Goal: Task Accomplishment & Management: Use online tool/utility

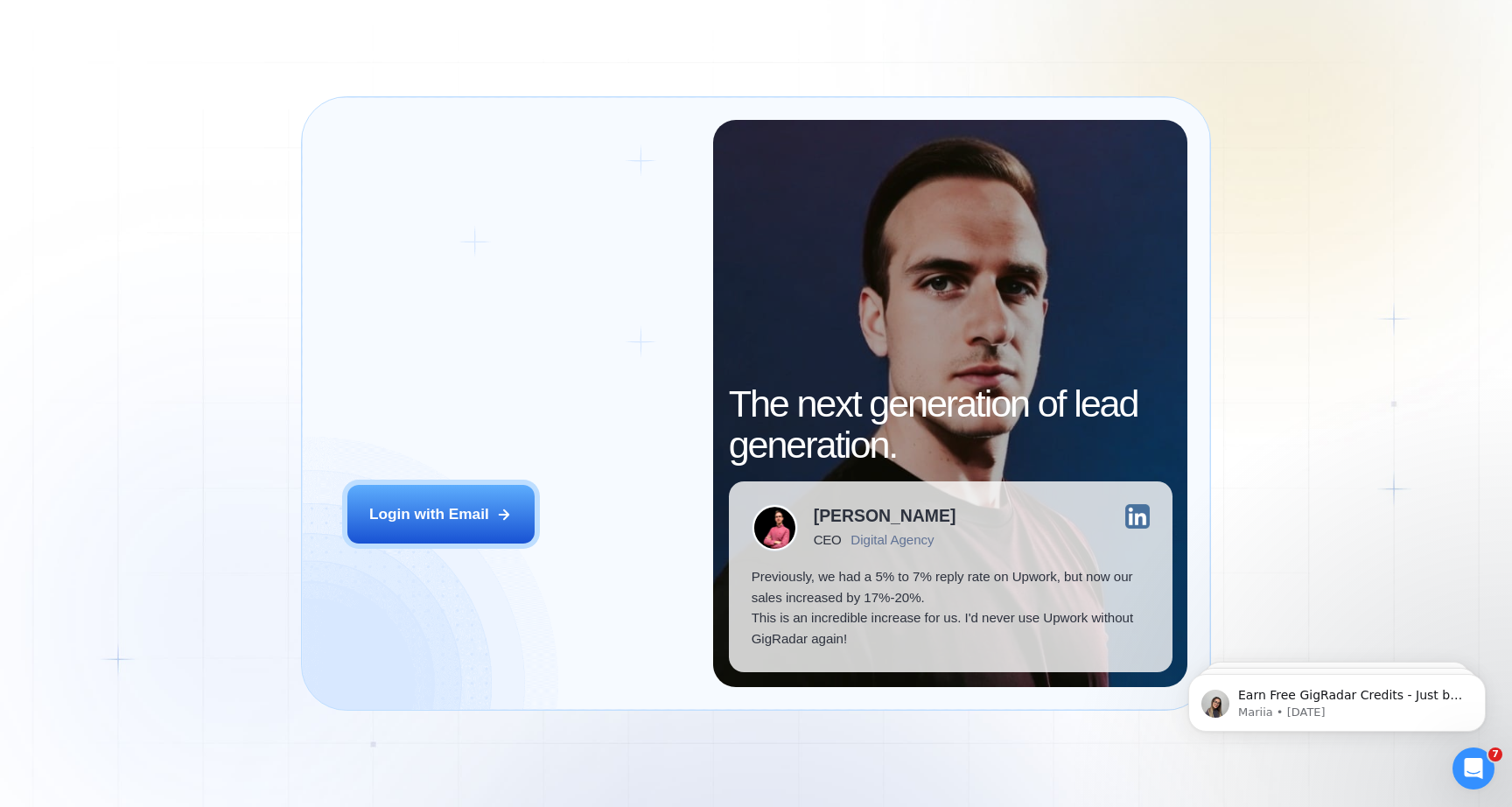
click at [352, 399] on h2 "‍ Welcome to GigRadar." at bounding box center [519, 377] width 344 height 83
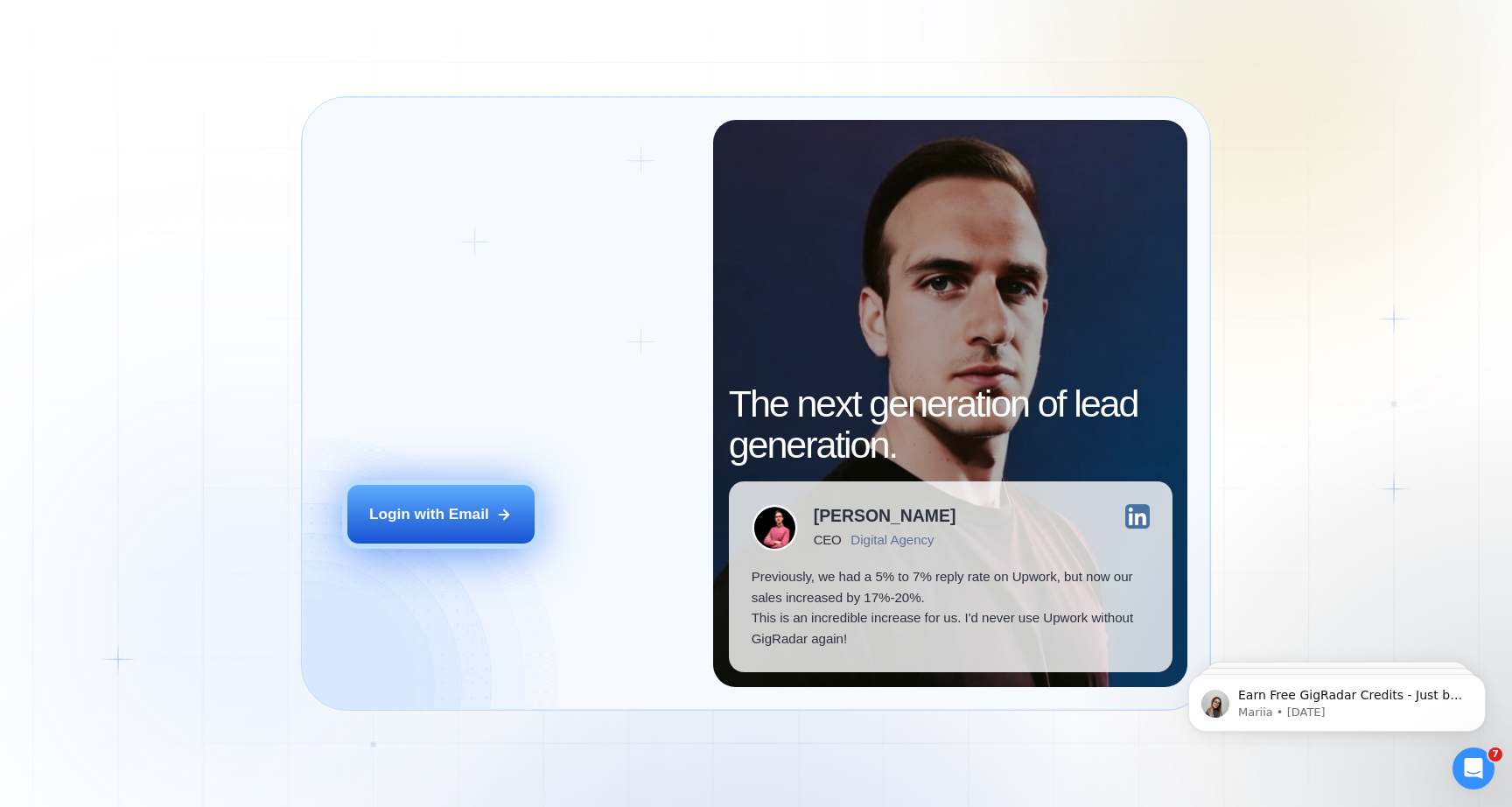
click at [454, 509] on div "Login with Email" at bounding box center [430, 514] width 120 height 21
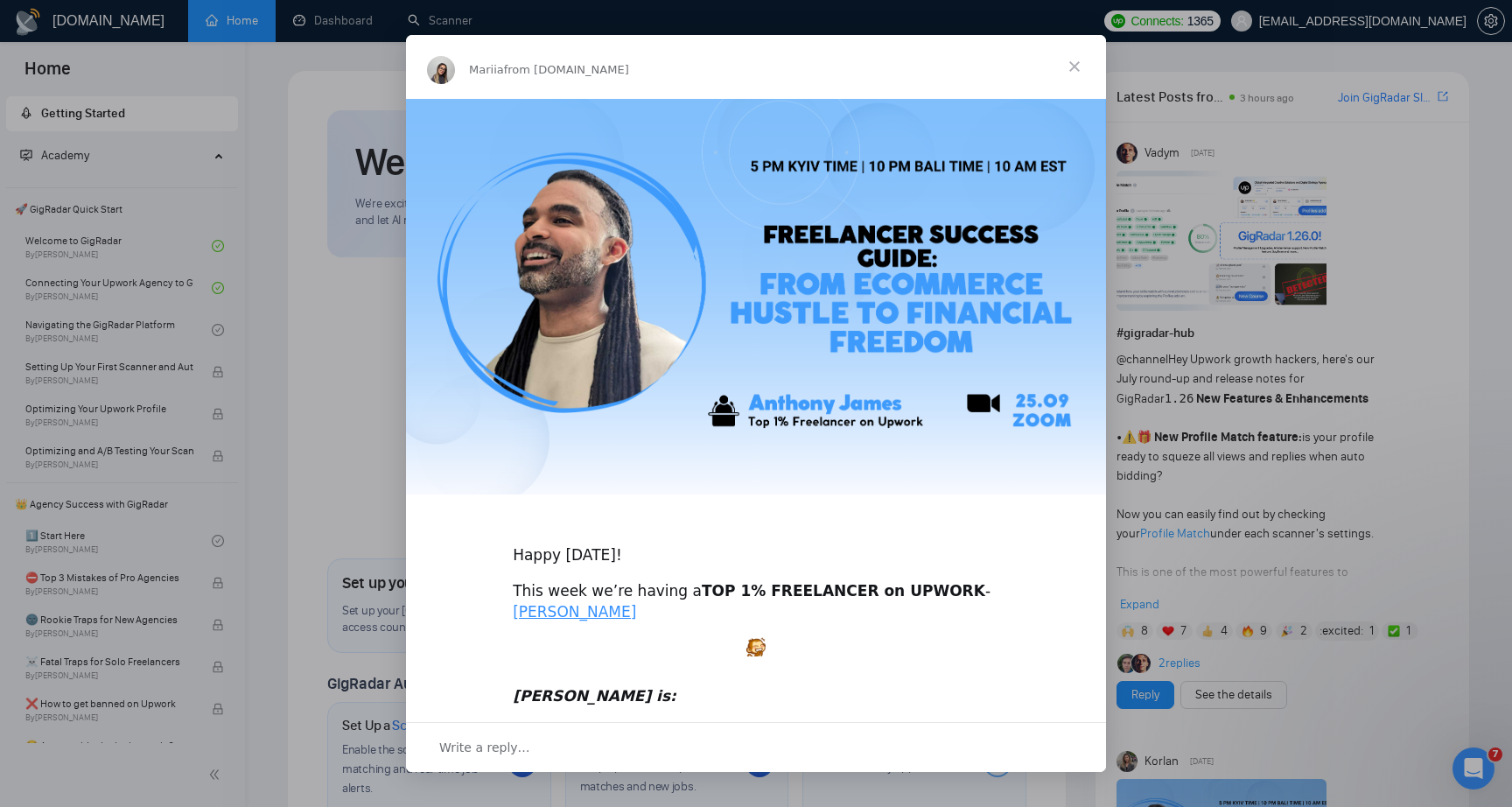
click at [1096, 71] on span "Close" at bounding box center [1074, 65] width 63 height 63
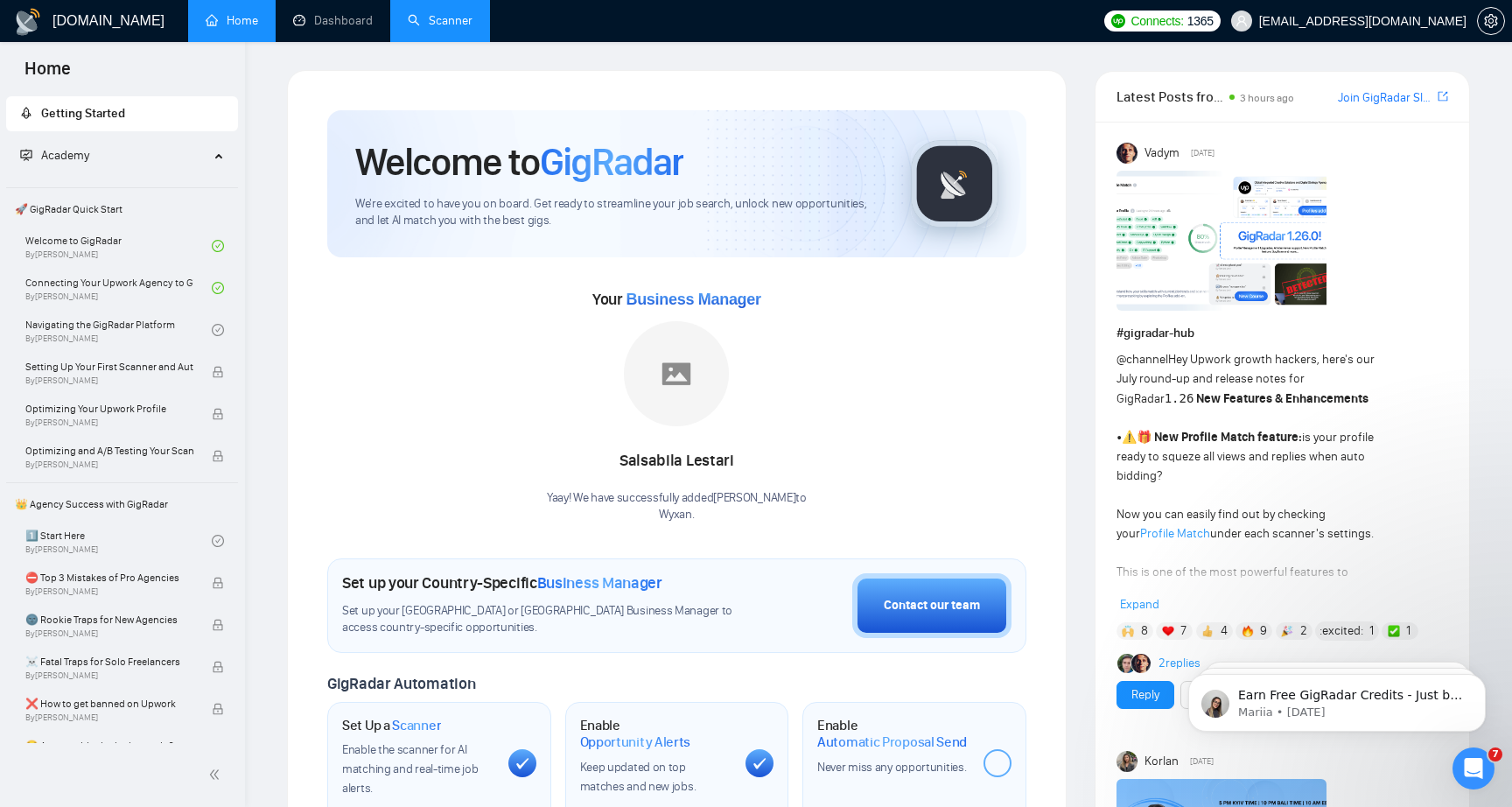
click at [473, 13] on link "Scanner" at bounding box center [440, 20] width 65 height 14
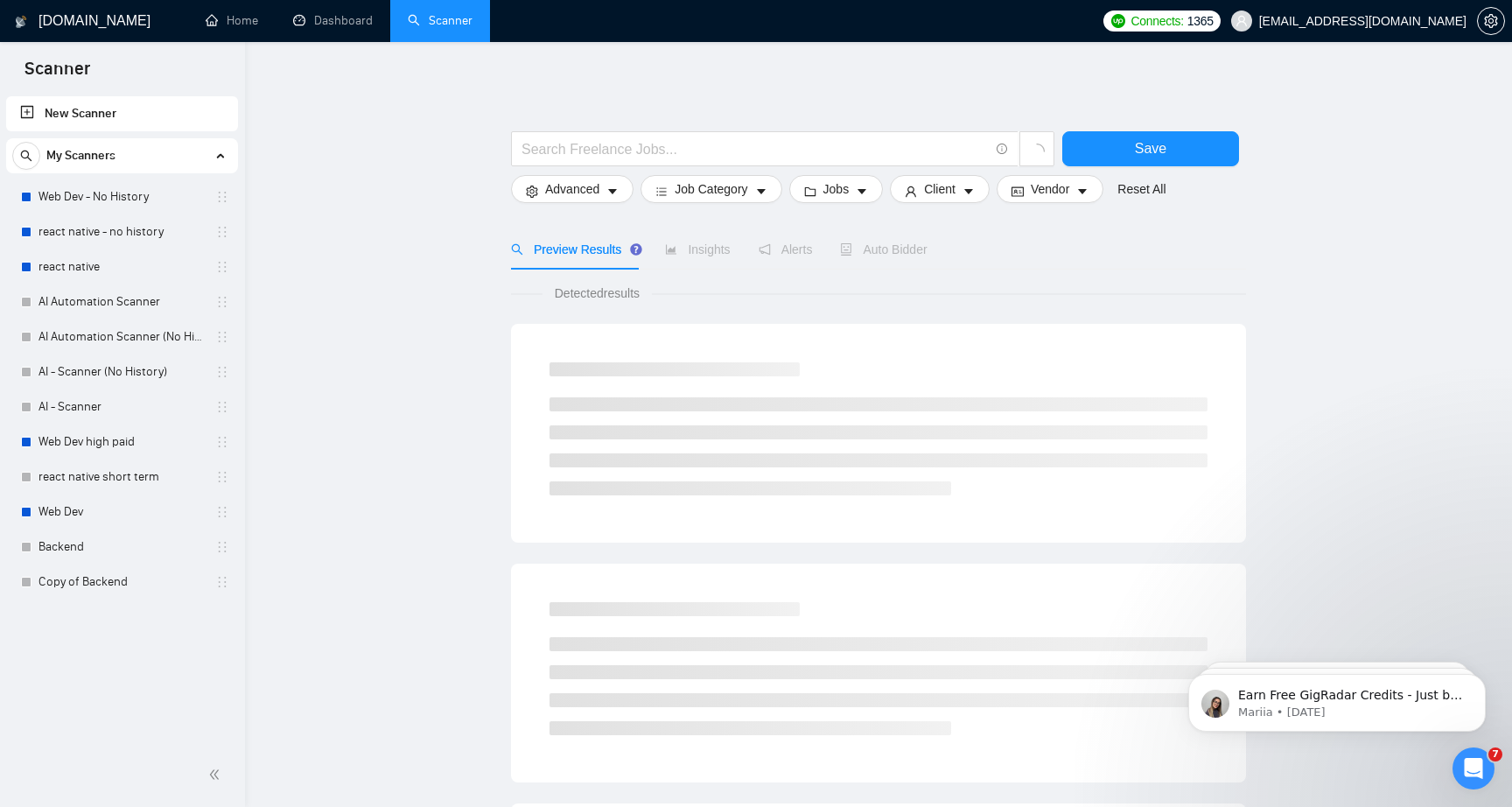
click at [117, 119] on link "New Scanner" at bounding box center [122, 114] width 204 height 35
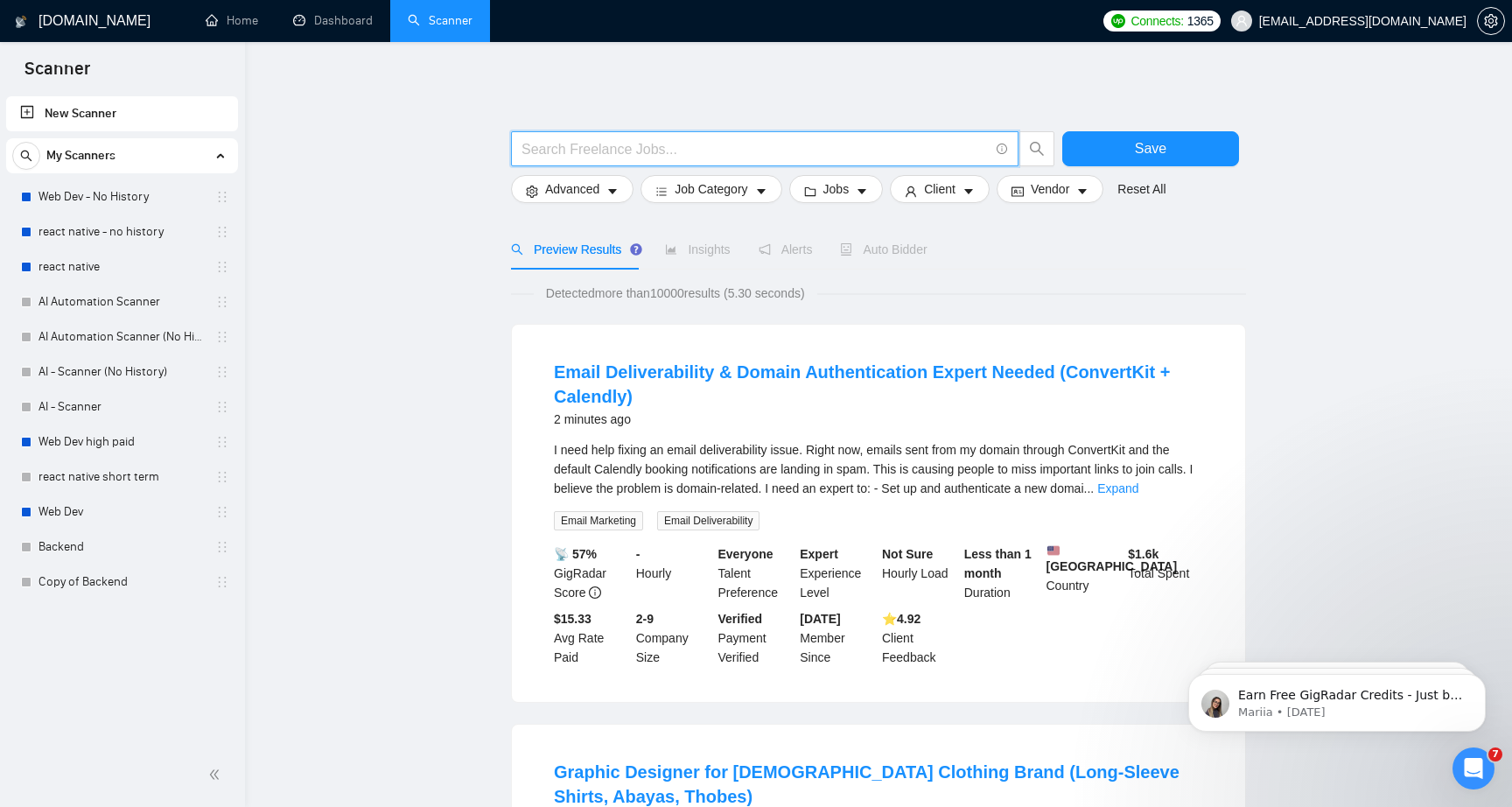
click at [579, 150] on input "text" at bounding box center [755, 149] width 467 height 22
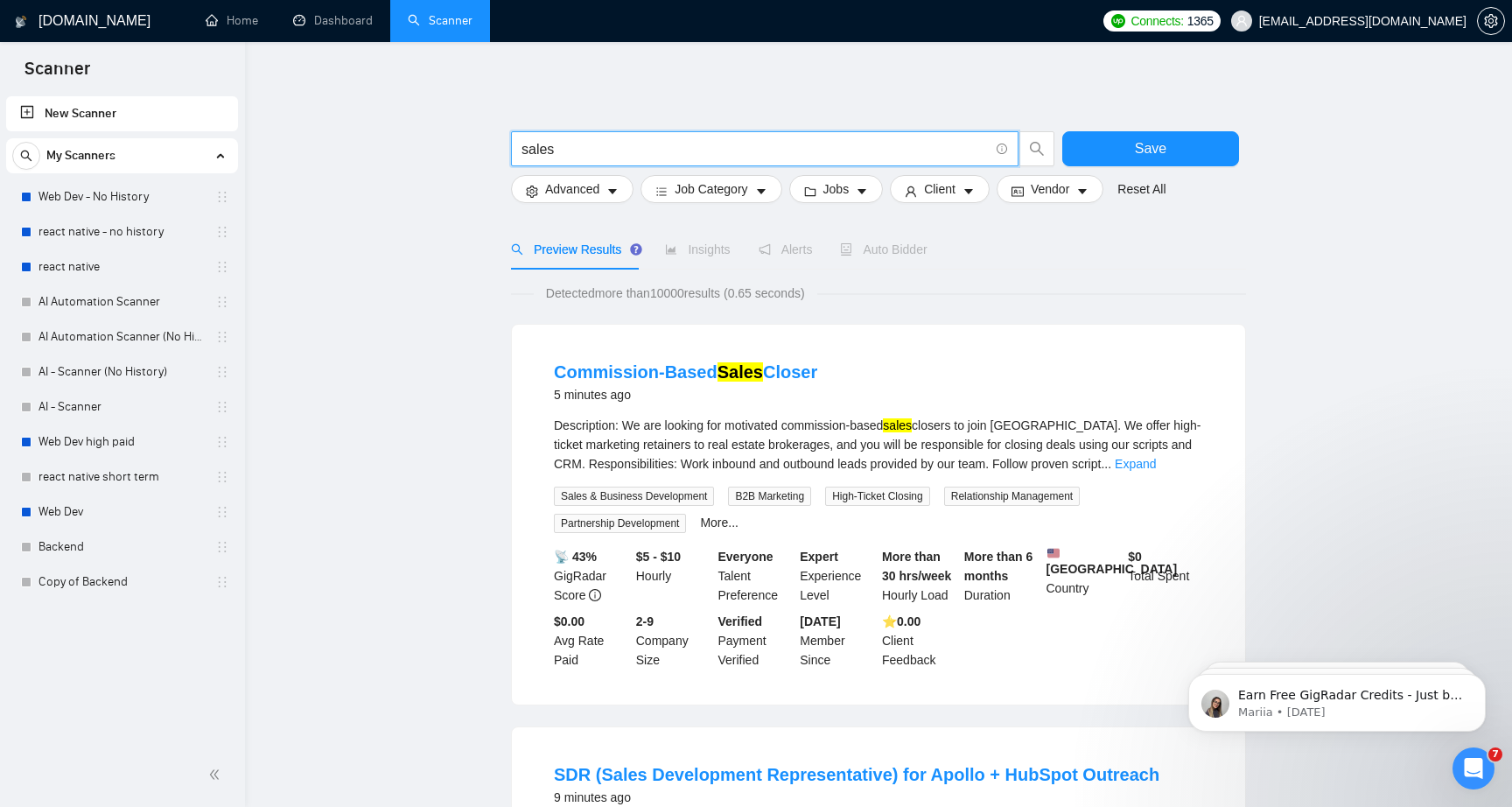
type input "sales"
click at [717, 257] on div "Insights" at bounding box center [697, 249] width 65 height 19
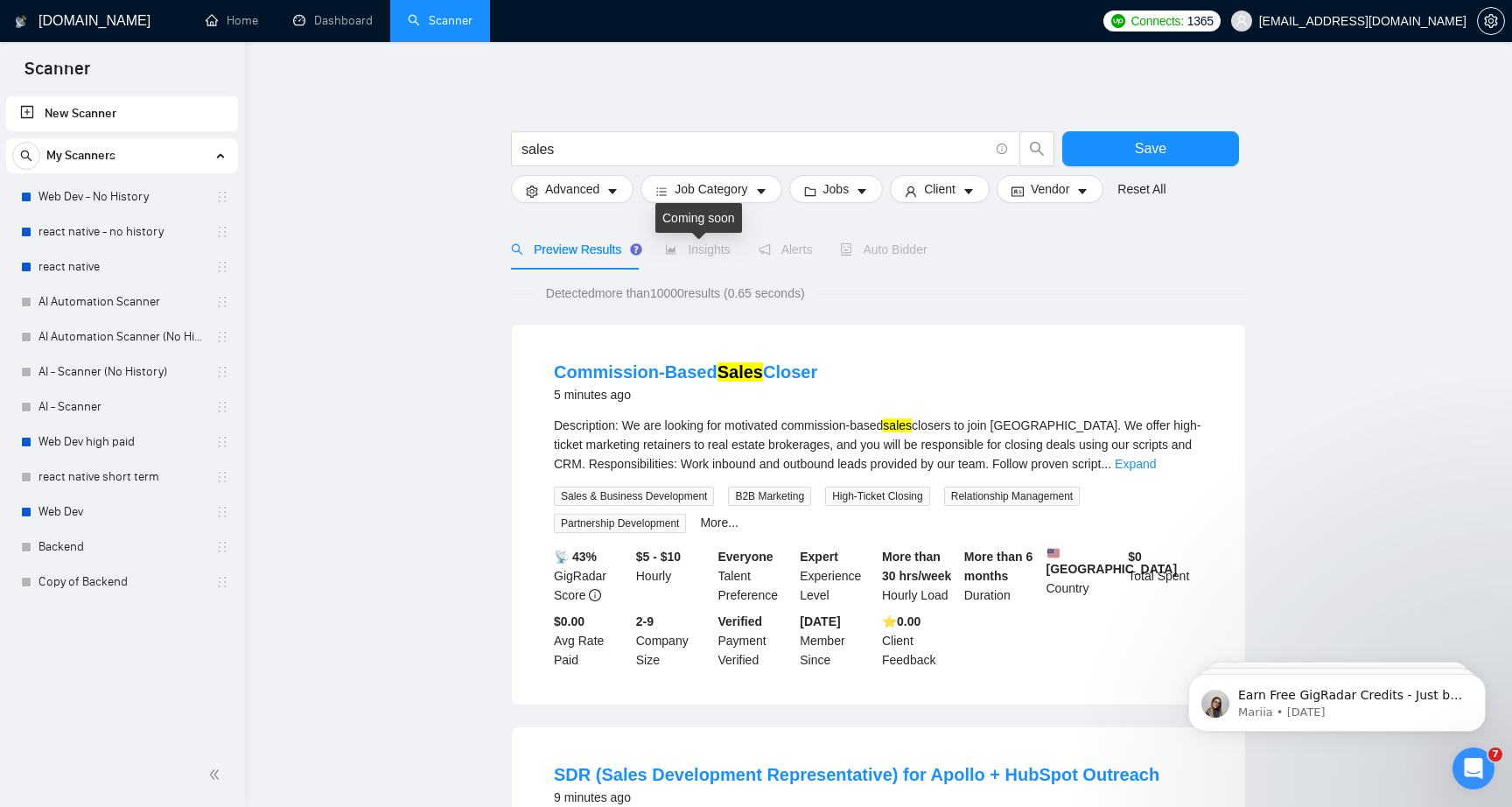
click at [711, 247] on span "Insights" at bounding box center [697, 249] width 65 height 14
click at [606, 167] on div "sales" at bounding box center [783, 152] width 552 height 43
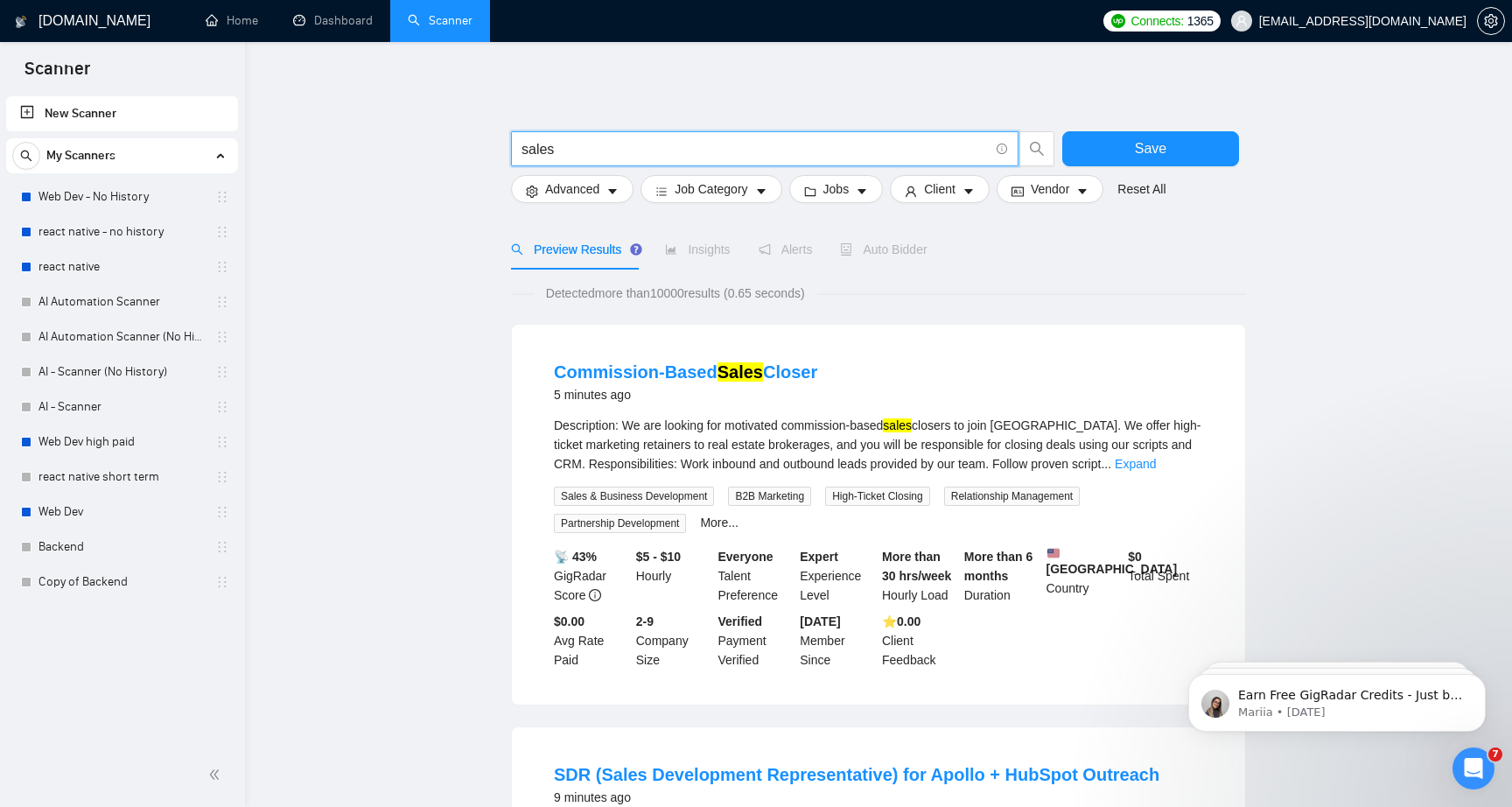
click at [604, 152] on input "sales" at bounding box center [755, 149] width 467 height 22
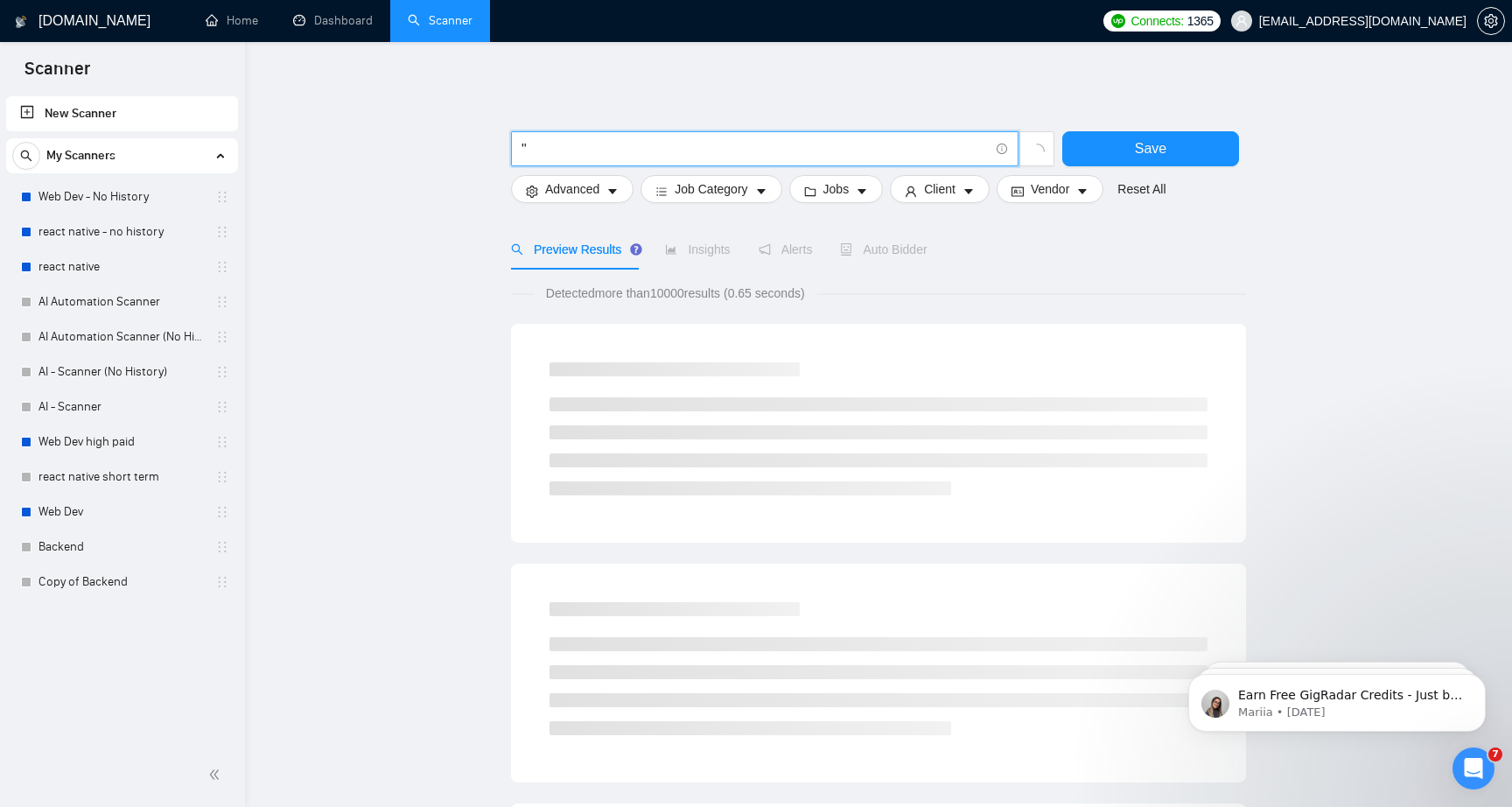
paste input "Sales Development"
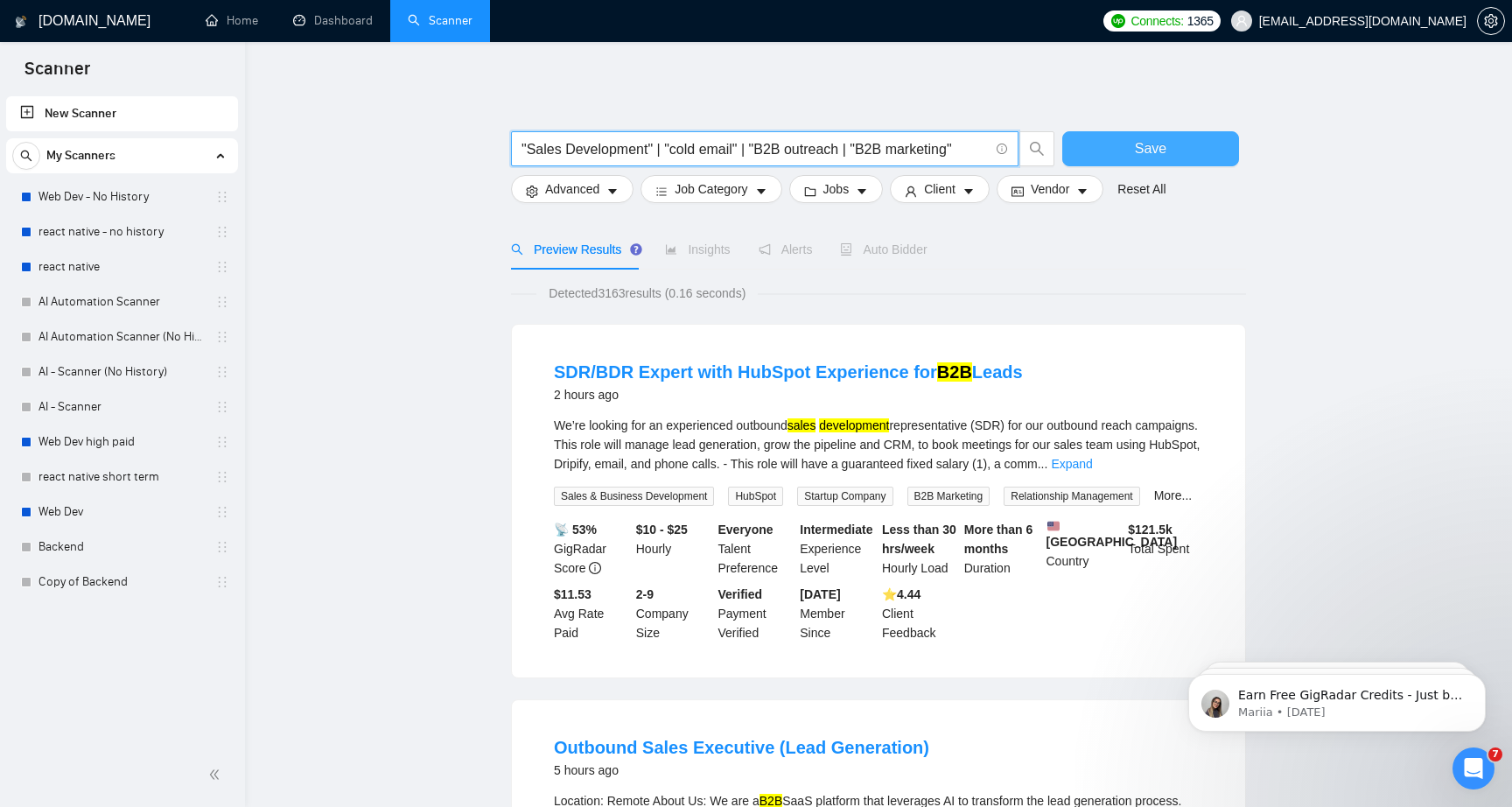
type input ""Sales Development" | "cold email" | "B2B outreach | "B2B marketing""
click at [1092, 143] on button "Save" at bounding box center [1151, 148] width 177 height 35
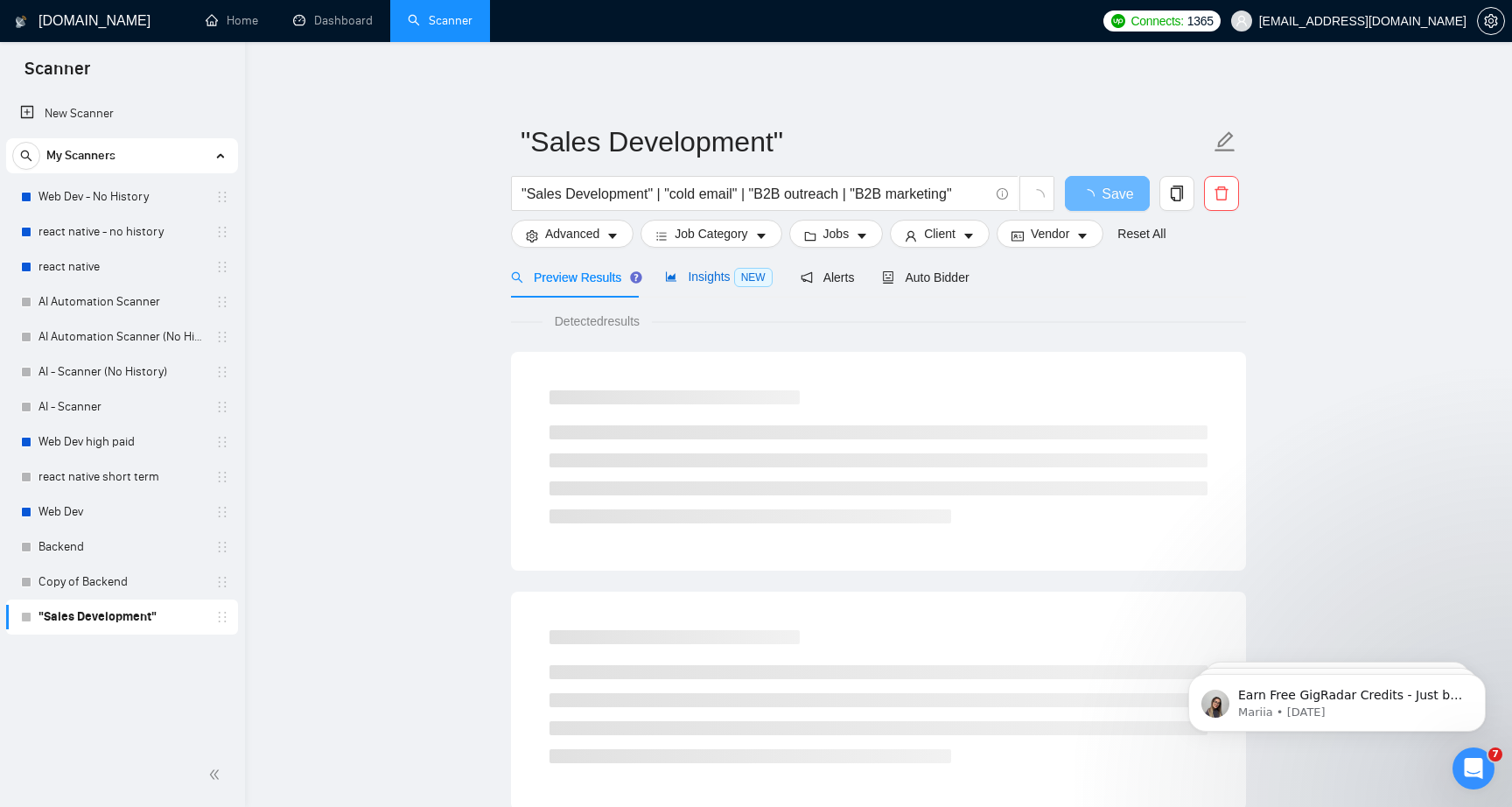
click at [694, 278] on span "Insights NEW" at bounding box center [718, 276] width 107 height 14
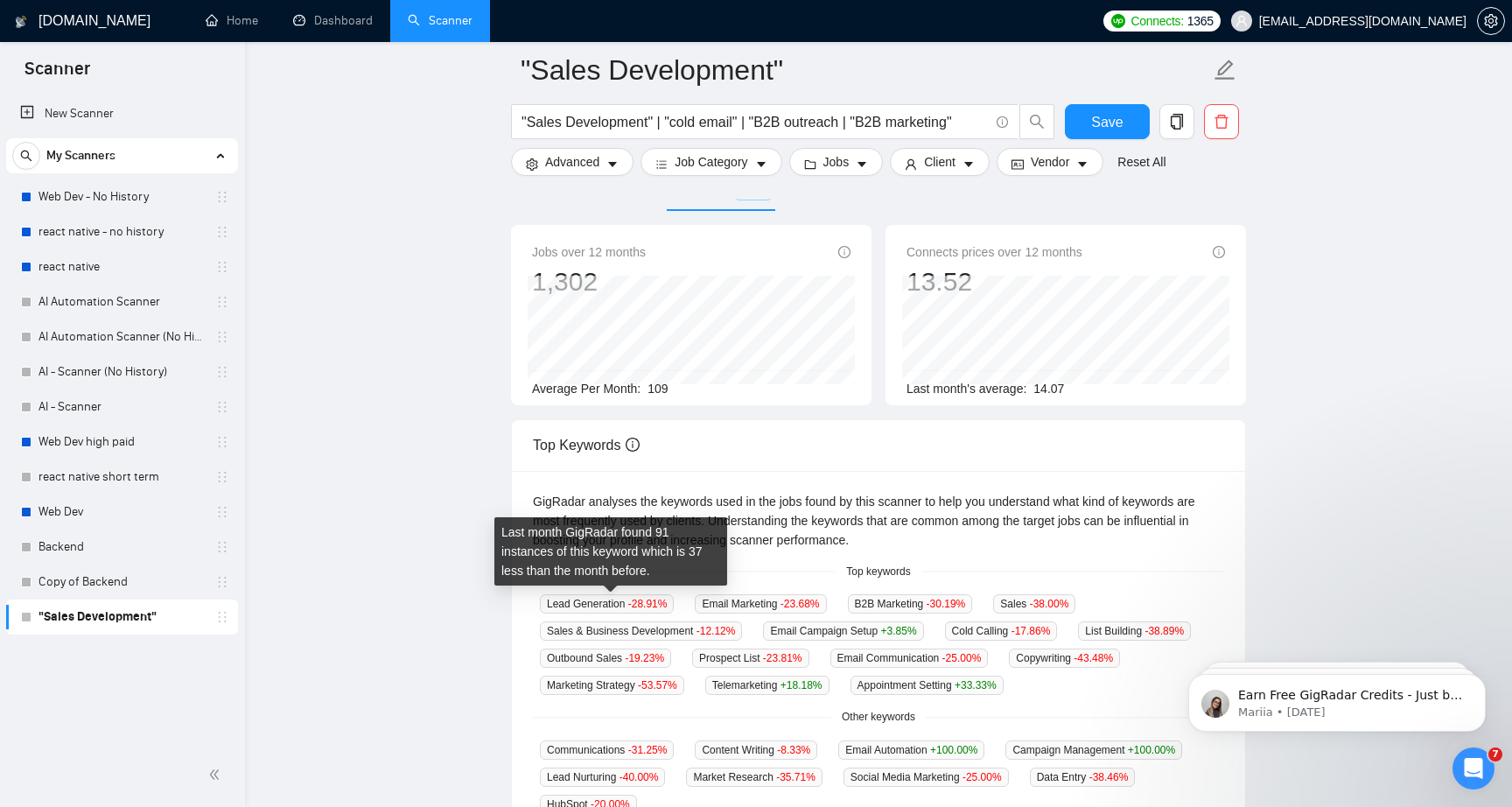
scroll to position [14, 0]
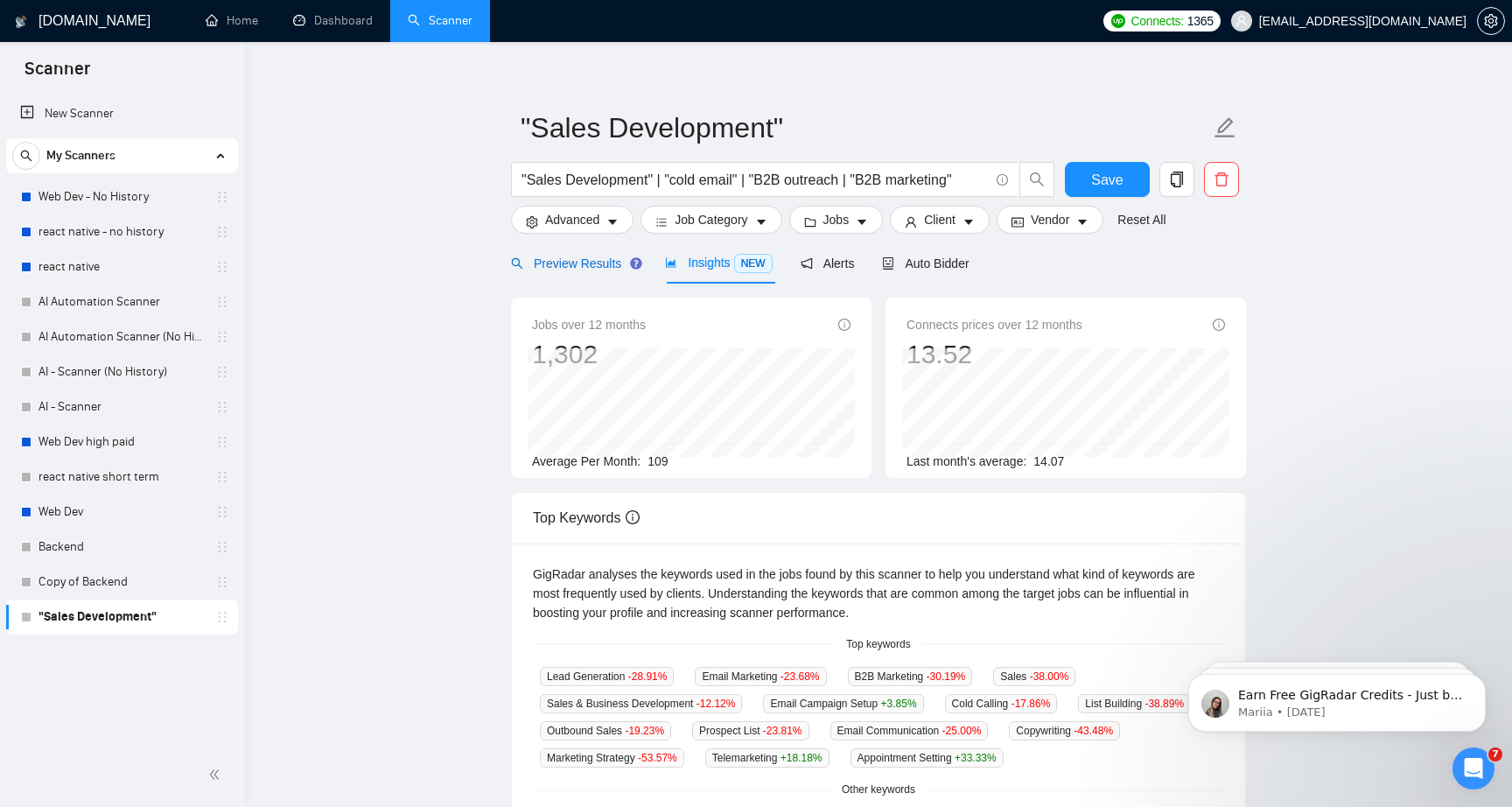
click at [584, 259] on span "Preview Results" at bounding box center [574, 263] width 126 height 14
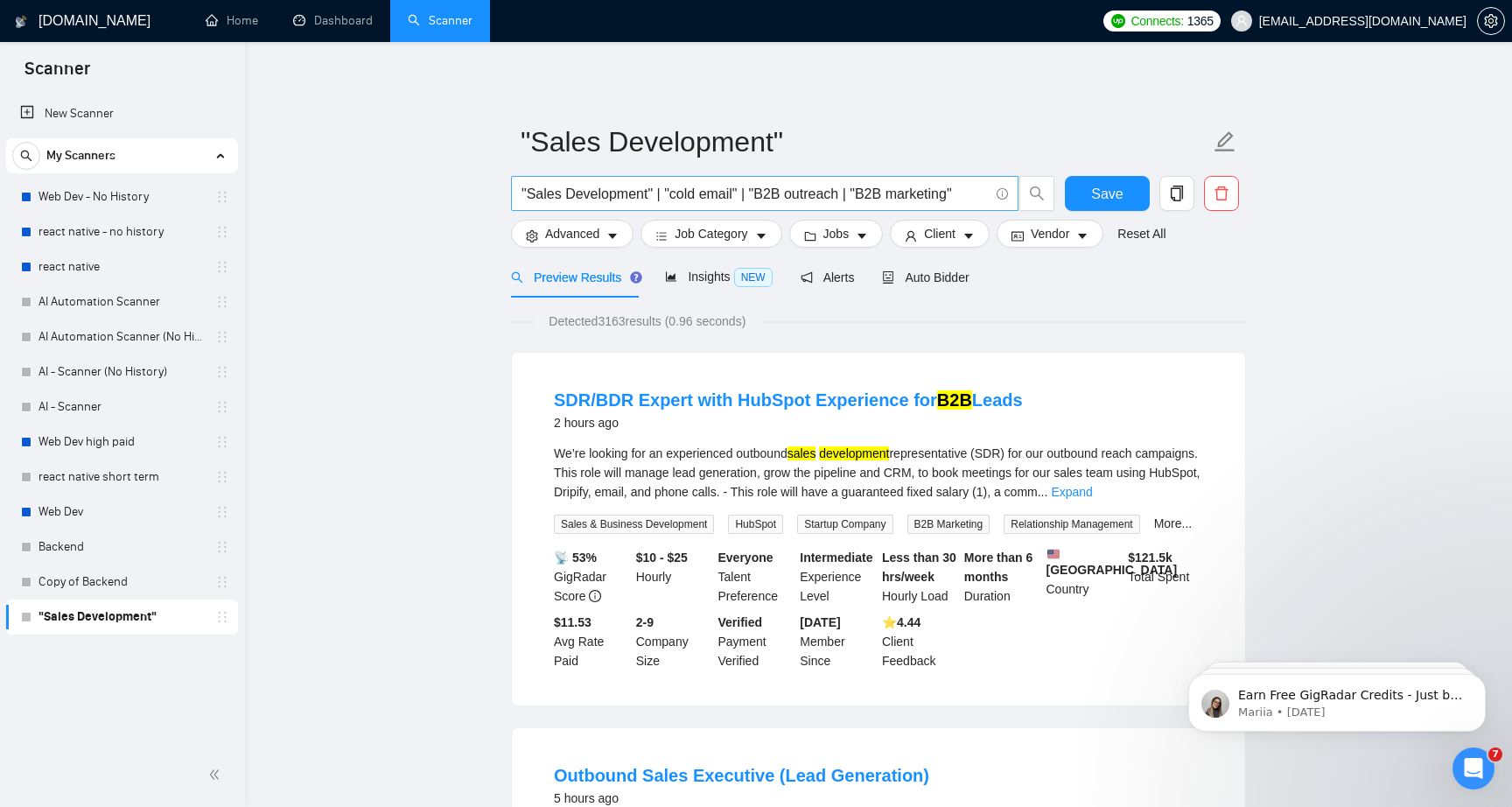
click at [978, 199] on input ""Sales Development" | "cold email" | "B2B outreach | "B2B marketing"" at bounding box center [755, 194] width 467 height 22
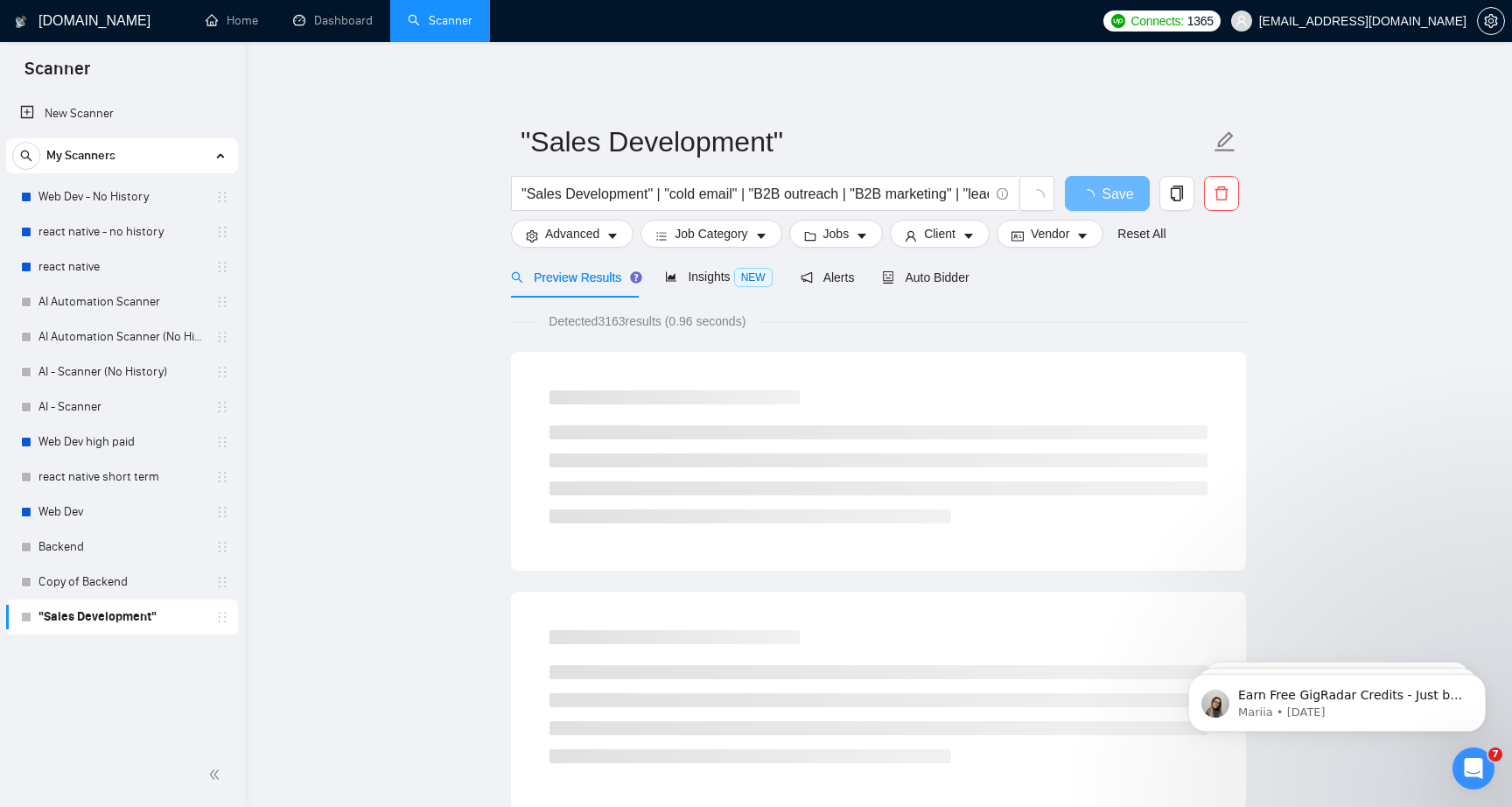
click at [1117, 273] on div "Preview Results Insights NEW Alerts Auto Bidder" at bounding box center [878, 276] width 735 height 41
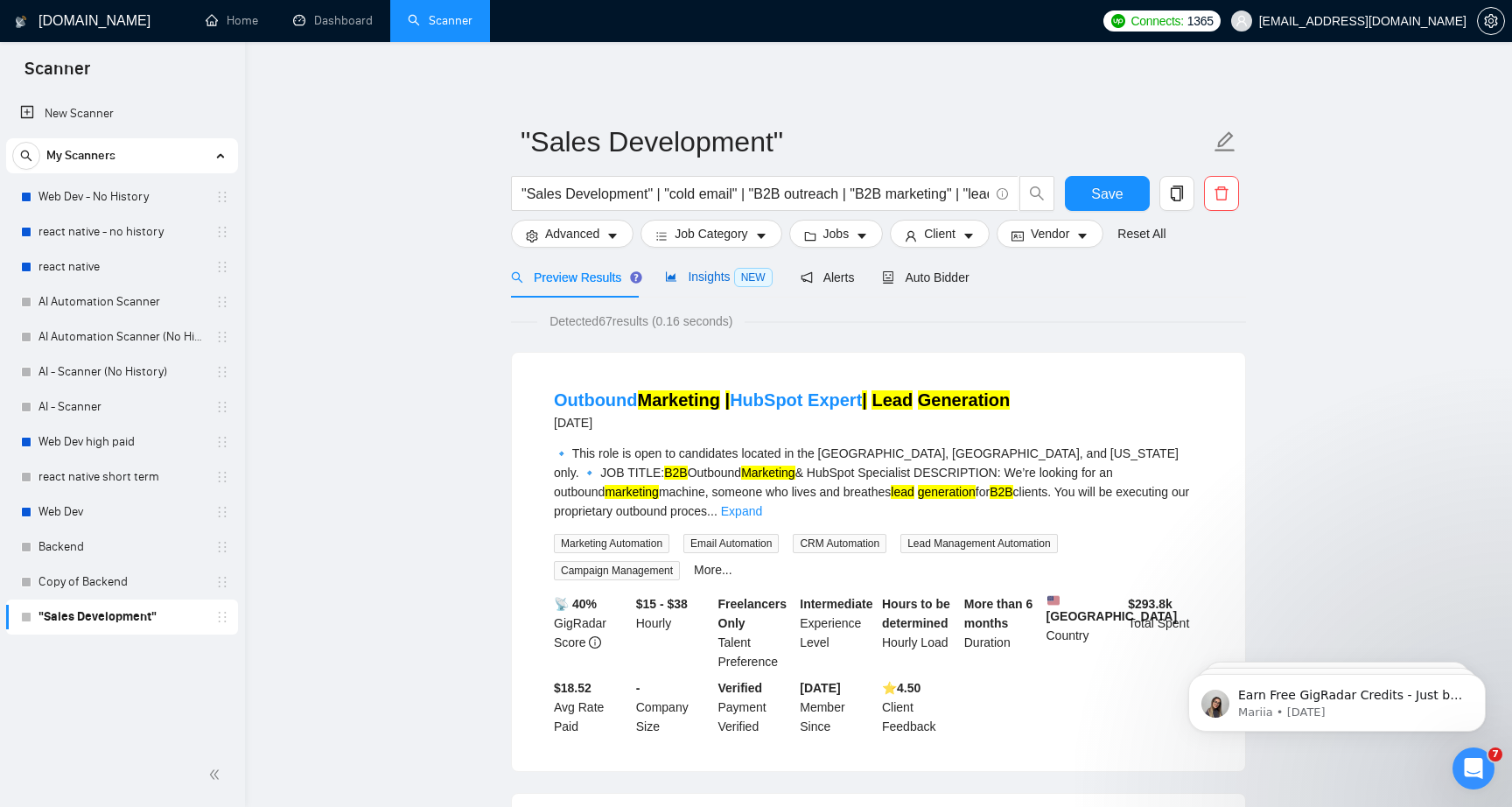
click at [706, 281] on span "Insights NEW" at bounding box center [718, 276] width 107 height 14
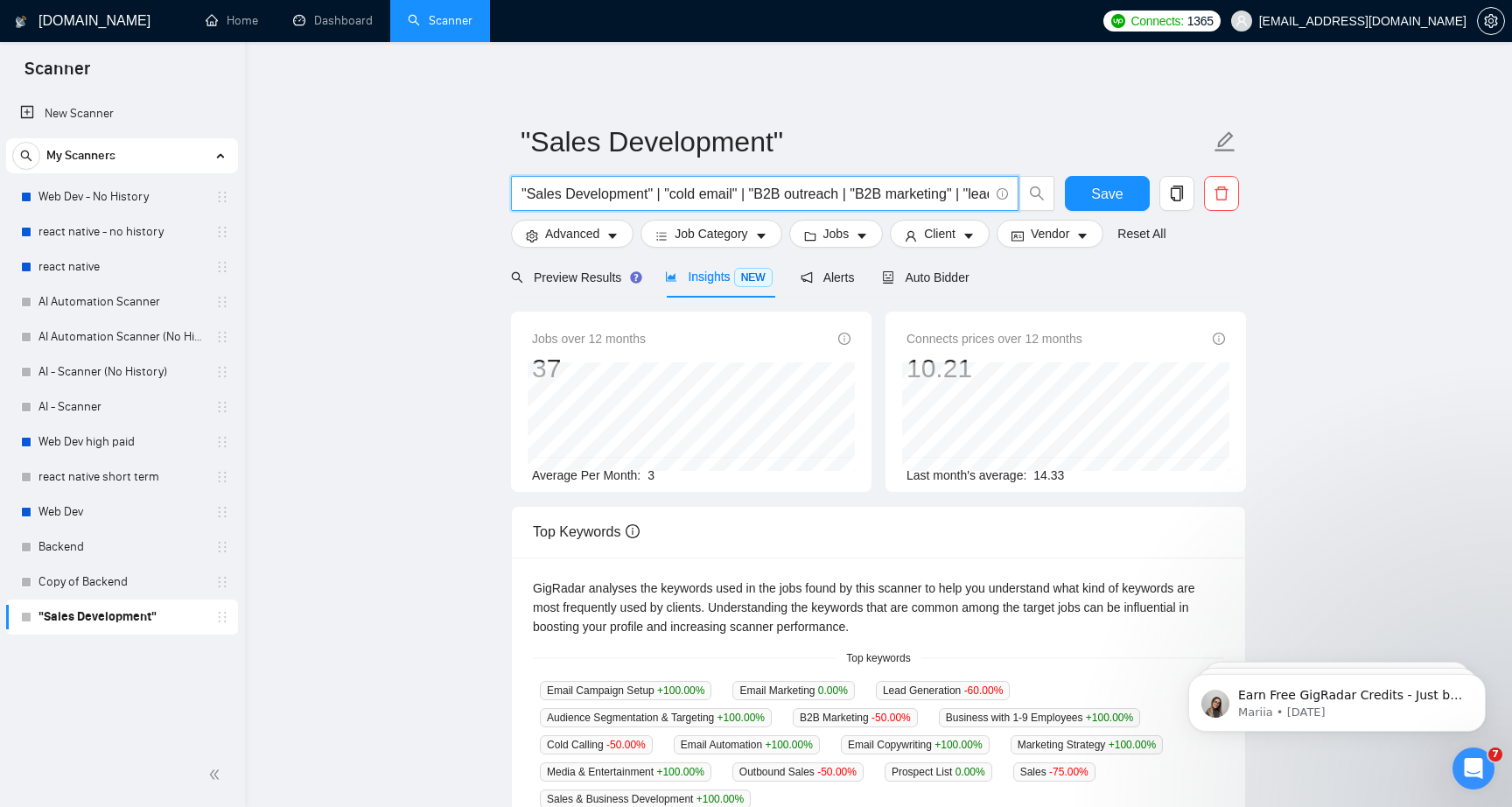
drag, startPoint x: 875, startPoint y: 196, endPoint x: 413, endPoint y: 189, distance: 462.1
click at [413, 189] on main ""Sales Development" "Sales Development" | "cold email" | "B2B outreach | "B2B m…" at bounding box center [879, 653] width 1212 height 1166
click at [360, 323] on main ""Sales Development" "lead generation" Save Advanced Job Category Jobs Client Ve…" at bounding box center [879, 653] width 1212 height 1166
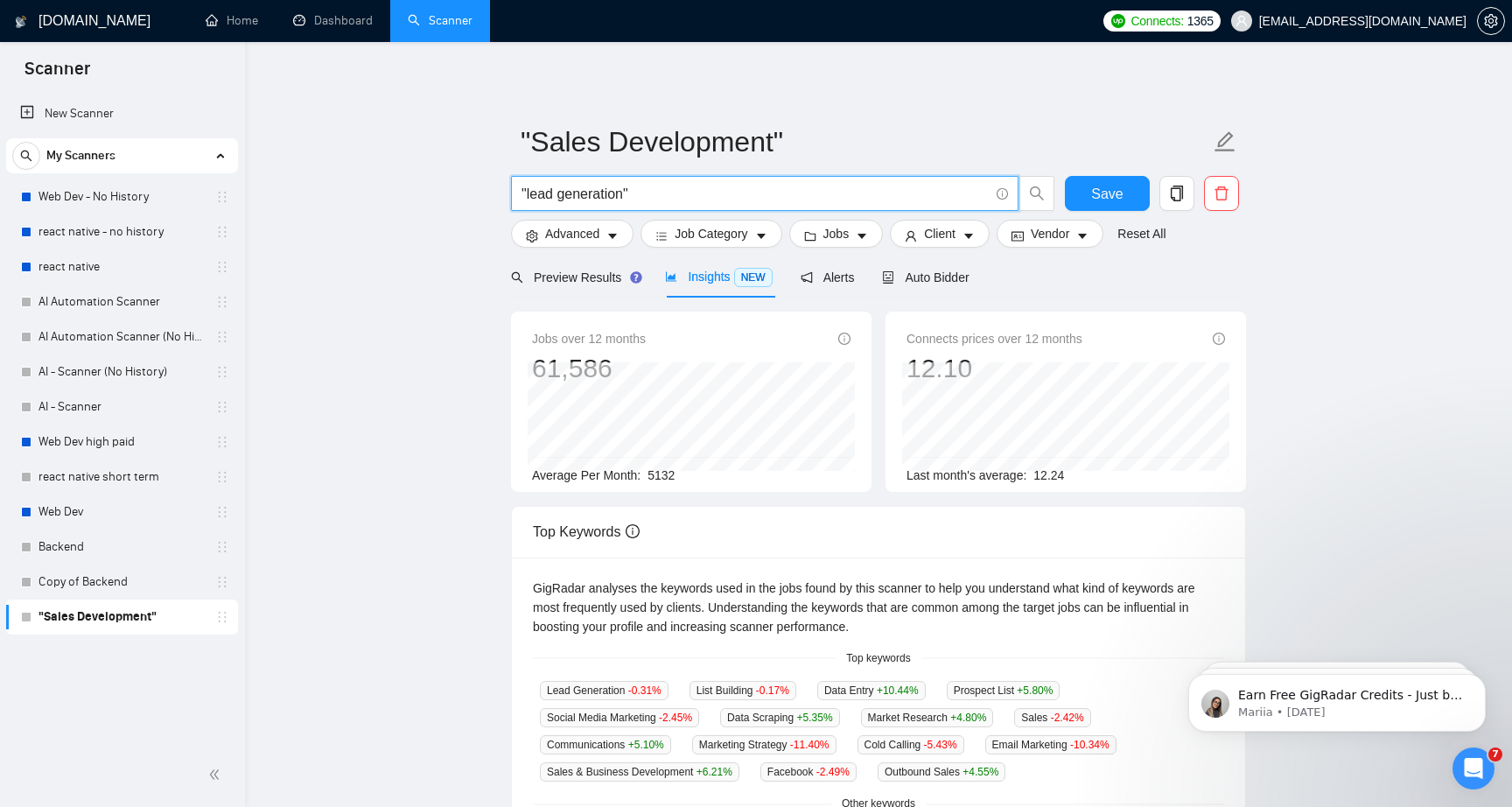
click at [662, 202] on input ""lead generation"" at bounding box center [755, 194] width 467 height 22
paste input ""Sales Development" | "cold email" | "B2B outreach | "B2B marketing" |"
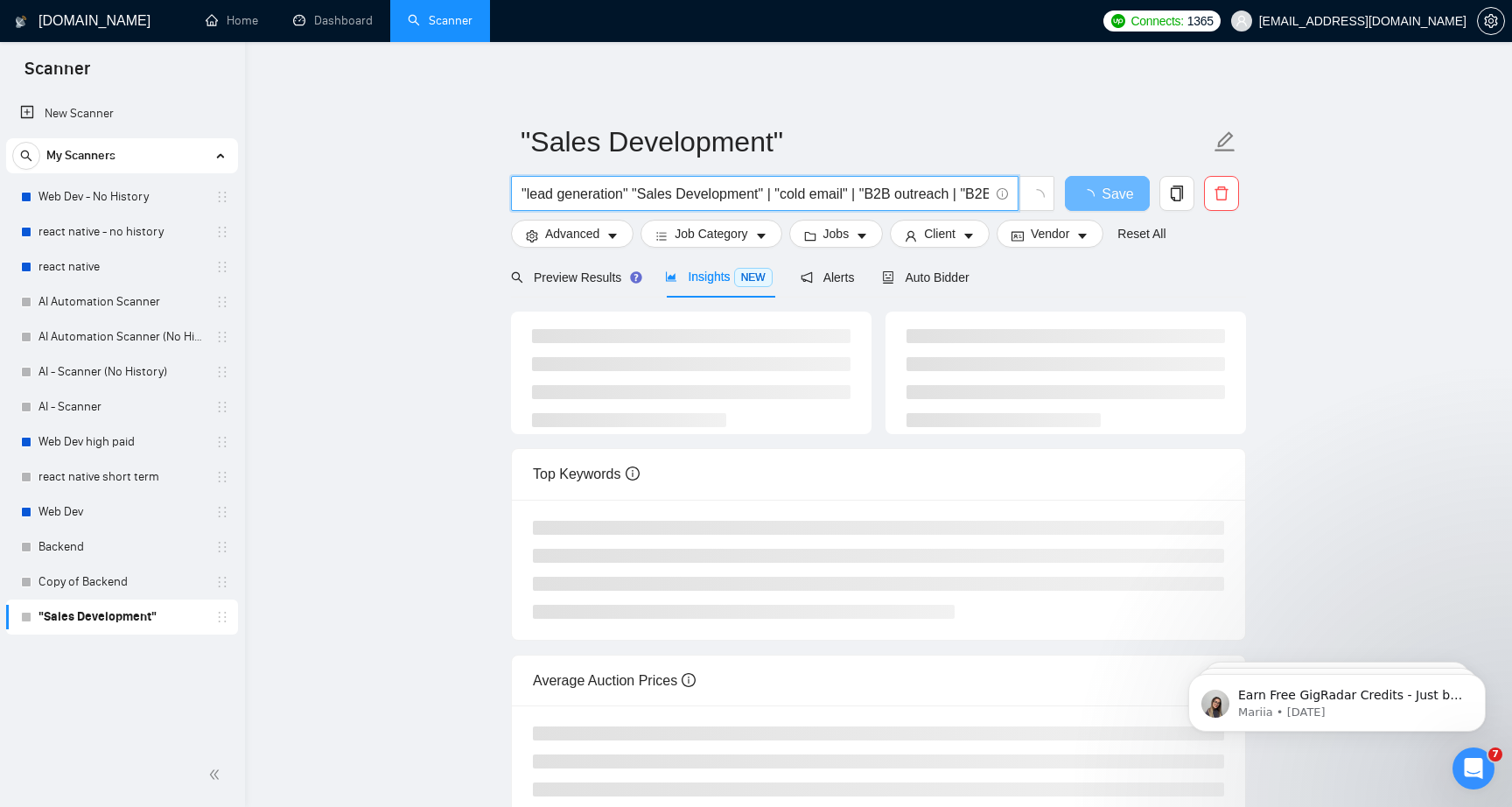
click at [639, 200] on input ""lead generation" "Sales Development" | "cold email" | "B2B outreach | "B2B mar…" at bounding box center [755, 194] width 467 height 22
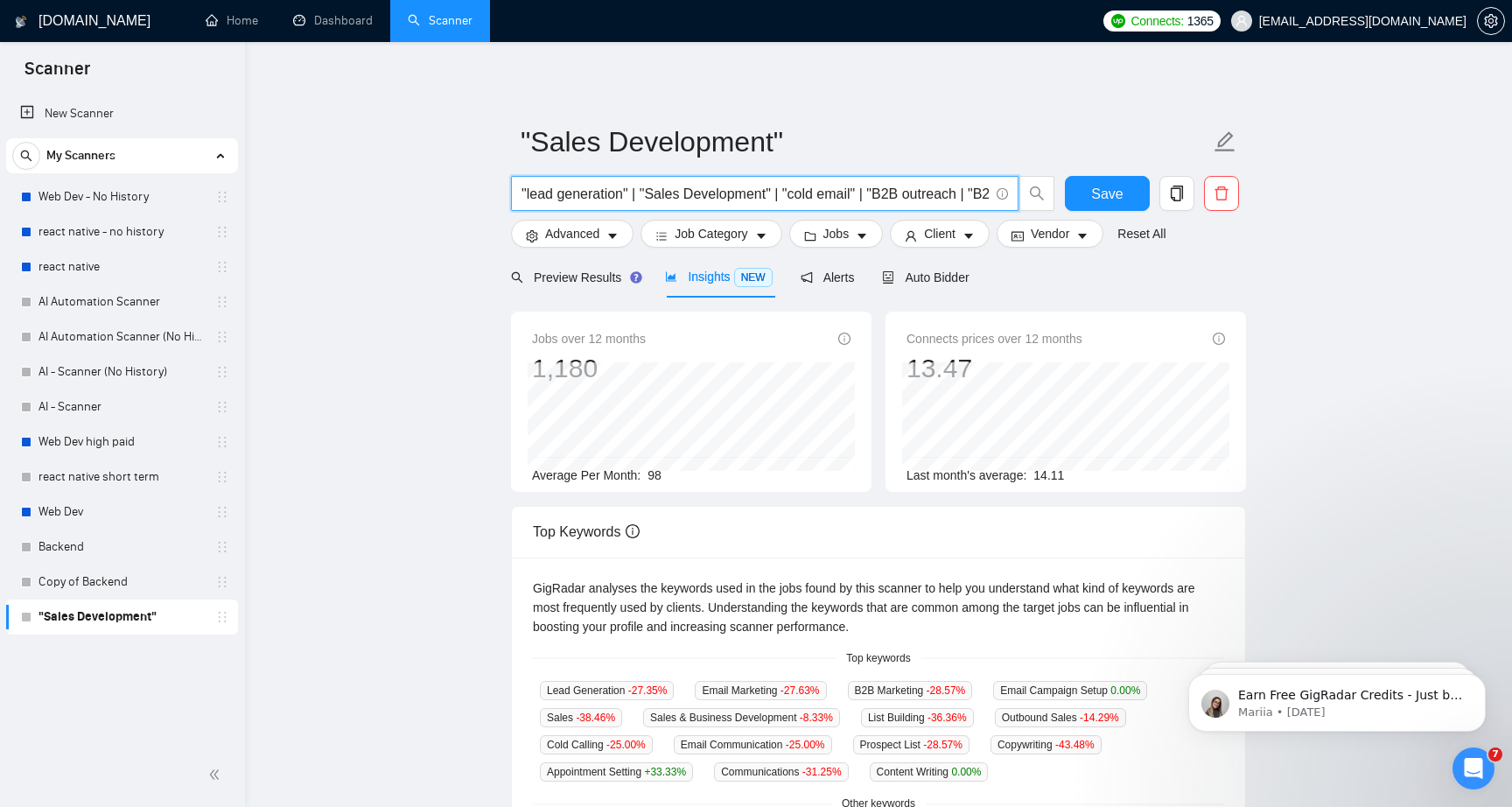
click at [780, 198] on input ""lead generation" | "Sales Development" | "cold email" | "B2B outreach | "B2B m…" at bounding box center [755, 194] width 467 height 22
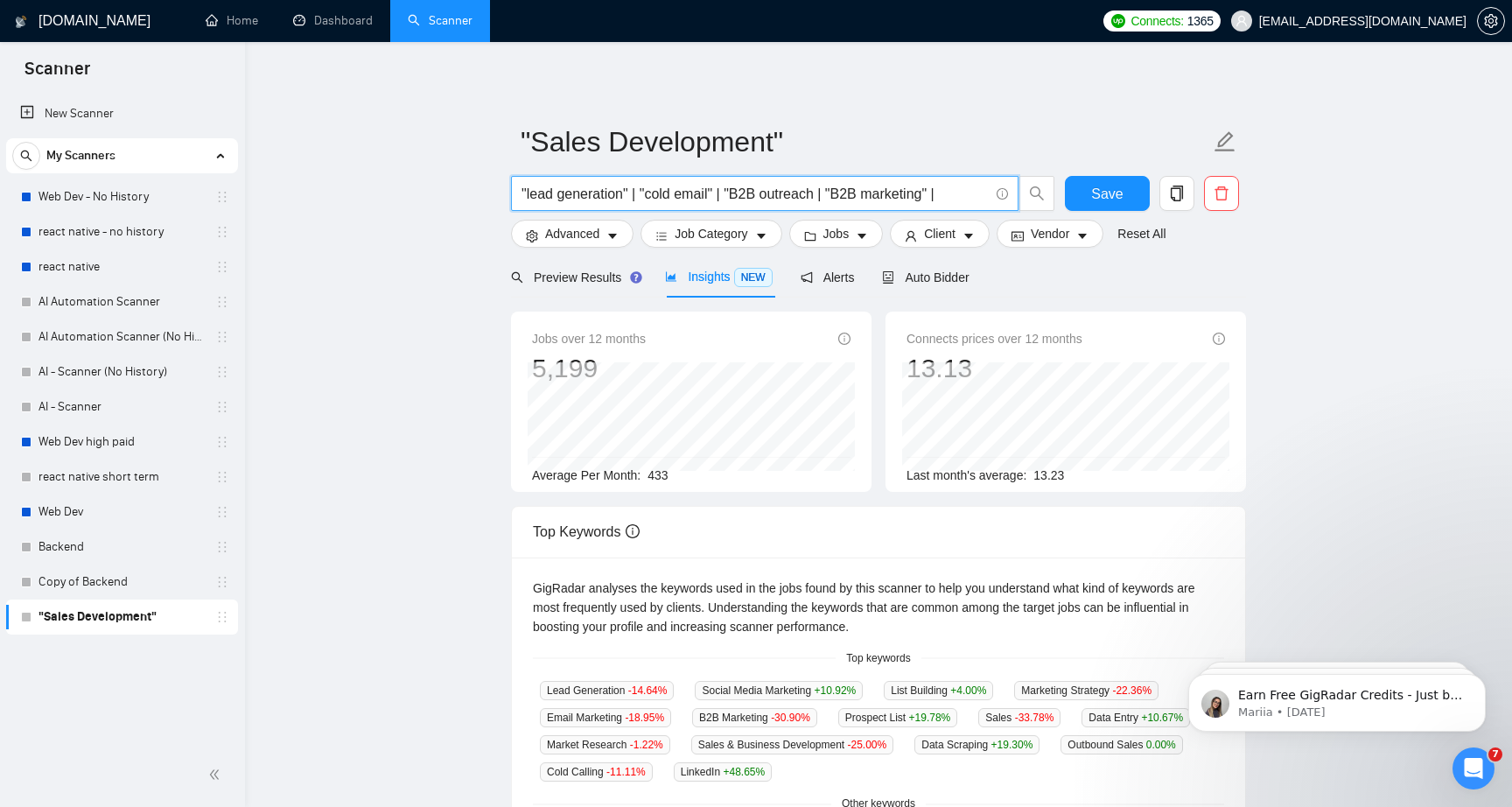
click at [831, 201] on input ""lead generation" | "cold email" | "B2B outreach | "B2B marketing" |" at bounding box center [755, 194] width 467 height 22
type input ""lead generation" | "cold email" | "B2B outreach | "B2B marketing" |"
click at [589, 282] on span "Preview Results" at bounding box center [574, 277] width 126 height 14
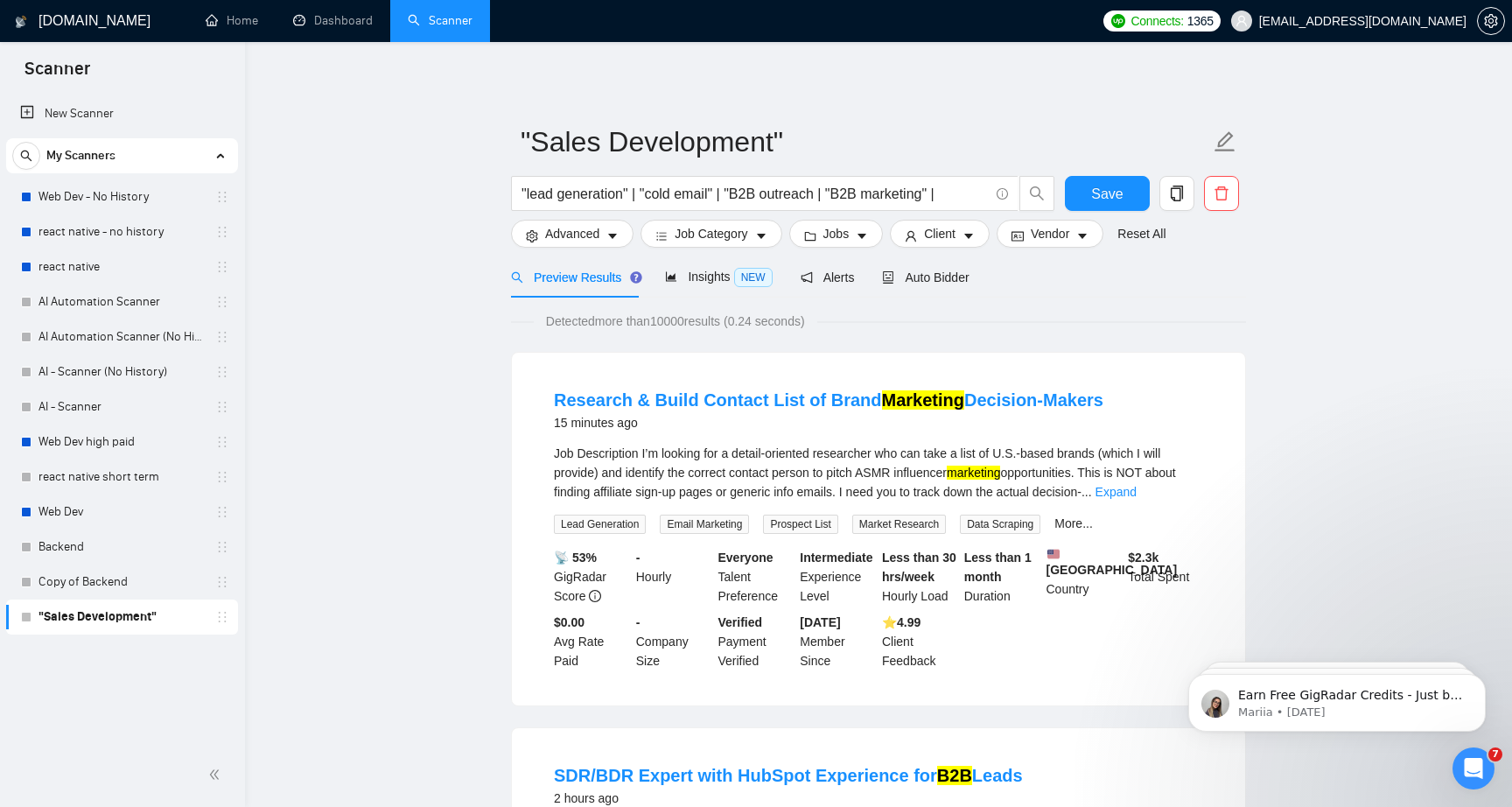
click at [732, 246] on button "Job Category" at bounding box center [711, 233] width 141 height 28
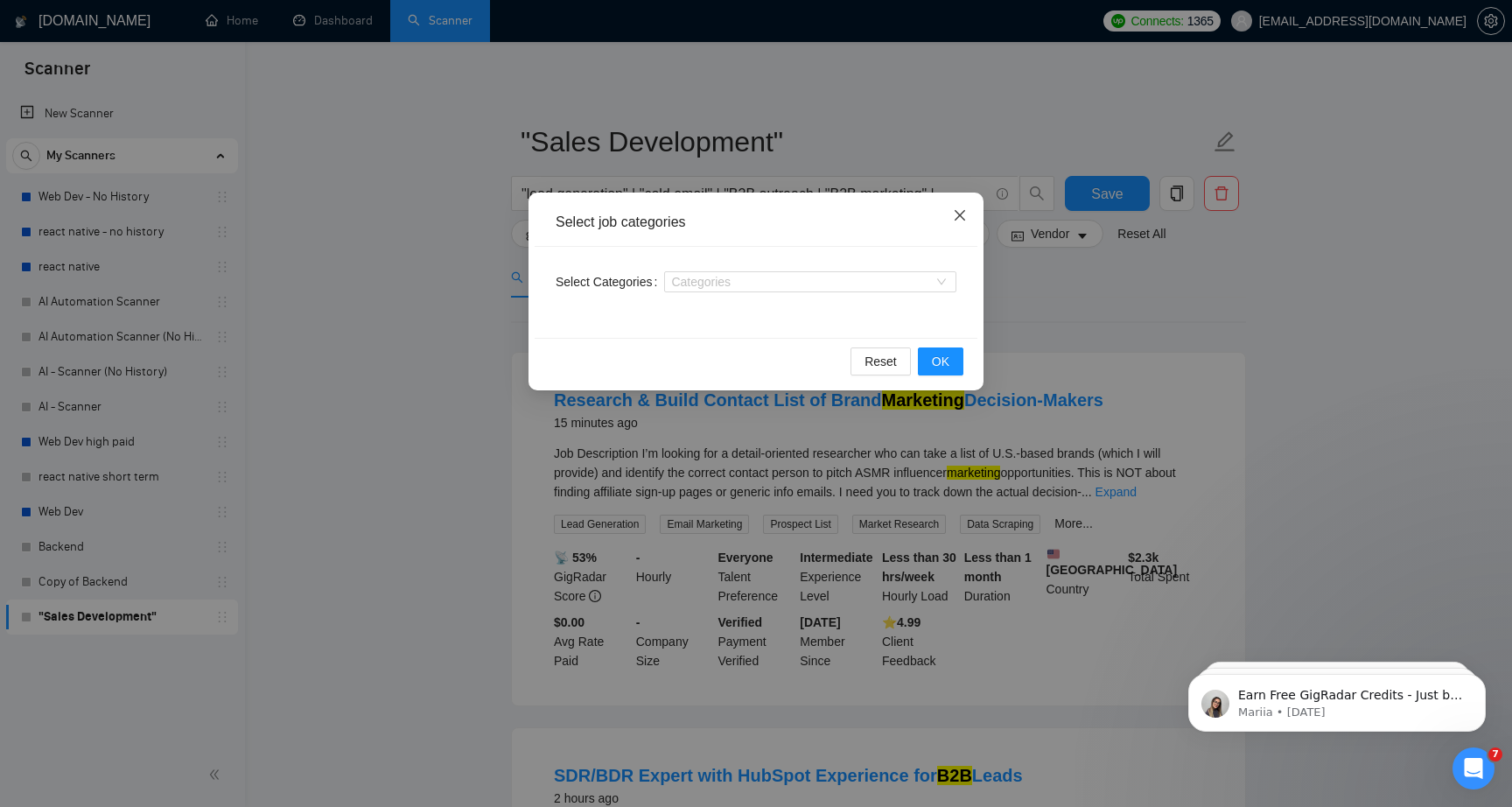
click at [967, 221] on span "Close" at bounding box center [959, 216] width 47 height 47
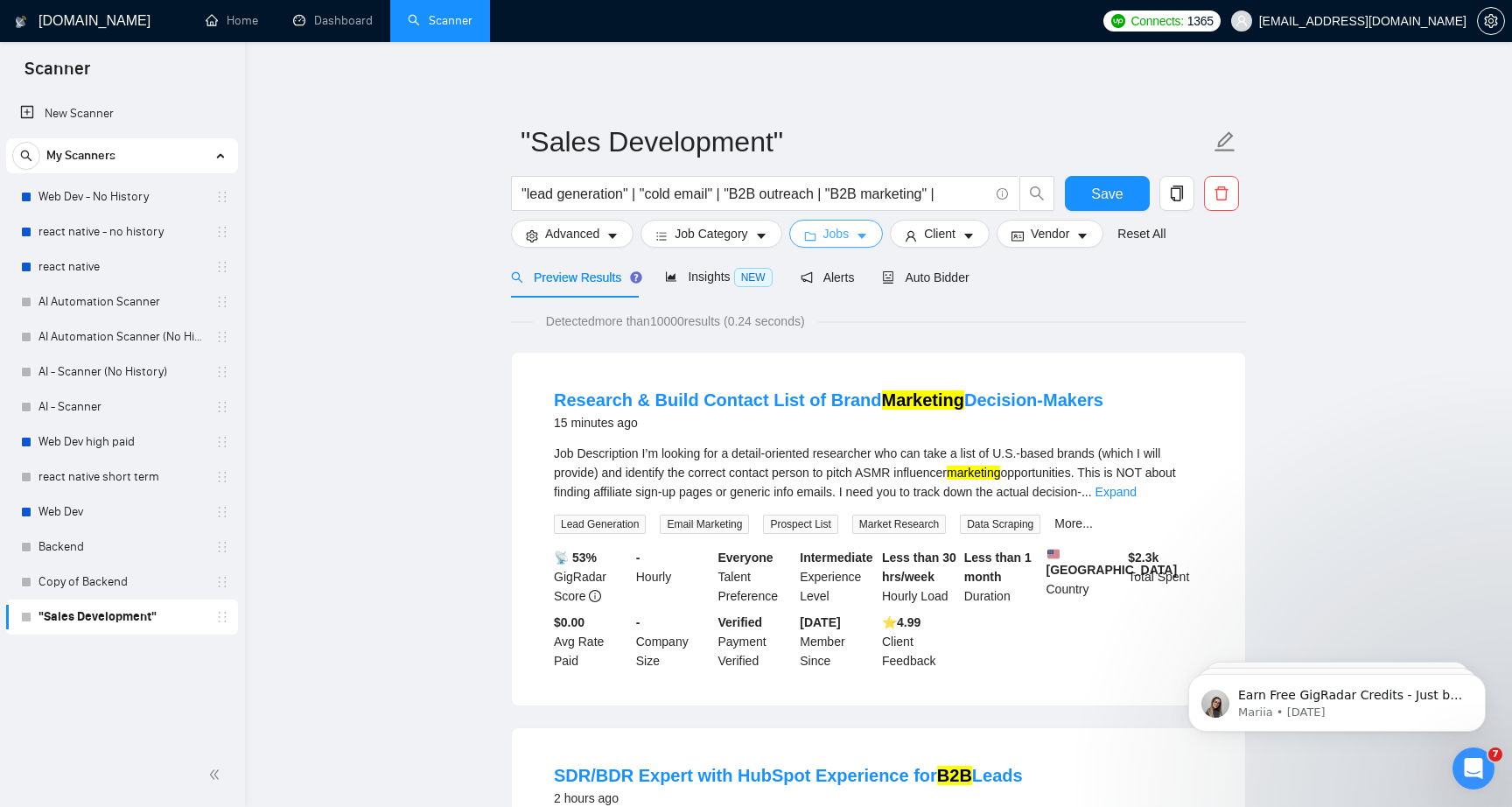
click at [861, 243] on button "Jobs" at bounding box center [837, 233] width 94 height 28
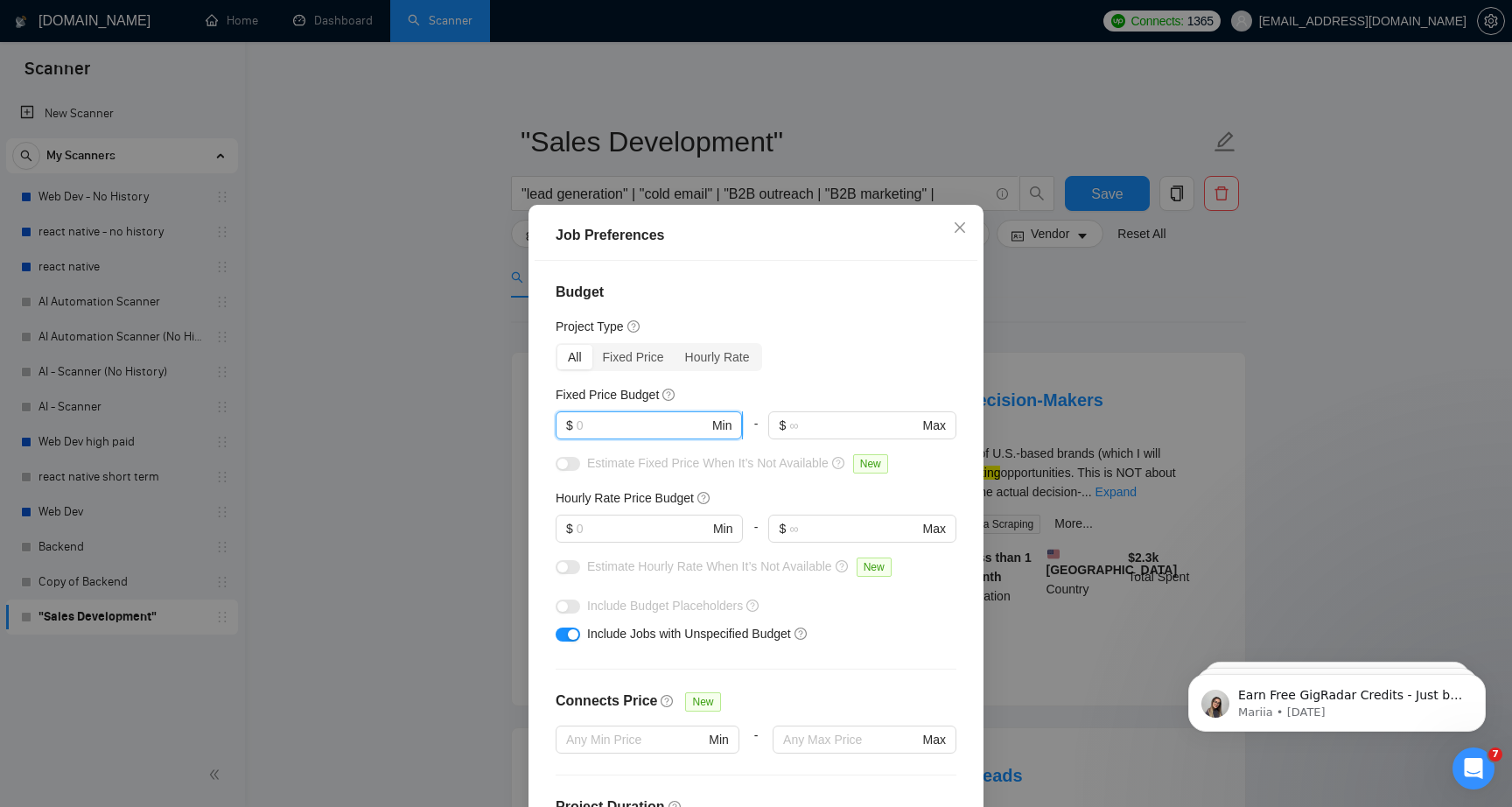
click at [668, 430] on input "text" at bounding box center [642, 426] width 132 height 19
type input "20"
click at [639, 420] on input "20" at bounding box center [642, 426] width 132 height 19
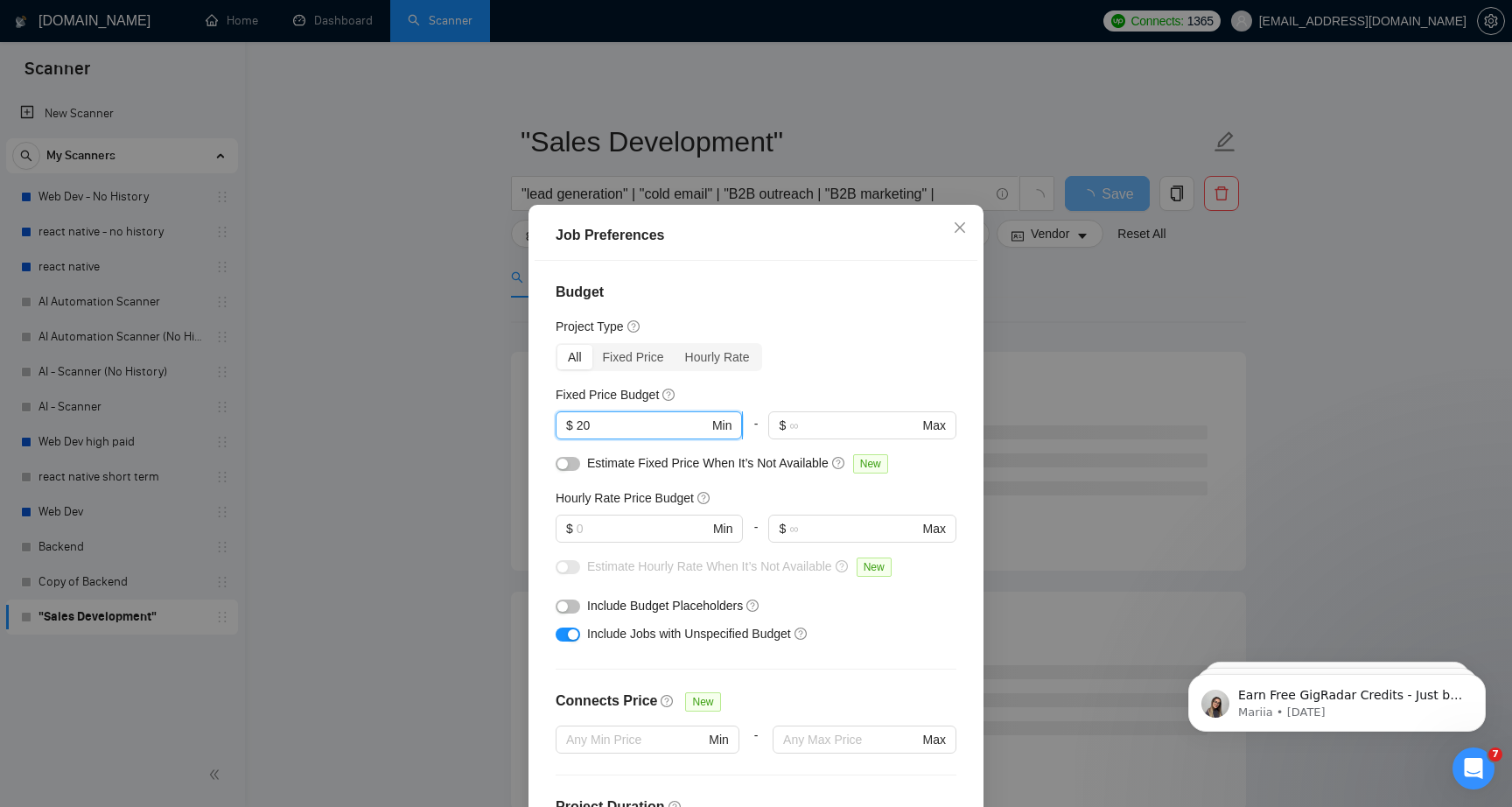
click at [639, 420] on input "20" at bounding box center [642, 426] width 132 height 19
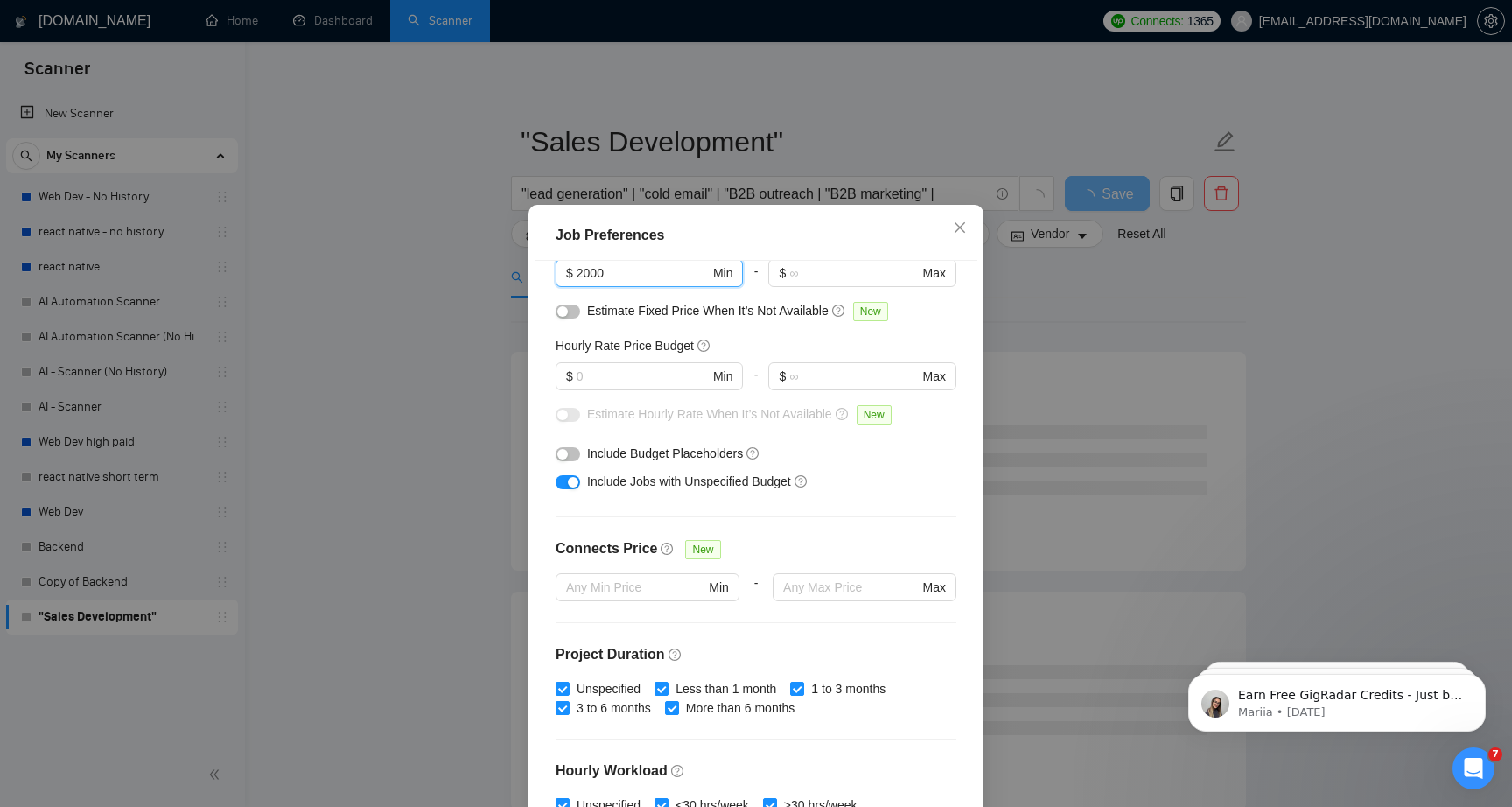
scroll to position [195, 0]
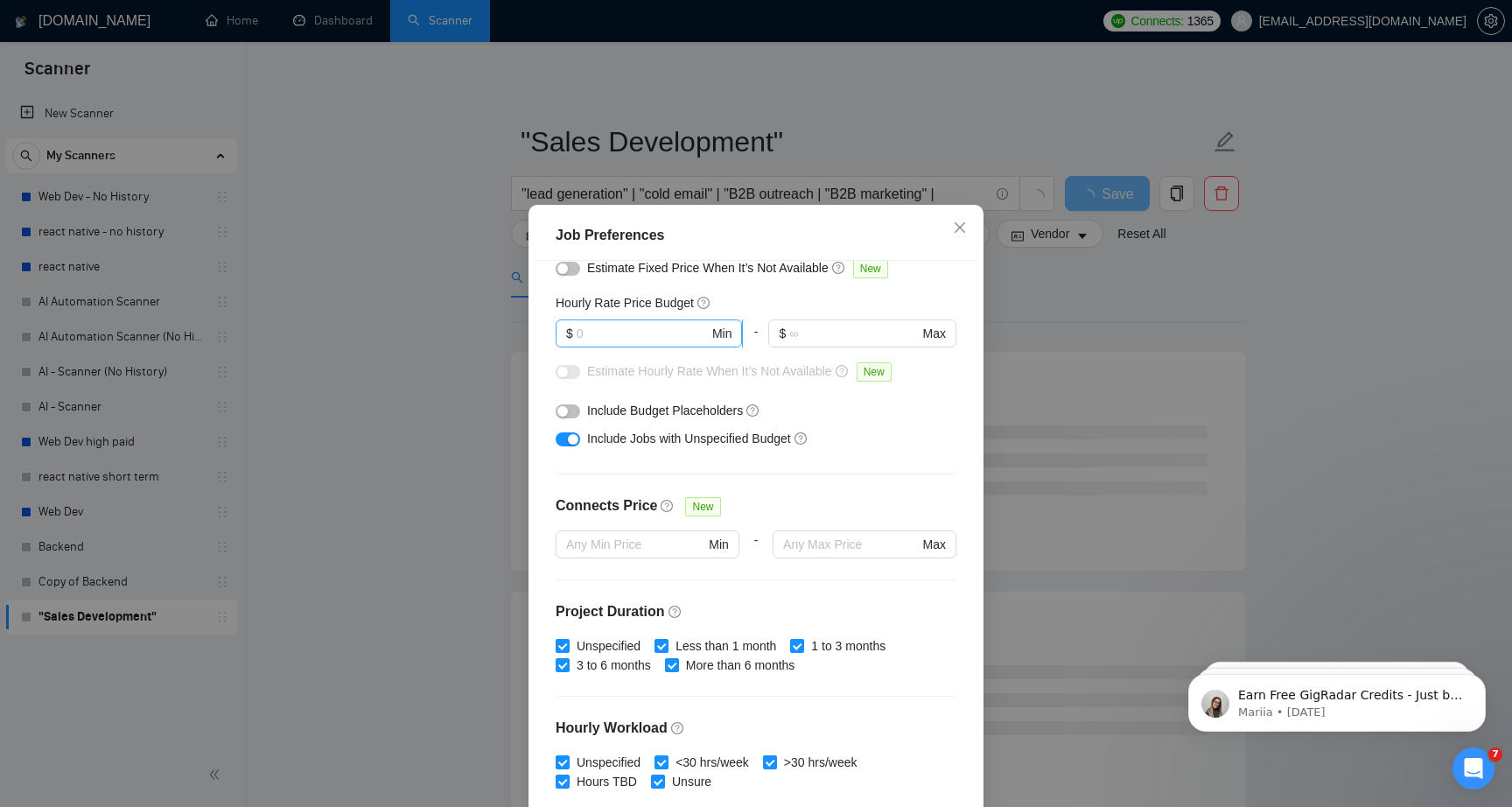
type input "2000"
click at [671, 341] on input "text" at bounding box center [642, 333] width 132 height 19
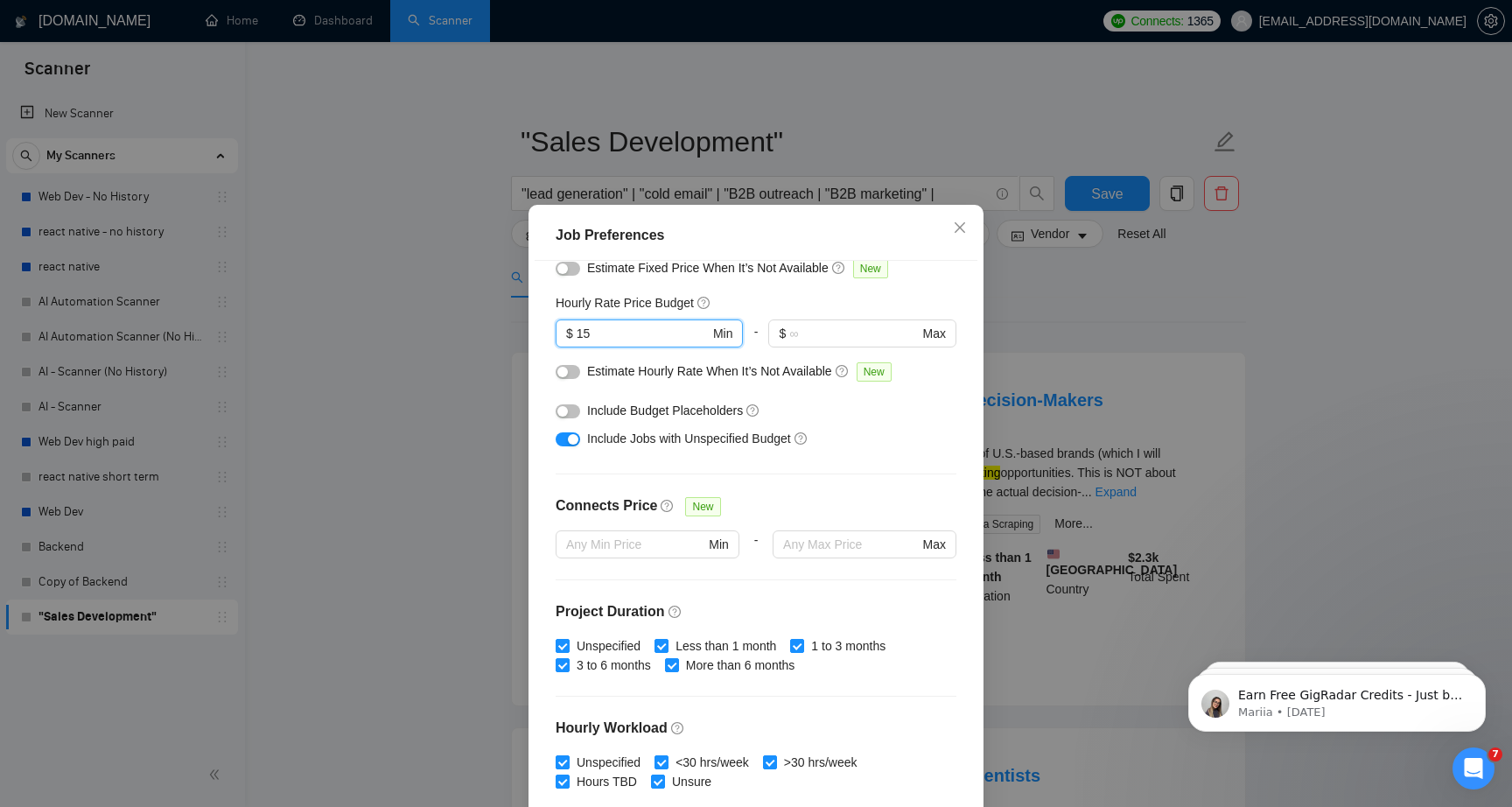
type input "15"
click at [861, 460] on div "Budget Project Type All Fixed Price Hourly Rate Fixed Price Budget $ 2000 Min -…" at bounding box center [756, 543] width 443 height 564
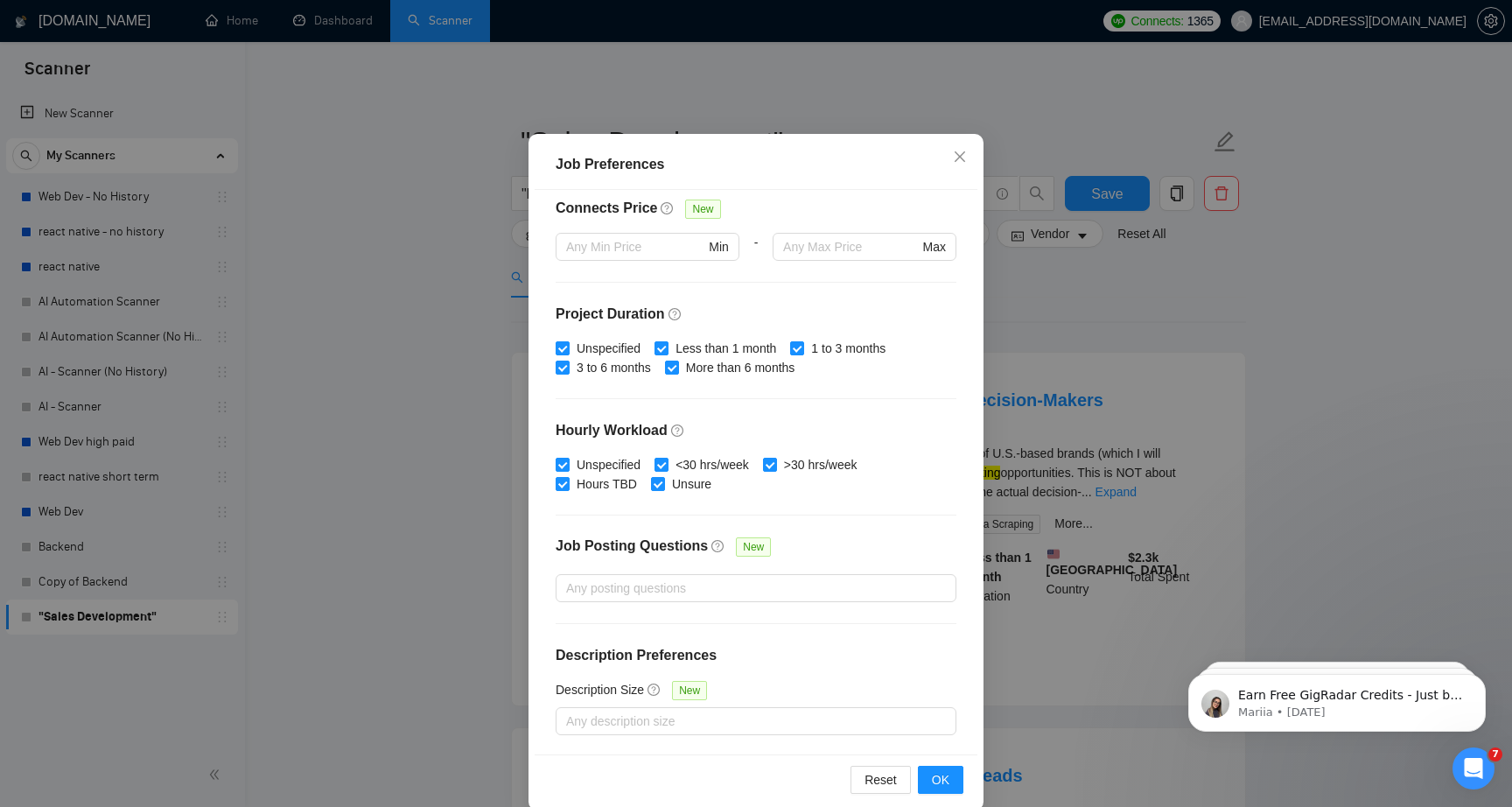
scroll to position [95, 0]
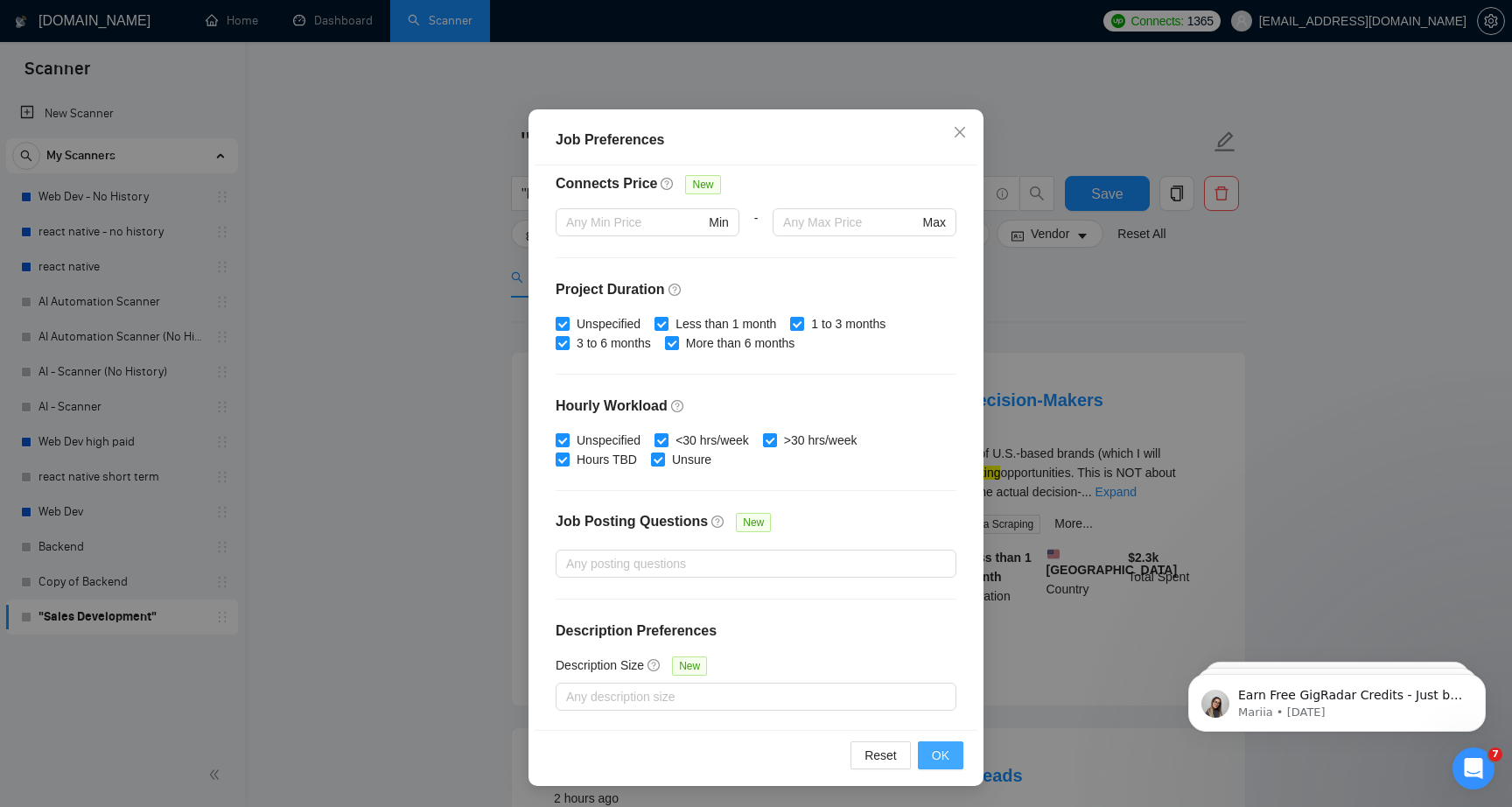
click at [946, 761] on span "OK" at bounding box center [941, 755] width 17 height 19
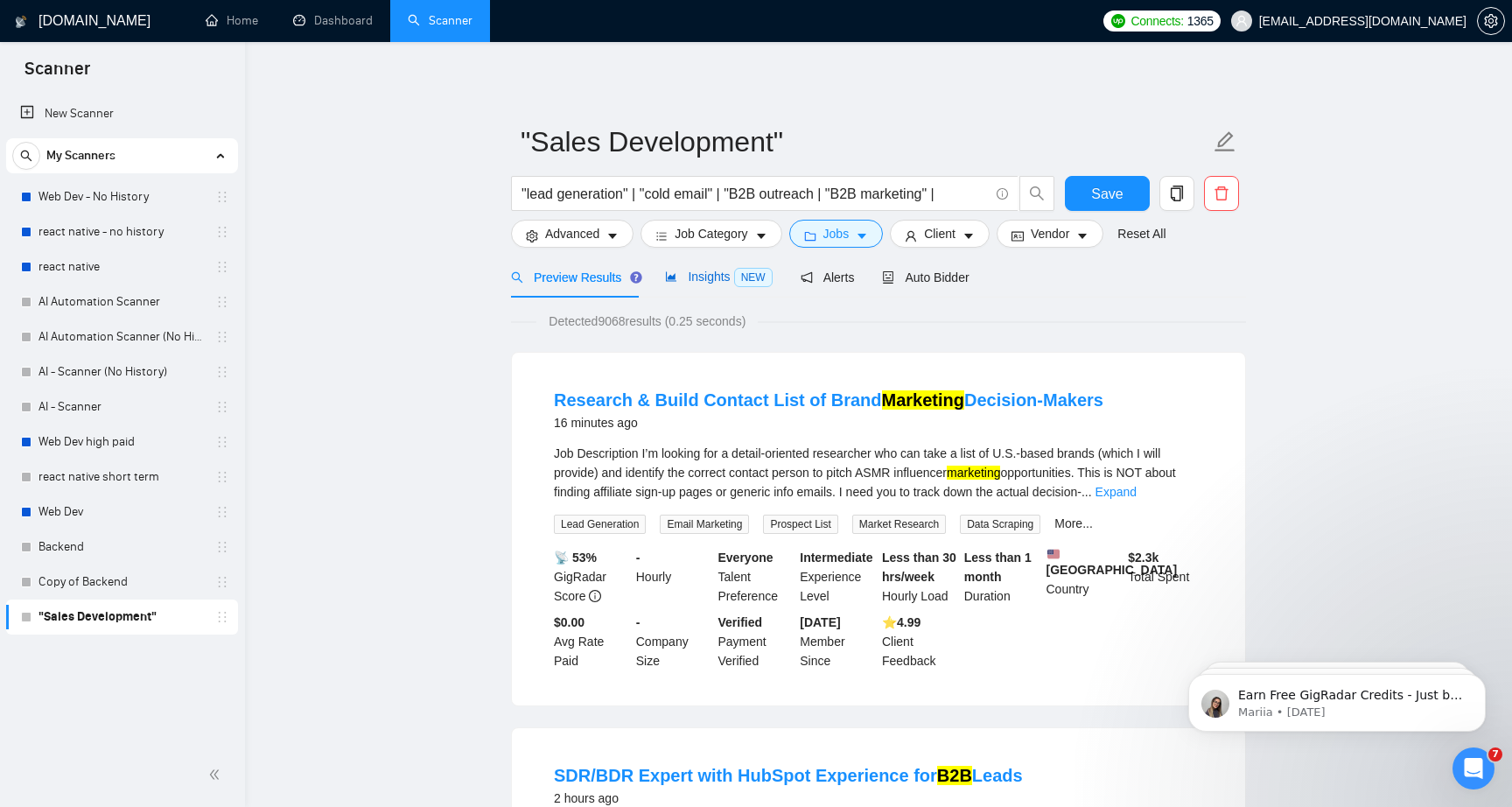
click at [731, 273] on span "Insights NEW" at bounding box center [718, 276] width 107 height 14
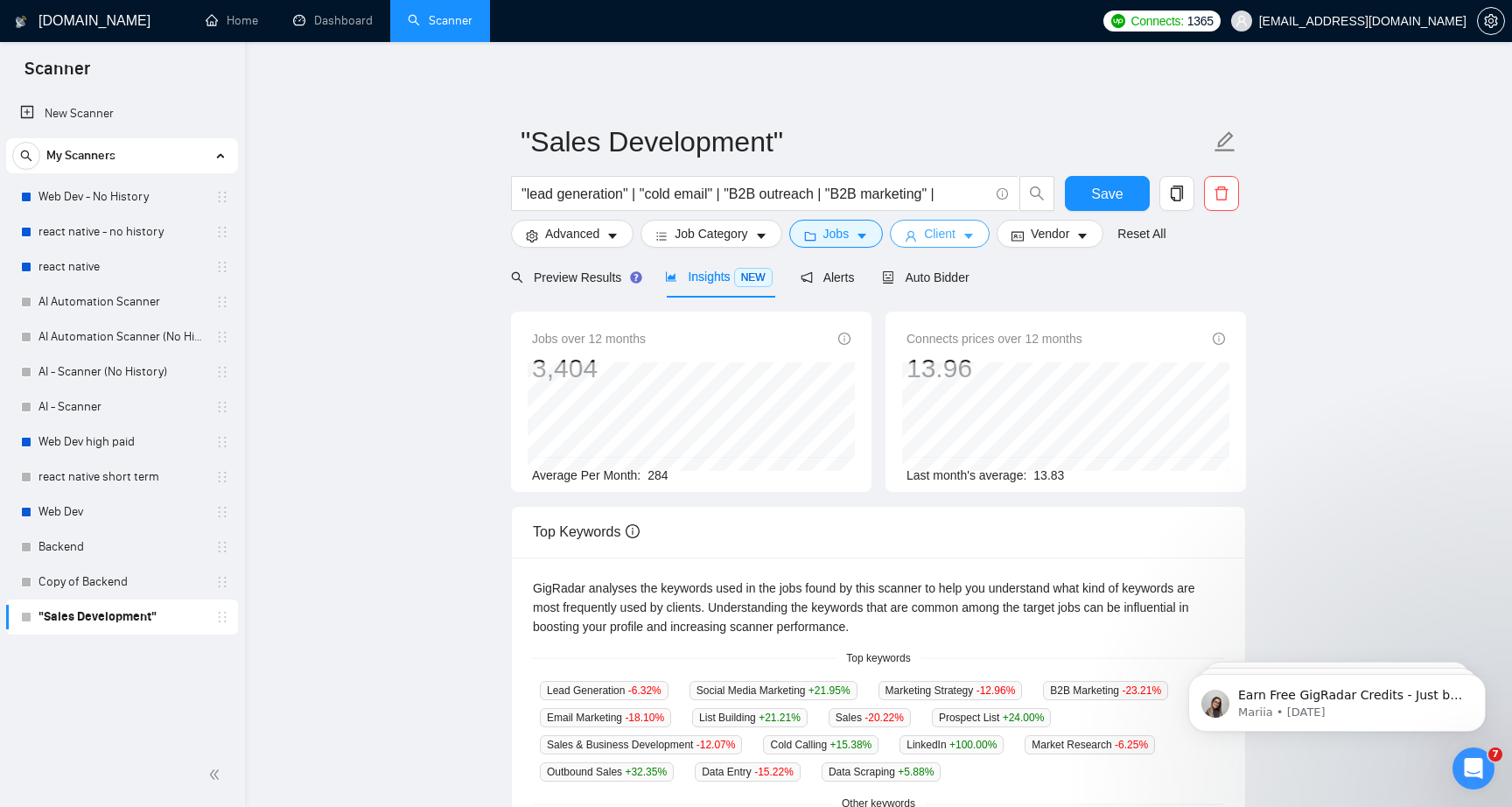
click at [913, 225] on button "Client" at bounding box center [940, 233] width 100 height 28
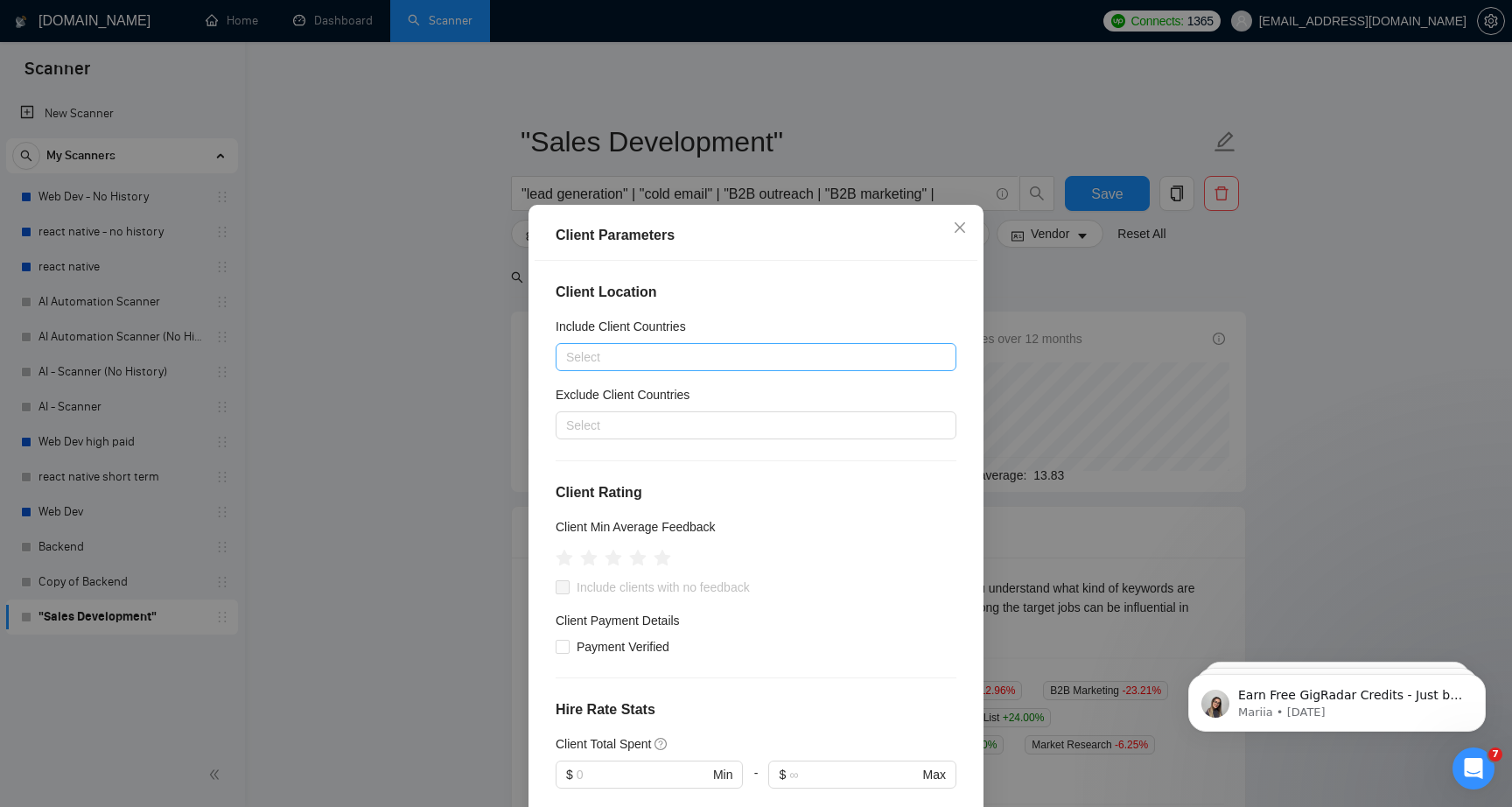
click at [709, 351] on div at bounding box center [747, 357] width 375 height 21
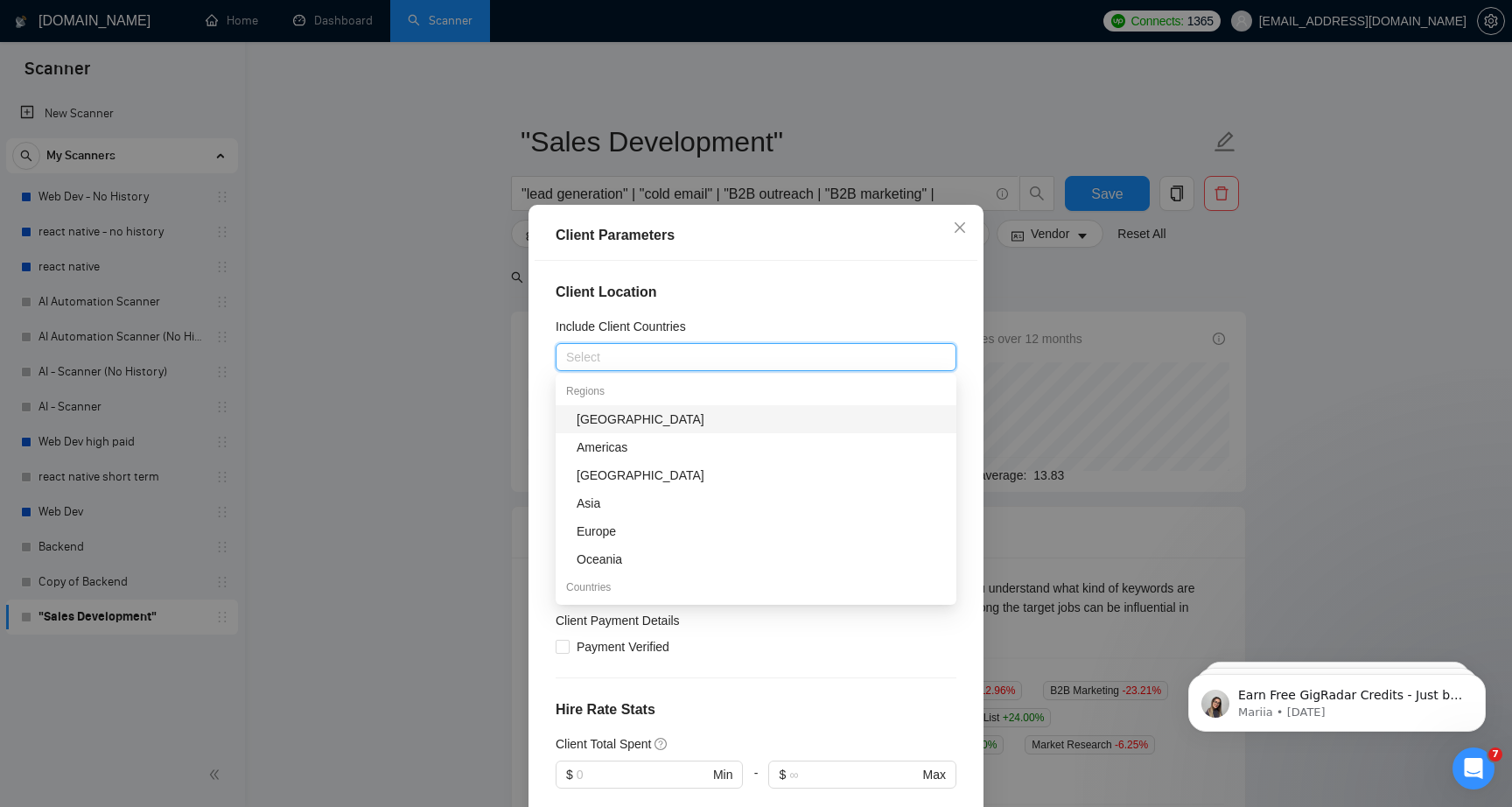
click at [540, 402] on div "Client Location Include Client Countries Select Exclude Client Countries Select…" at bounding box center [756, 543] width 443 height 564
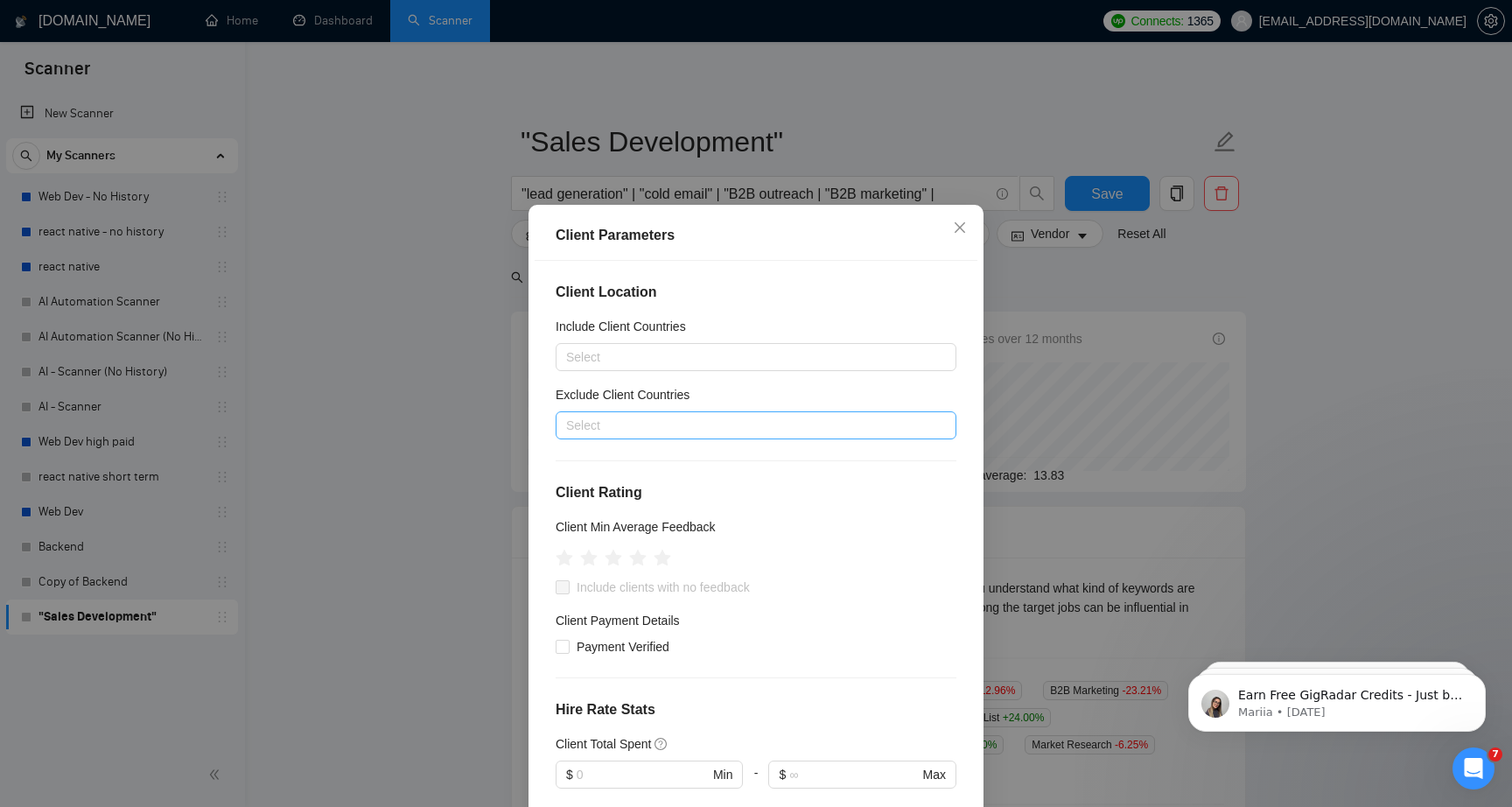
click at [602, 416] on div at bounding box center [747, 426] width 375 height 21
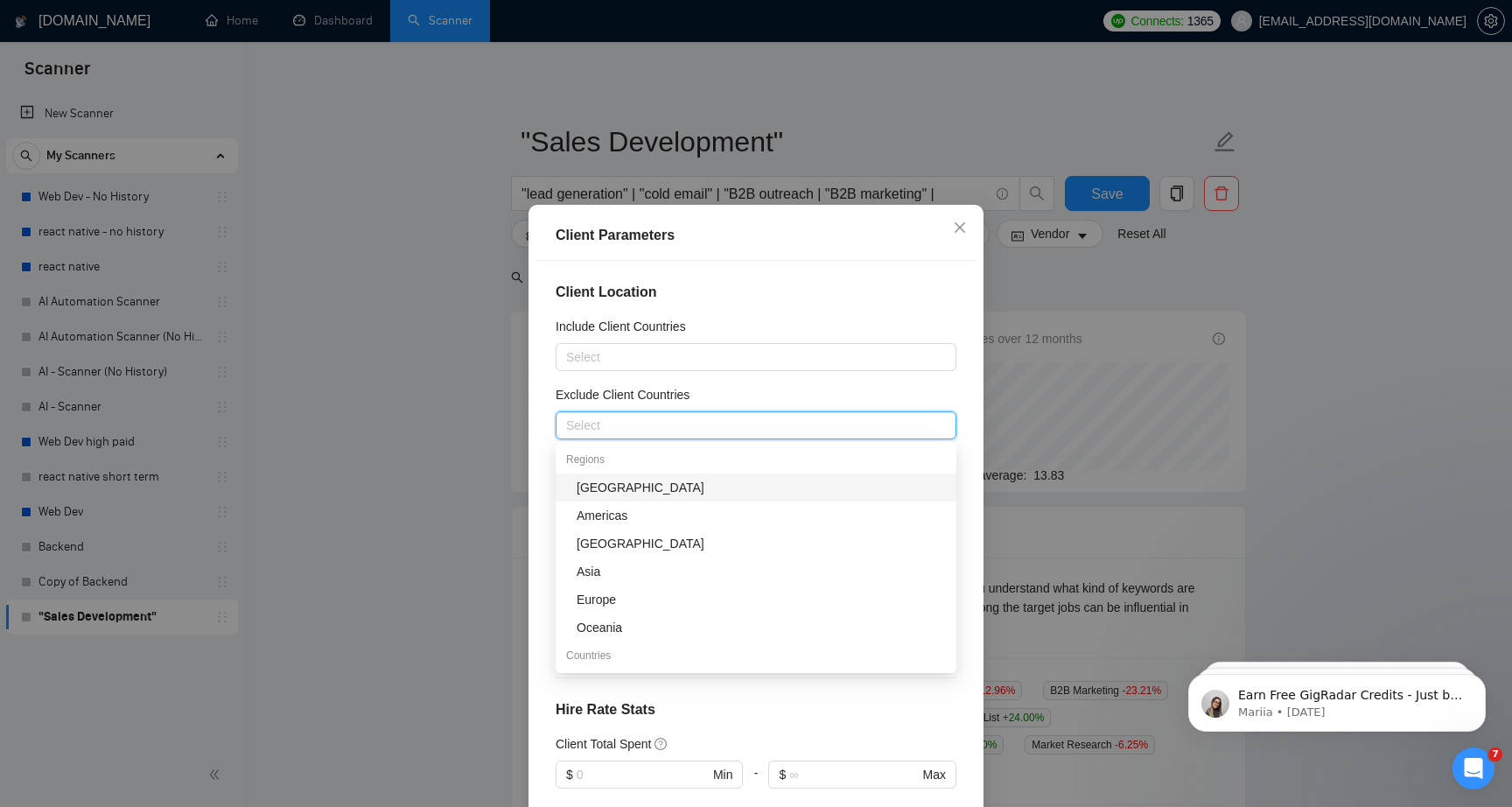
click at [604, 490] on div "[GEOGRAPHIC_DATA]" at bounding box center [762, 487] width 370 height 19
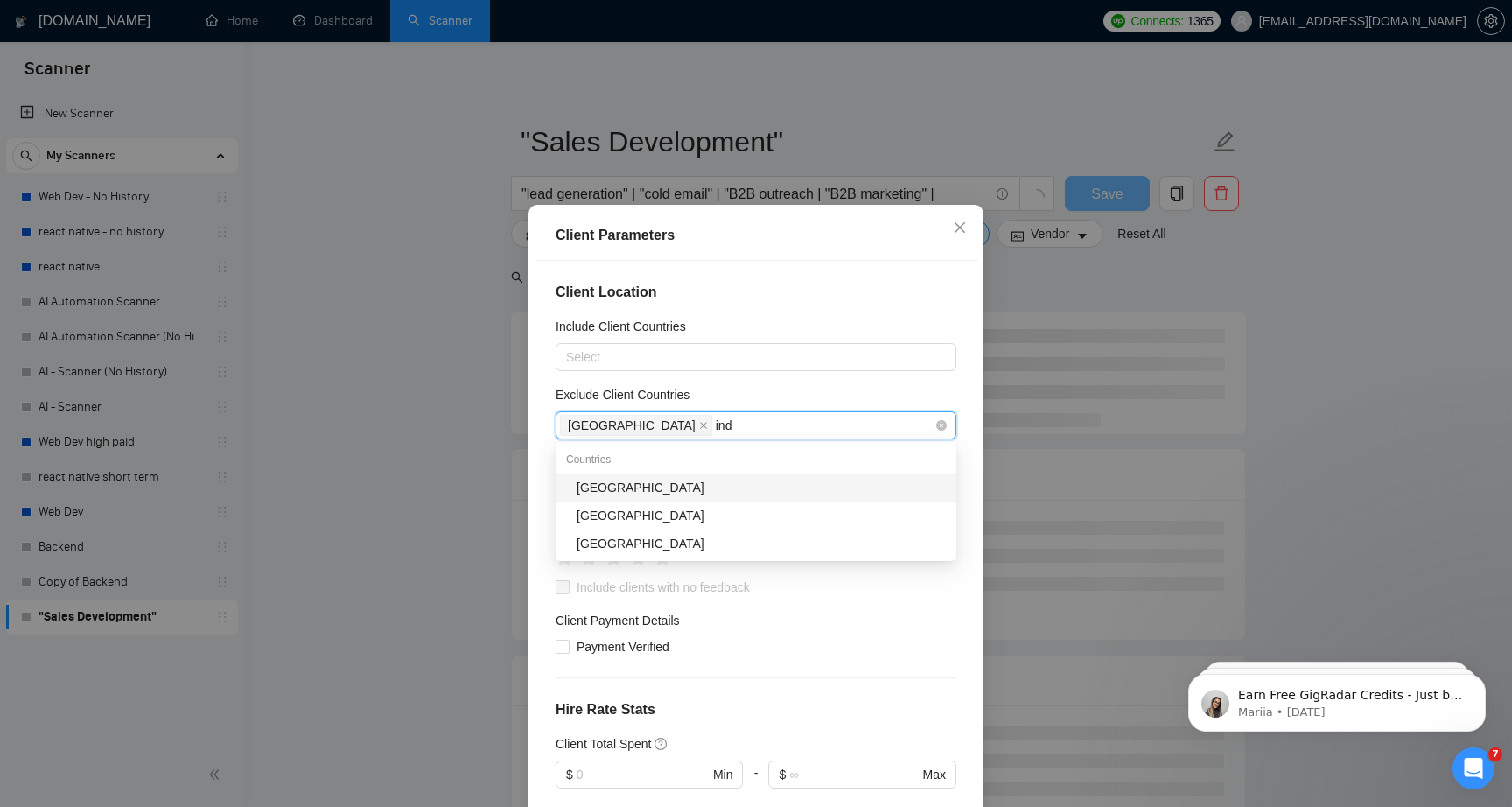
type input "indi"
click at [667, 482] on div "[GEOGRAPHIC_DATA]" at bounding box center [762, 487] width 370 height 19
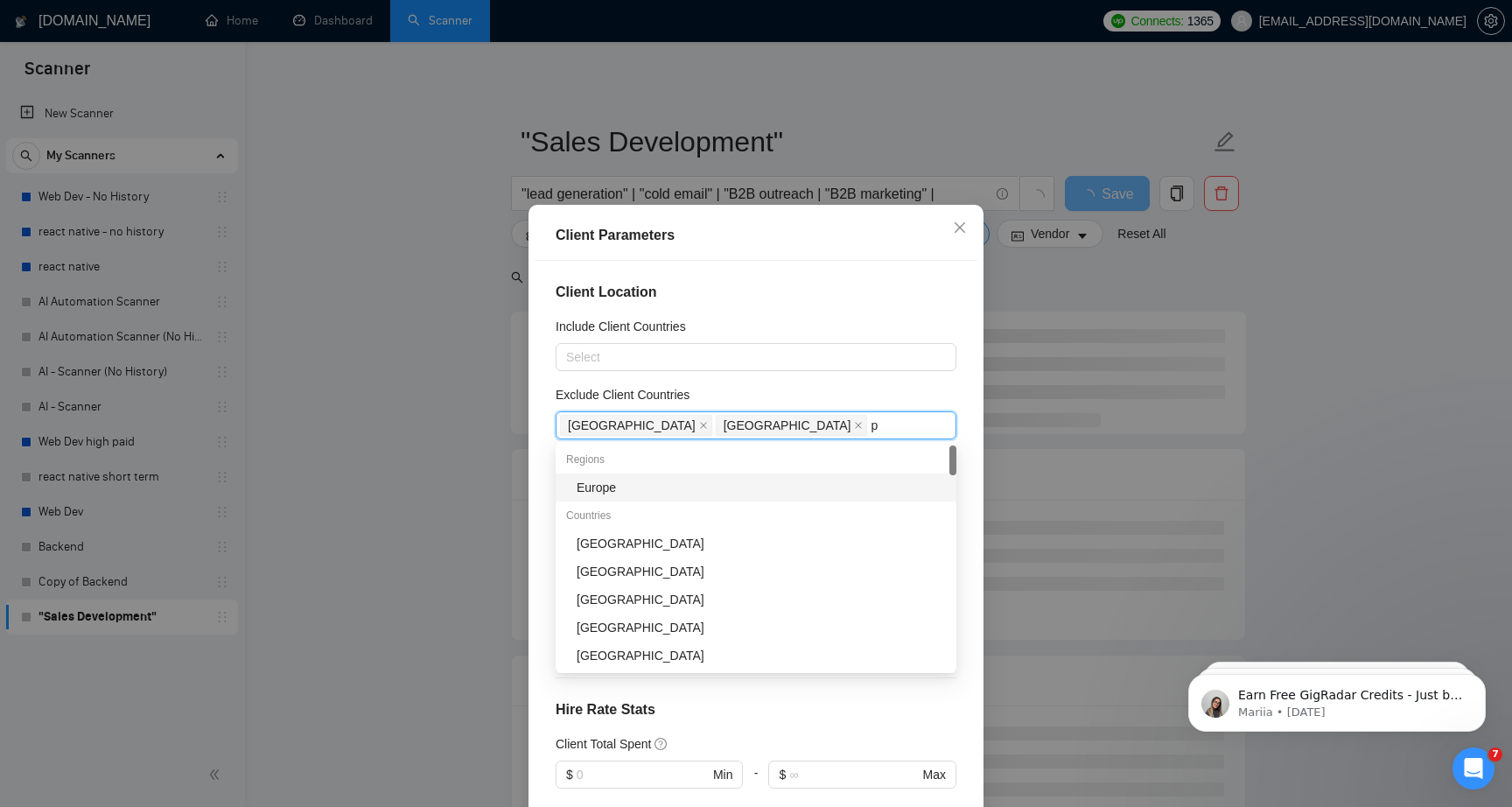
type input "ph"
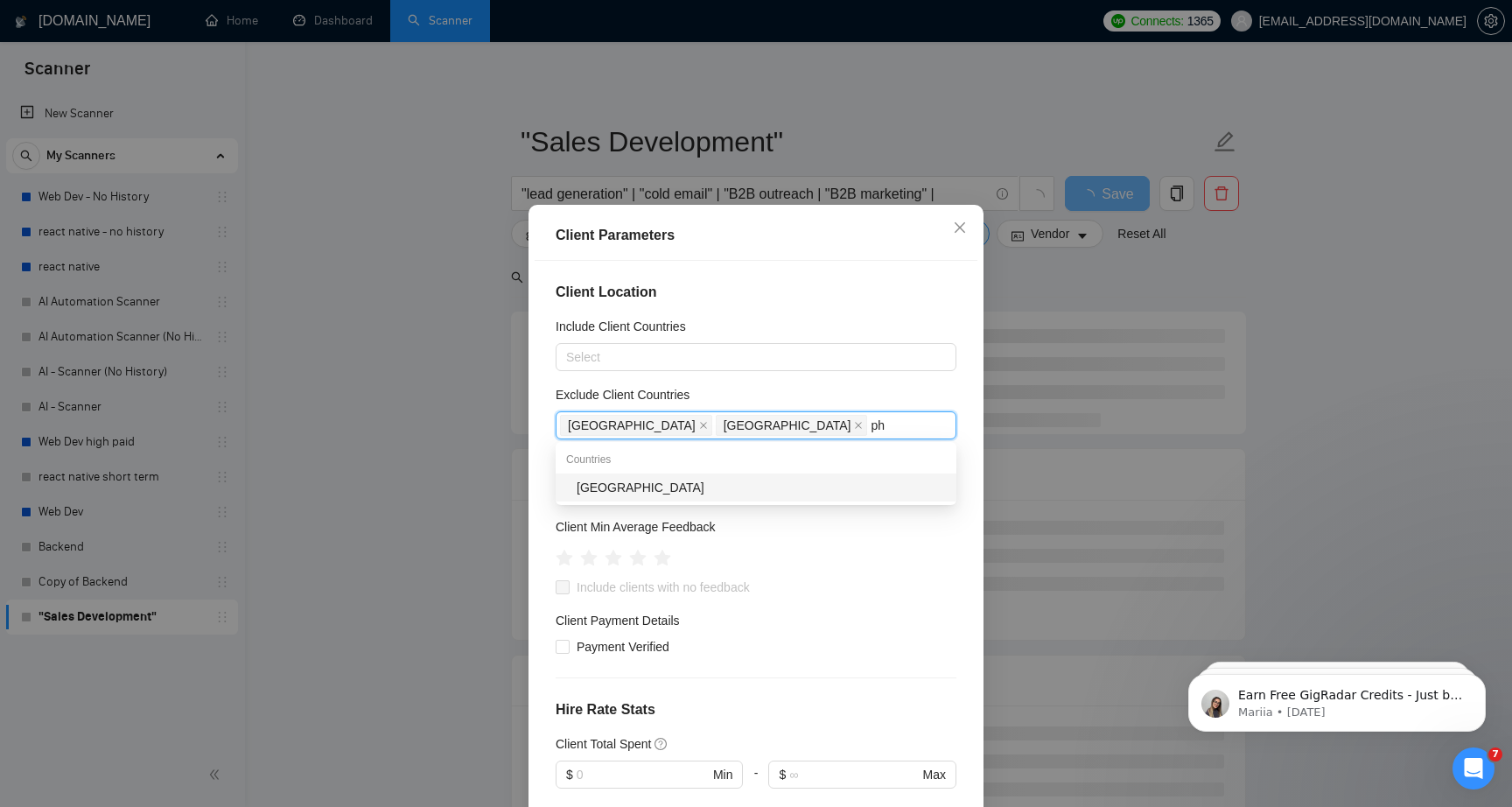
click at [666, 477] on div "[GEOGRAPHIC_DATA]" at bounding box center [756, 487] width 401 height 28
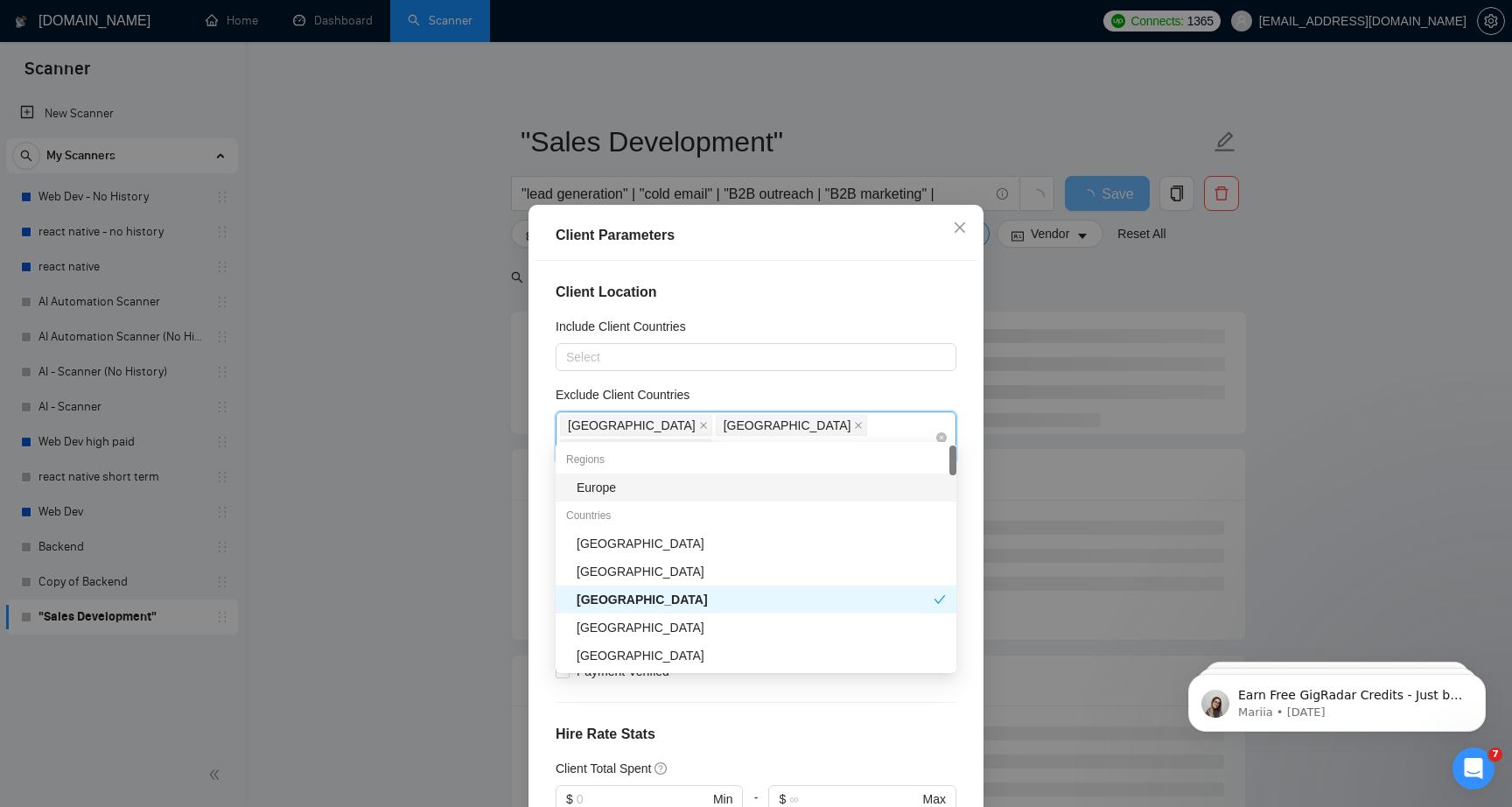
type input "pak"
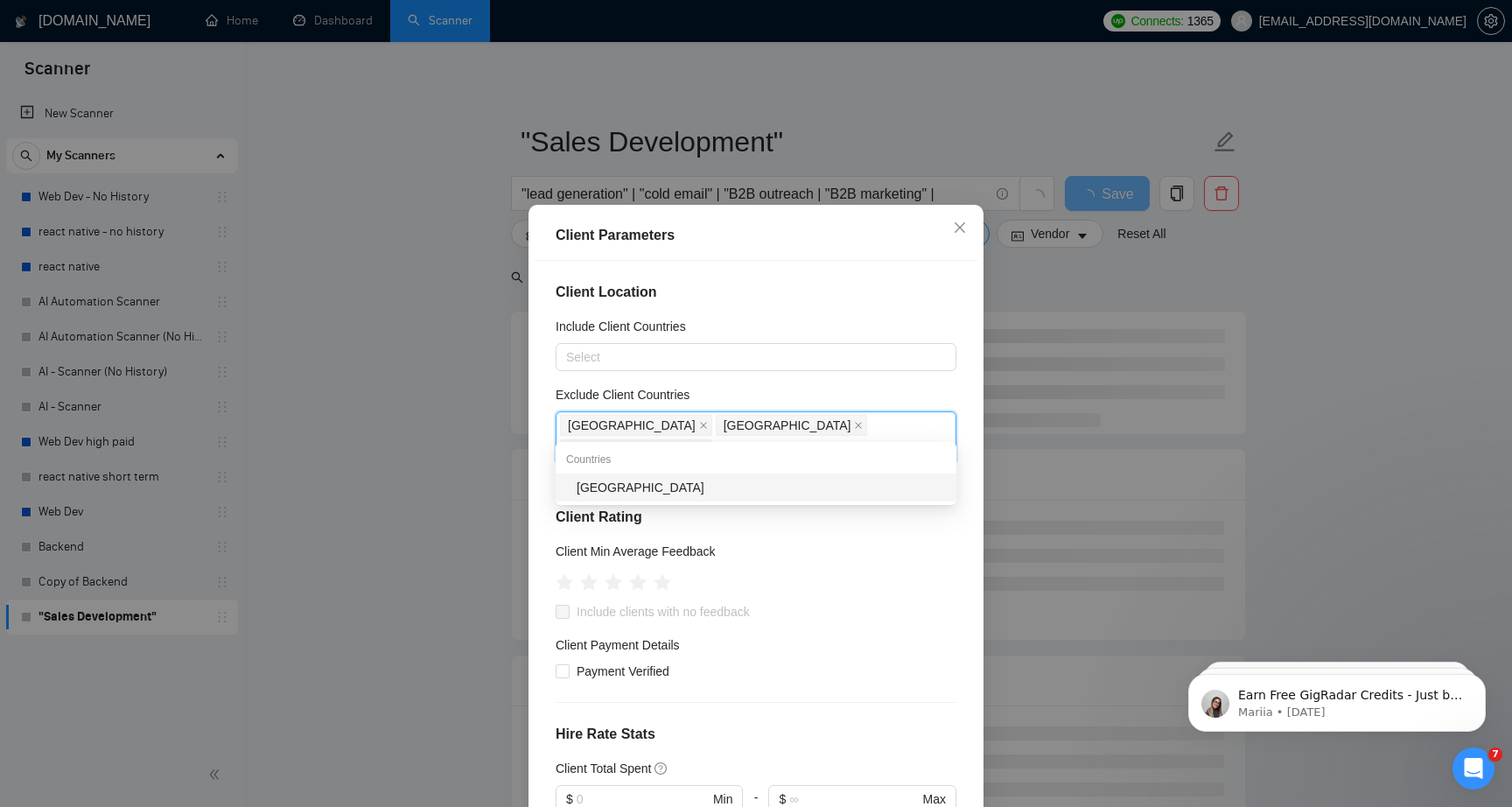
click at [744, 484] on div "[GEOGRAPHIC_DATA]" at bounding box center [762, 487] width 370 height 19
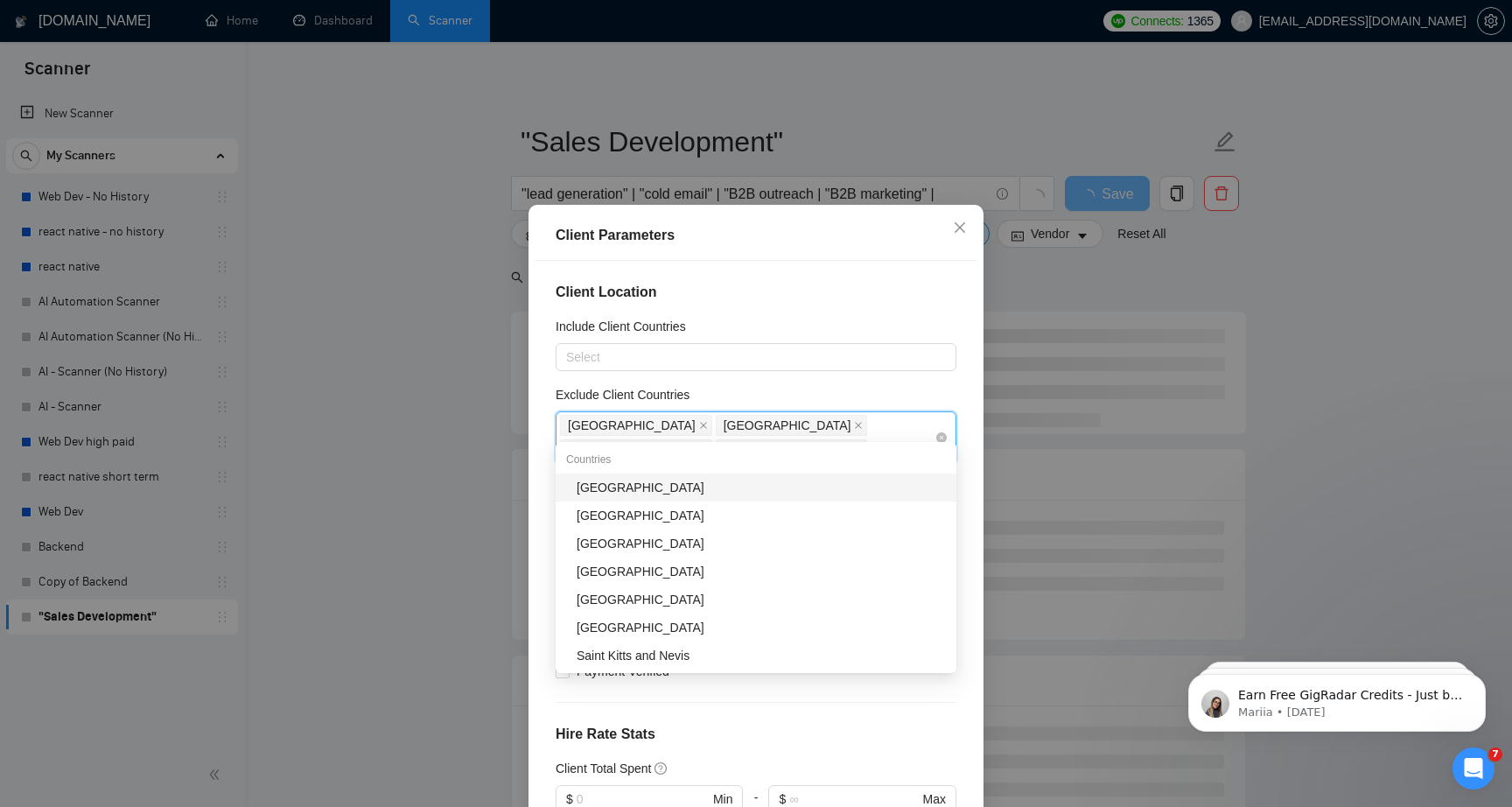
type input "vie"
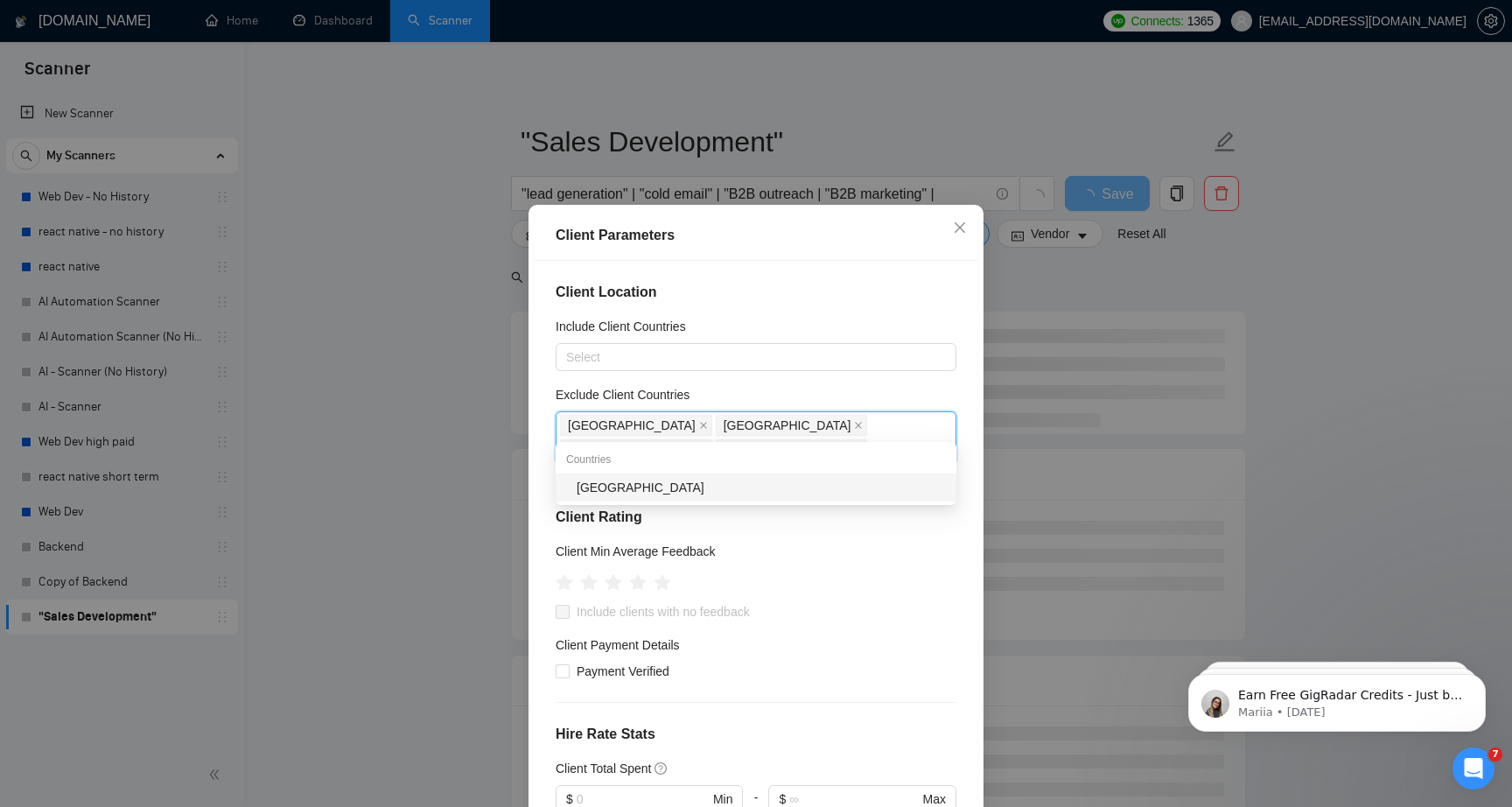
click at [811, 484] on div "[GEOGRAPHIC_DATA]" at bounding box center [762, 487] width 370 height 19
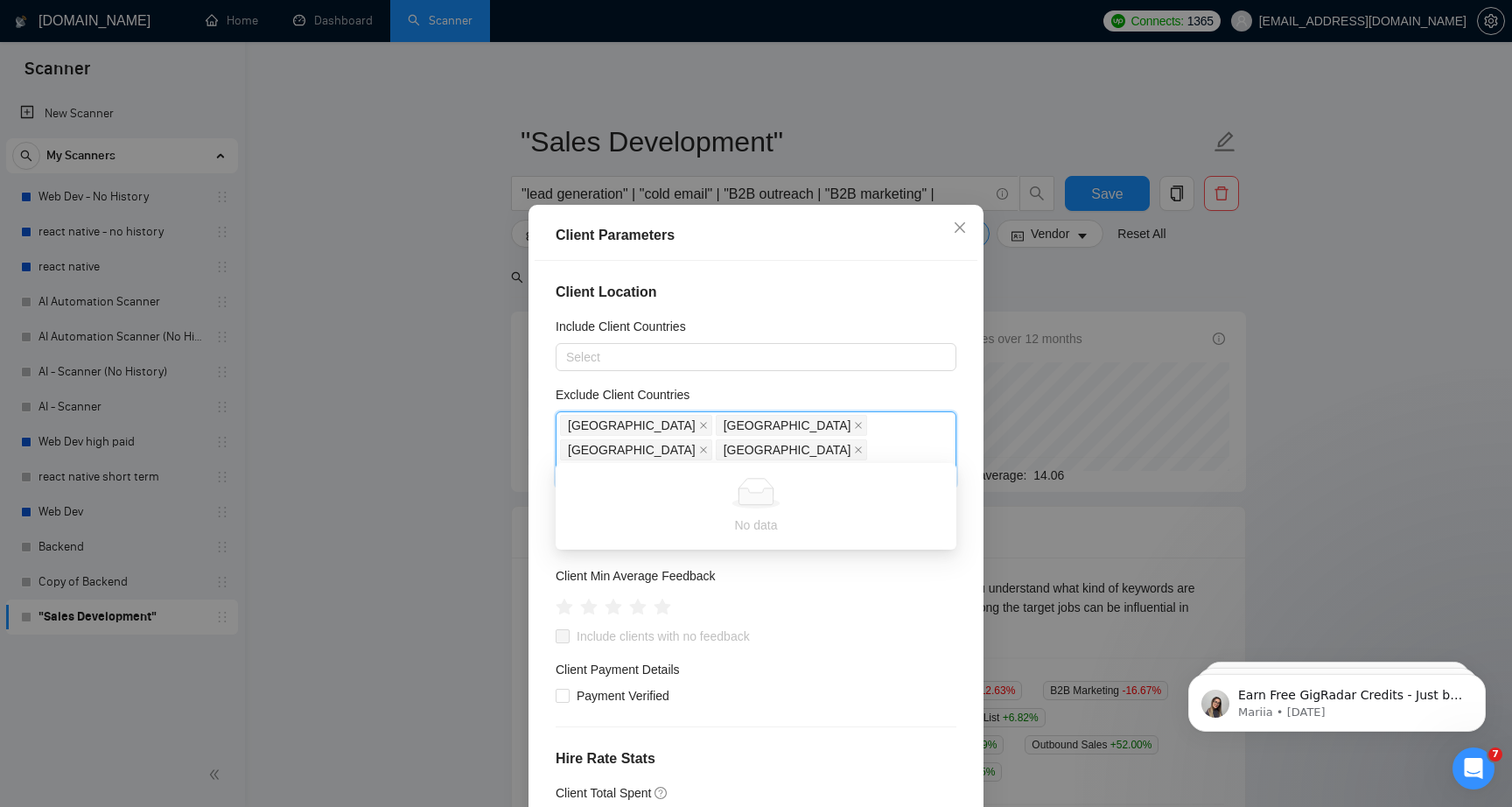
type input "s"
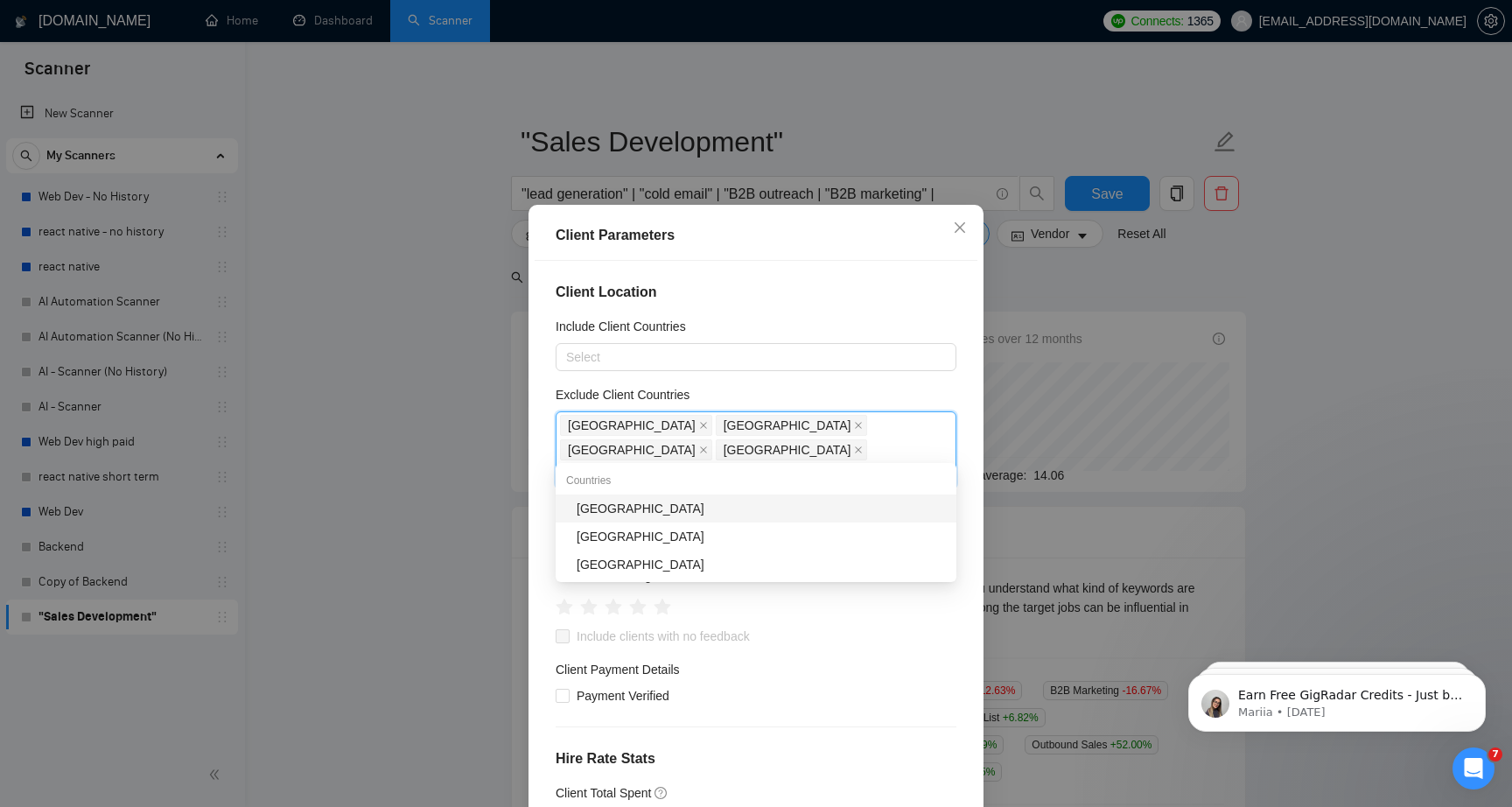
type input "bang"
click at [885, 508] on div "[GEOGRAPHIC_DATA]" at bounding box center [762, 508] width 370 height 19
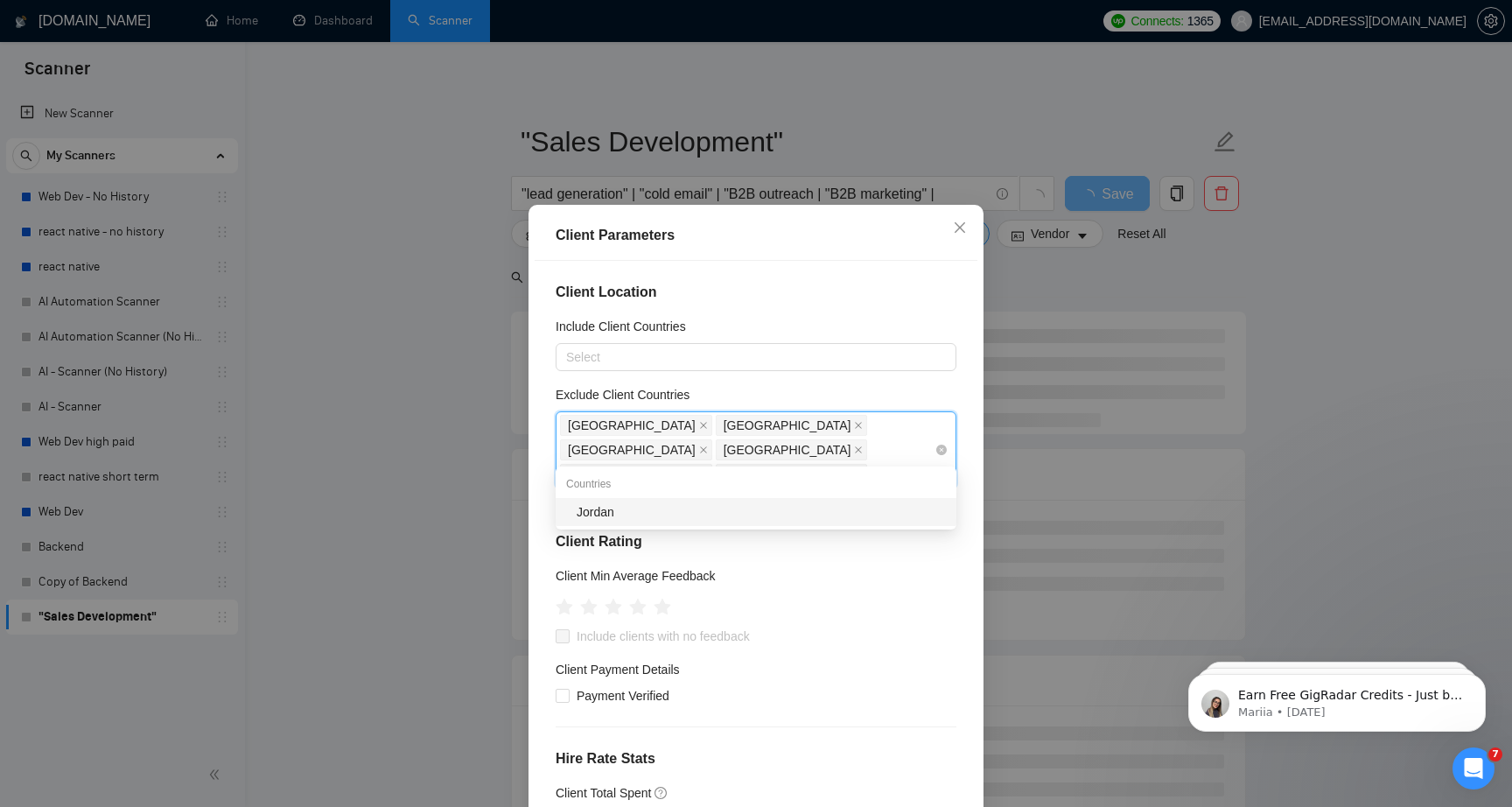
type input "jord"
click at [663, 523] on div "Jordan" at bounding box center [756, 511] width 401 height 28
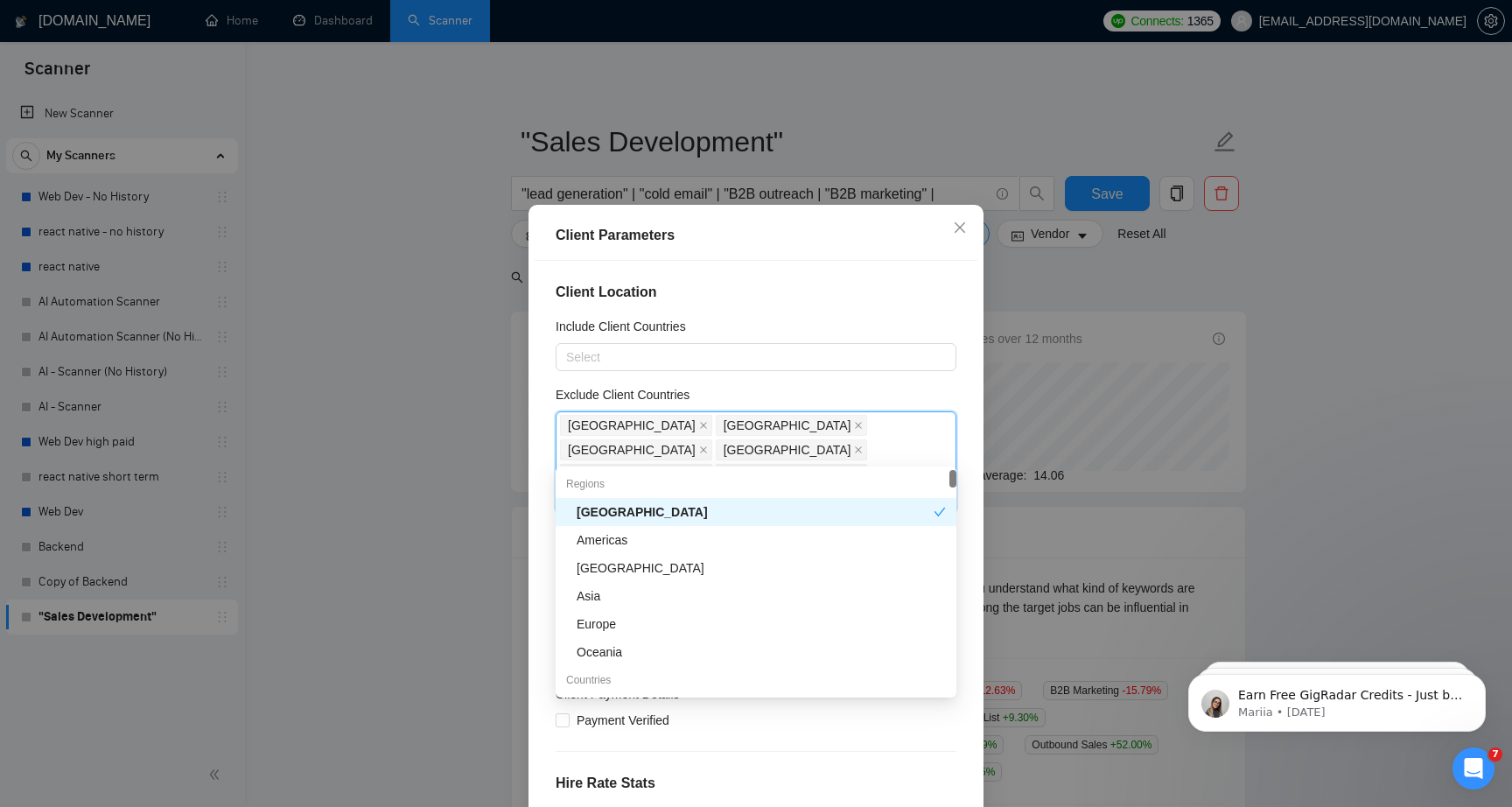
click at [926, 389] on div "Exclude Client Countries" at bounding box center [756, 398] width 401 height 26
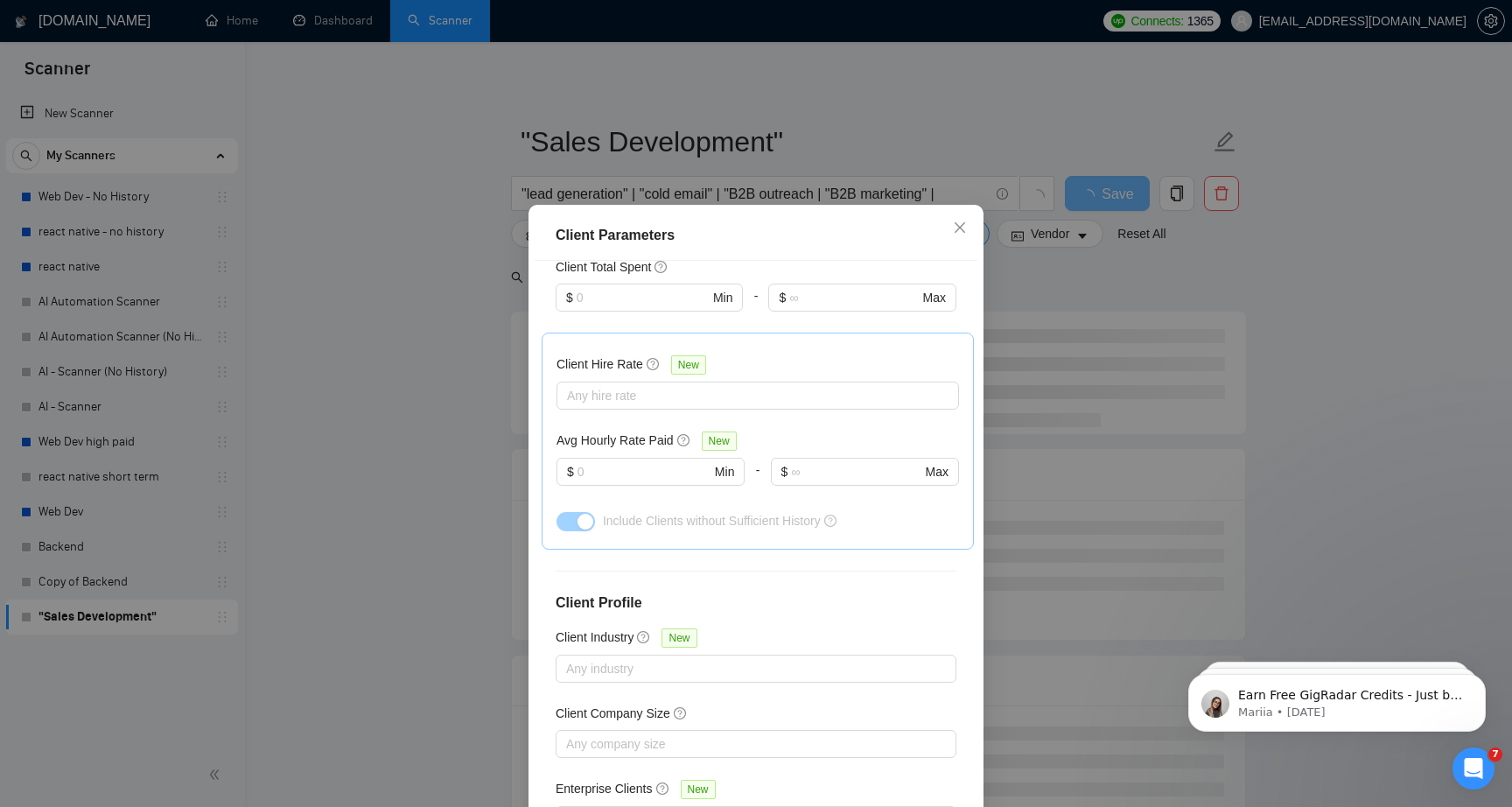
scroll to position [95, 0]
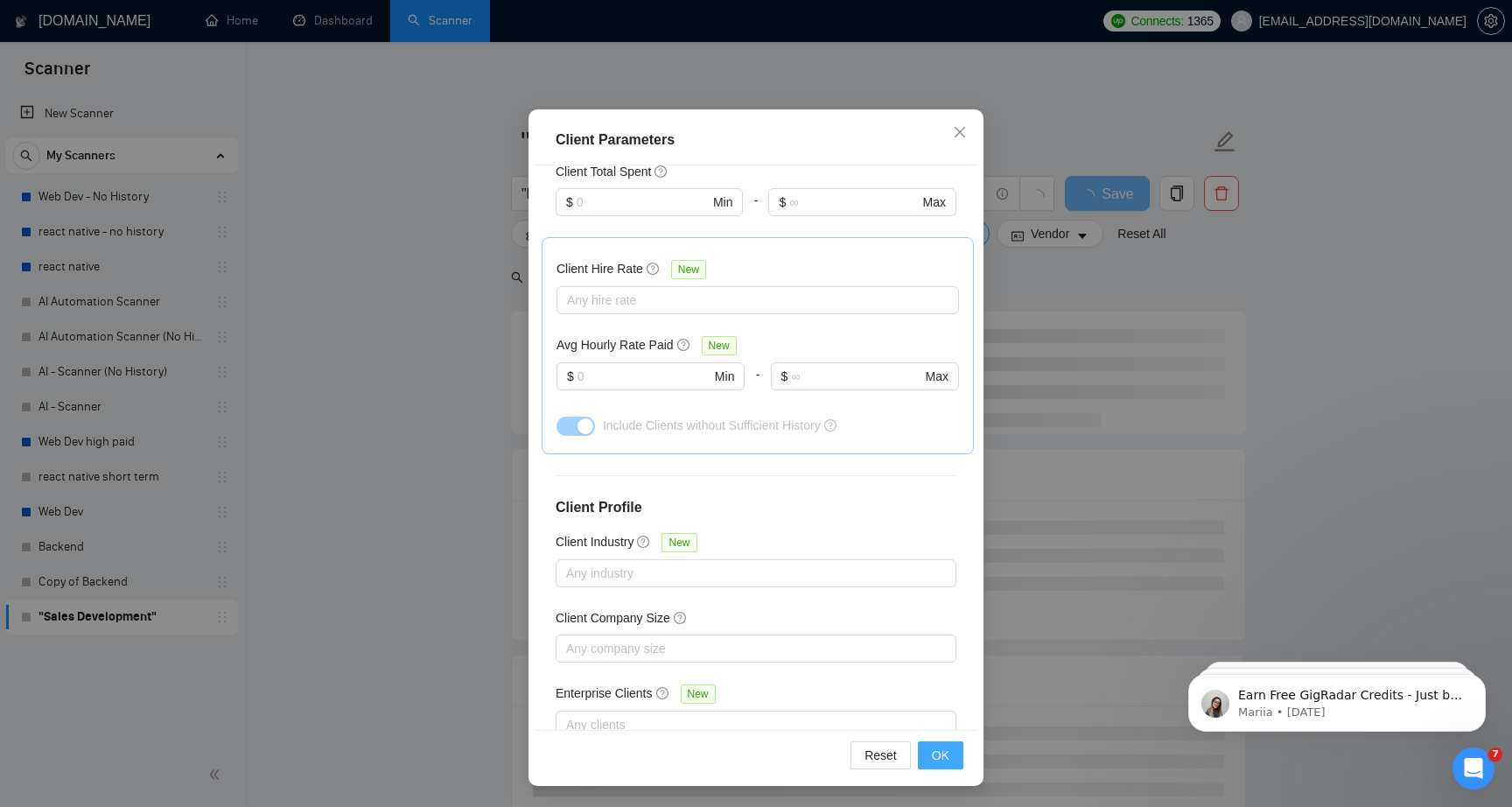
click at [944, 753] on span "OK" at bounding box center [941, 755] width 17 height 19
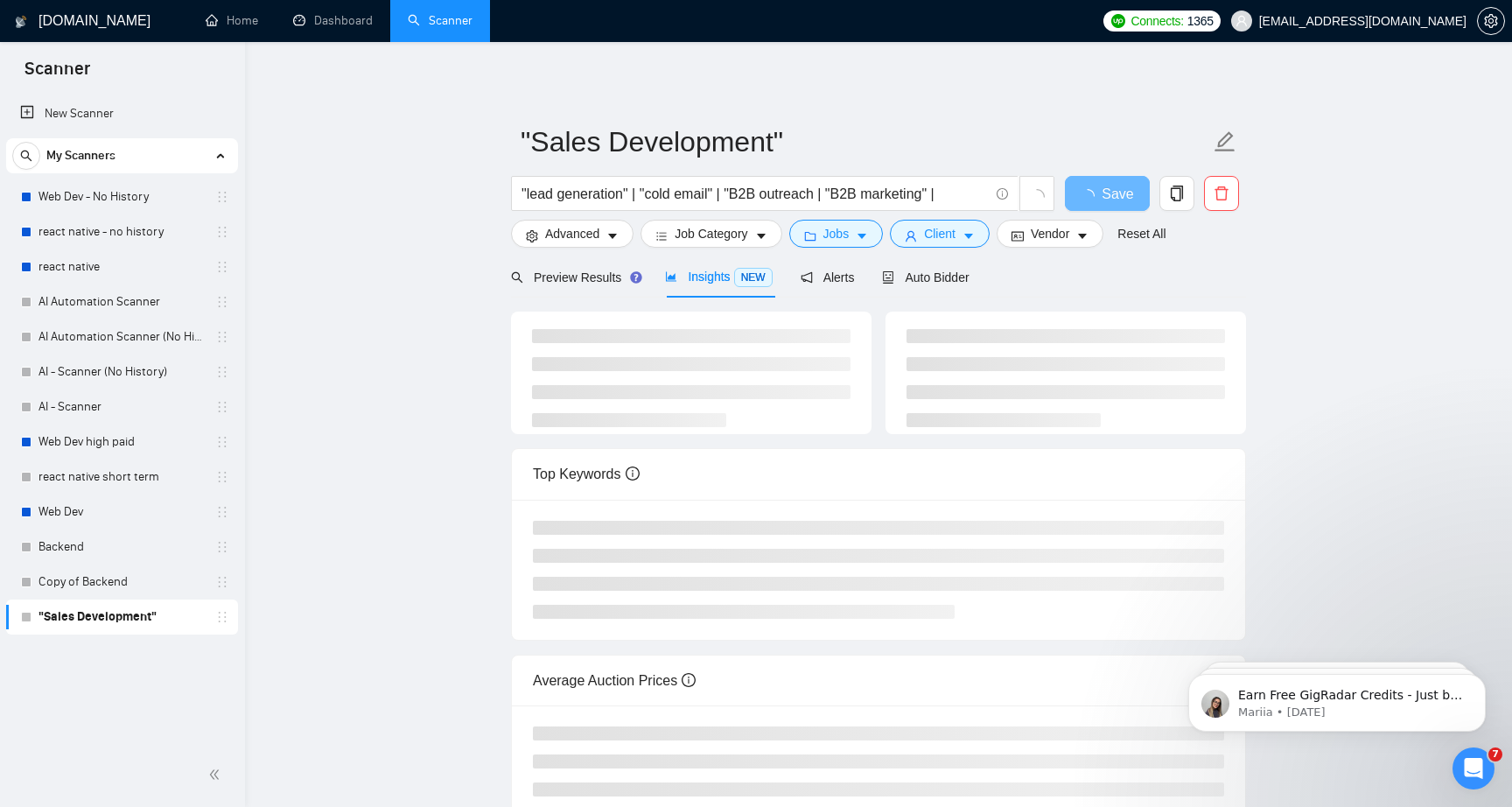
scroll to position [0, 0]
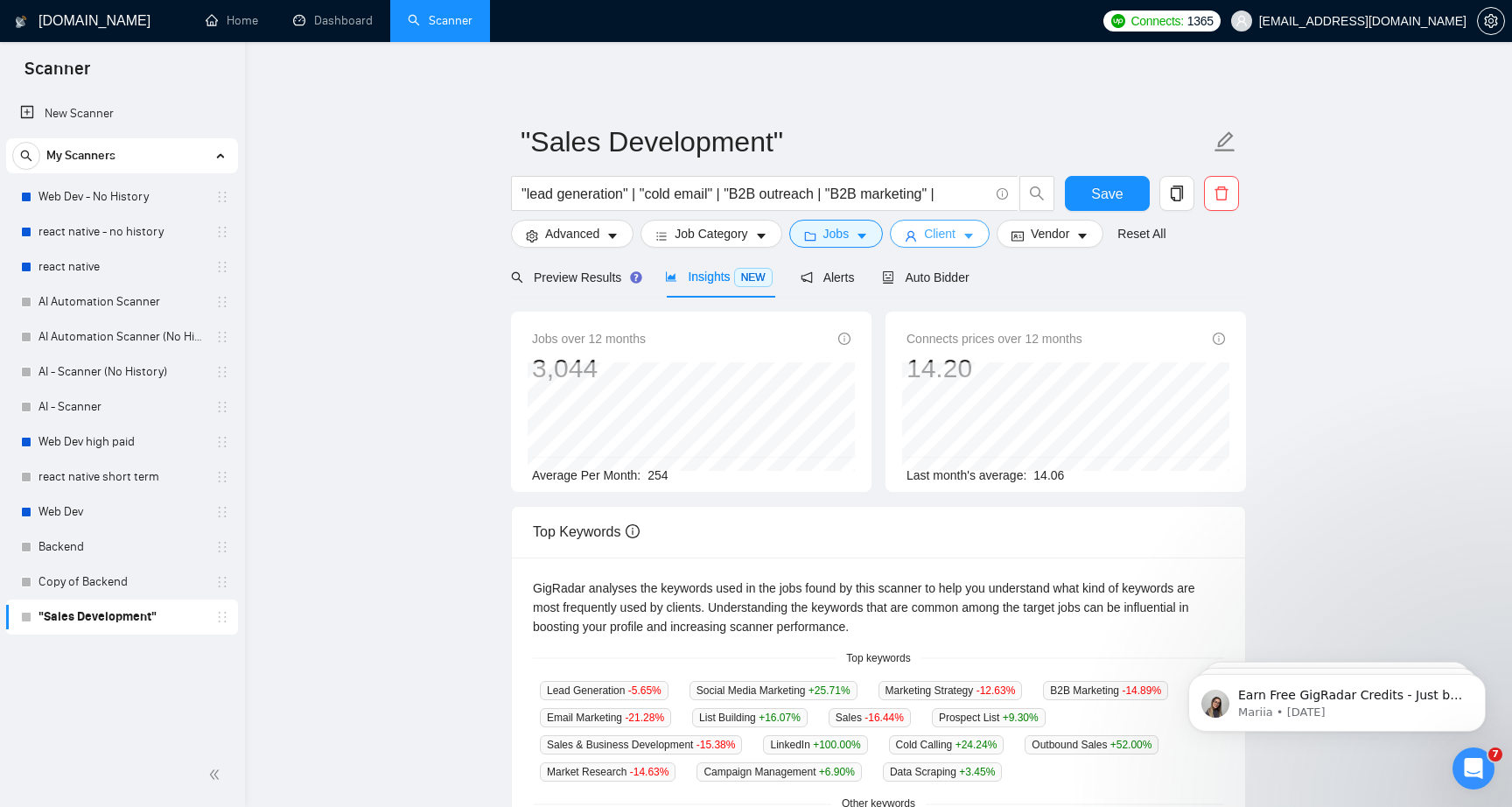
click at [929, 238] on button "Client" at bounding box center [940, 233] width 100 height 28
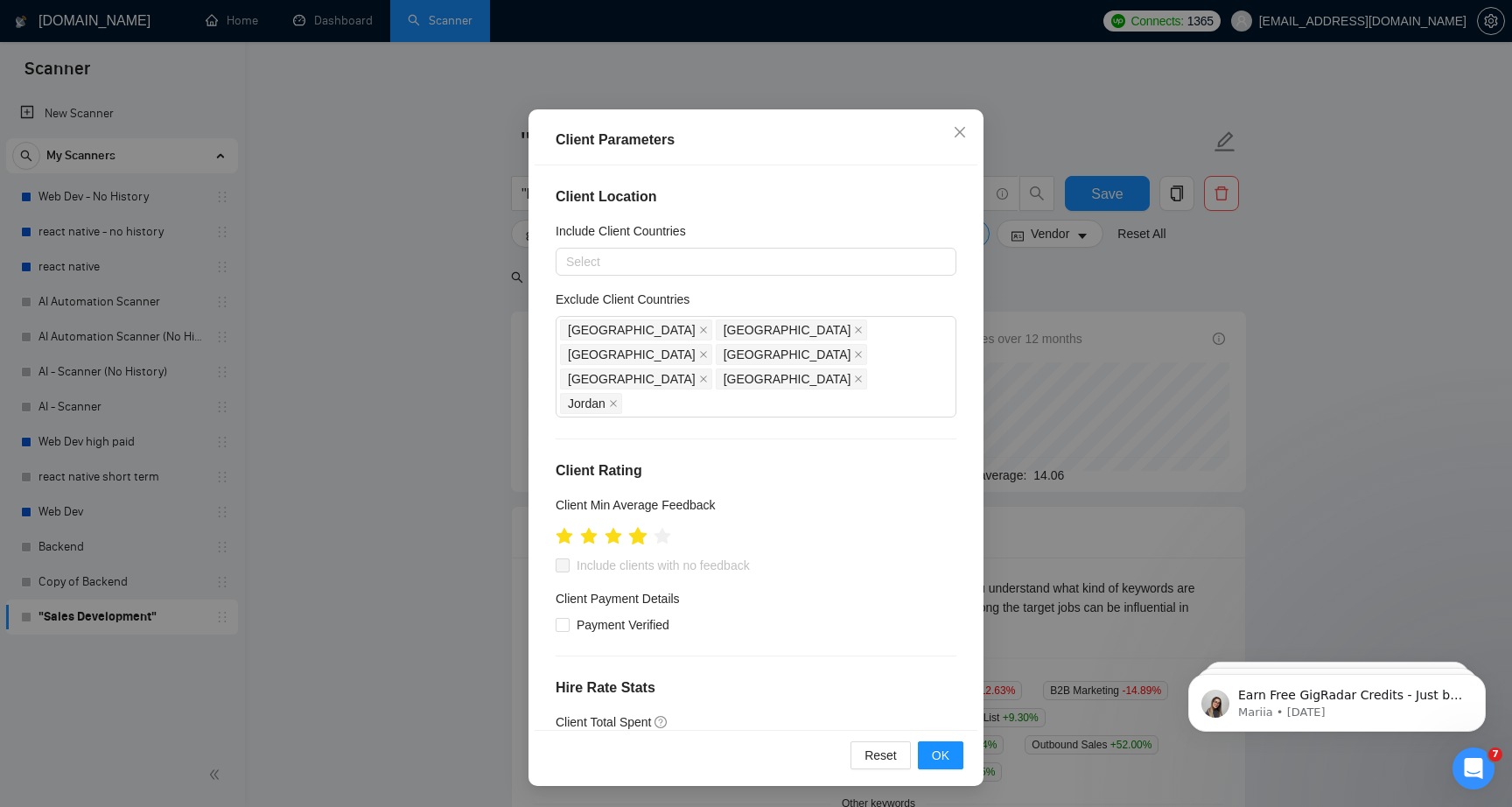
click at [643, 527] on icon "star" at bounding box center [638, 535] width 18 height 17
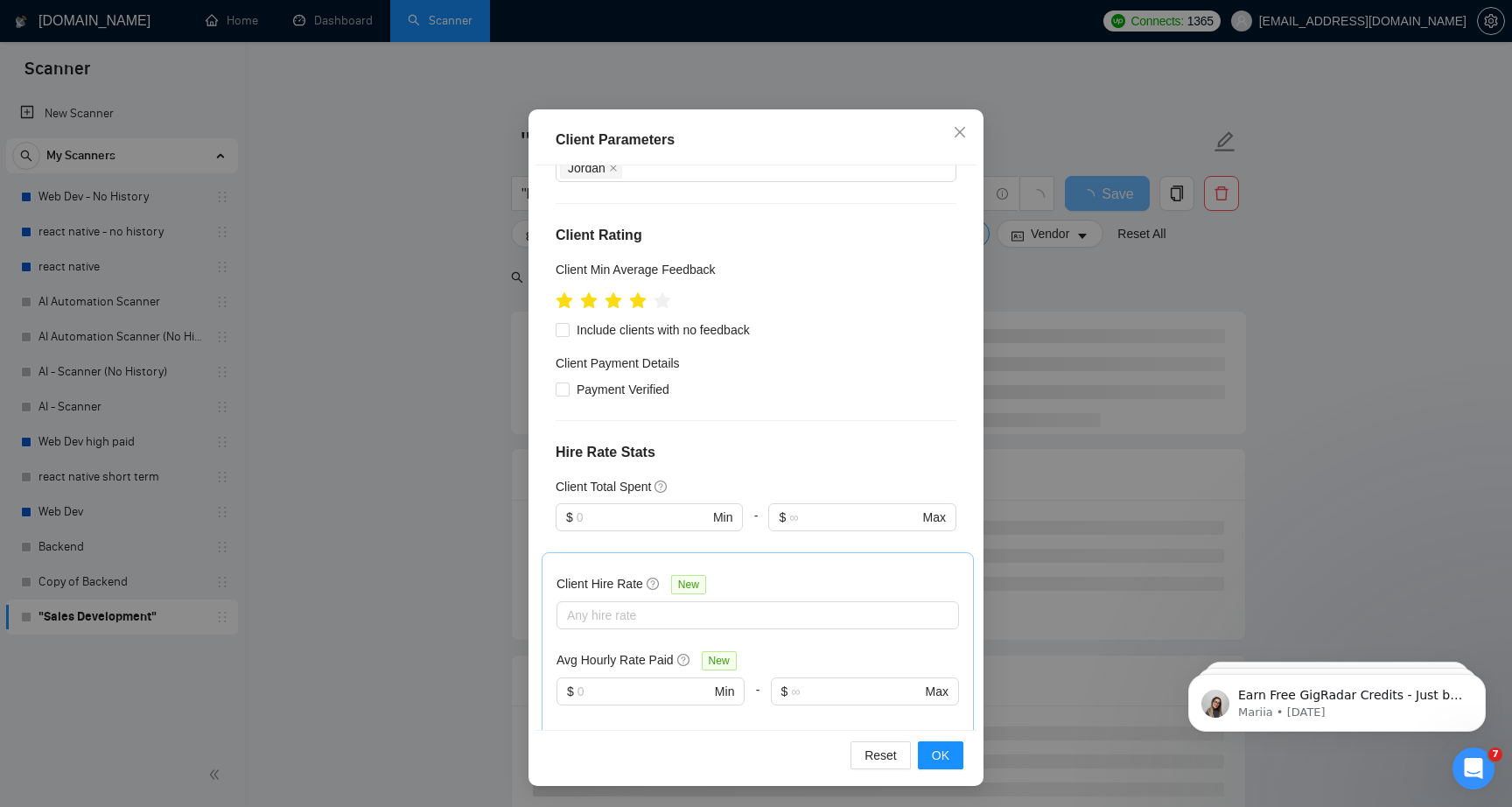
scroll to position [4, 0]
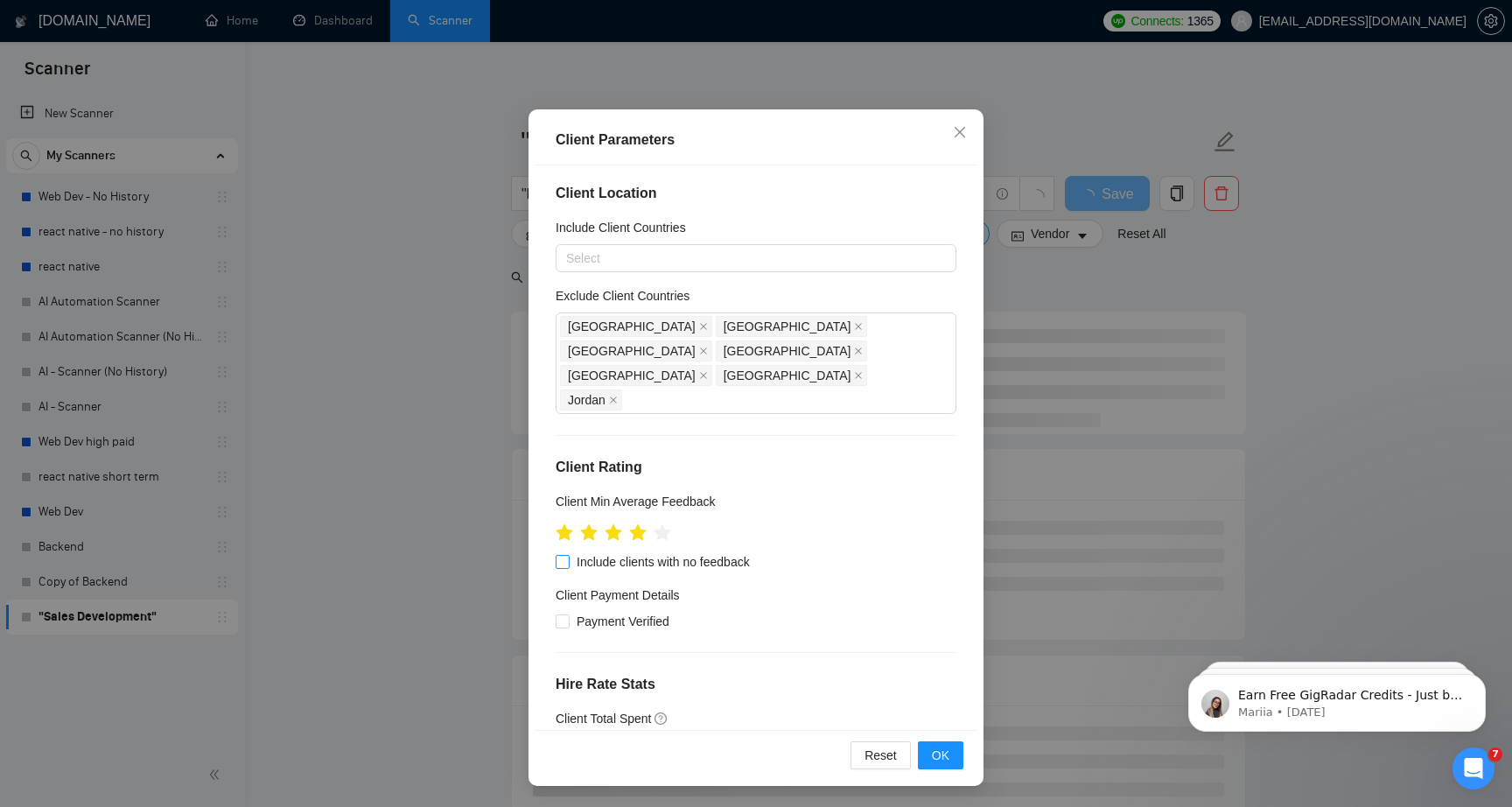
click at [711, 552] on span "Include clients with no feedback" at bounding box center [664, 561] width 187 height 19
click at [568, 555] on input "Include clients with no feedback" at bounding box center [561, 560] width 13 height 13
checkbox input "true"
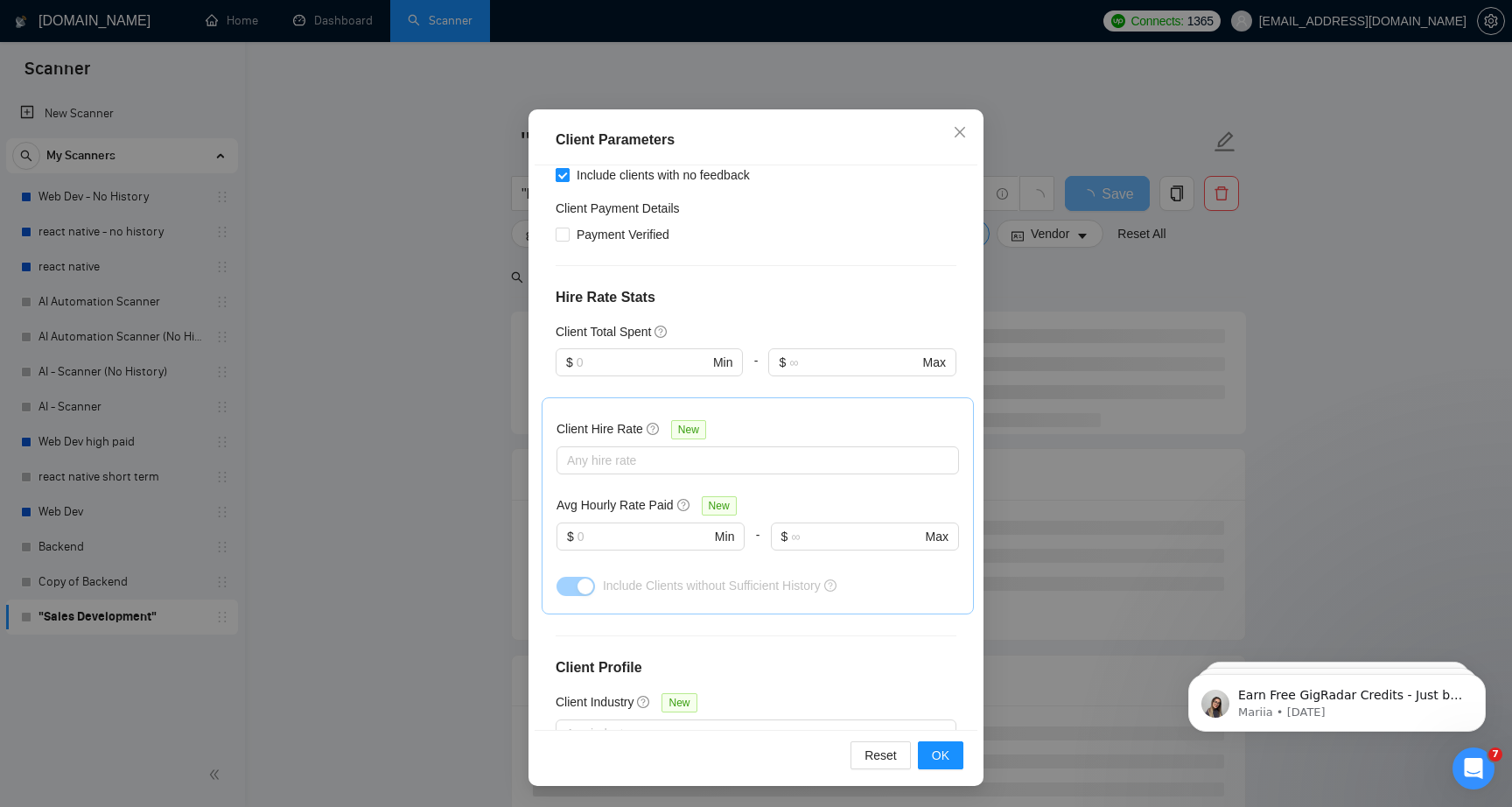
scroll to position [385, 0]
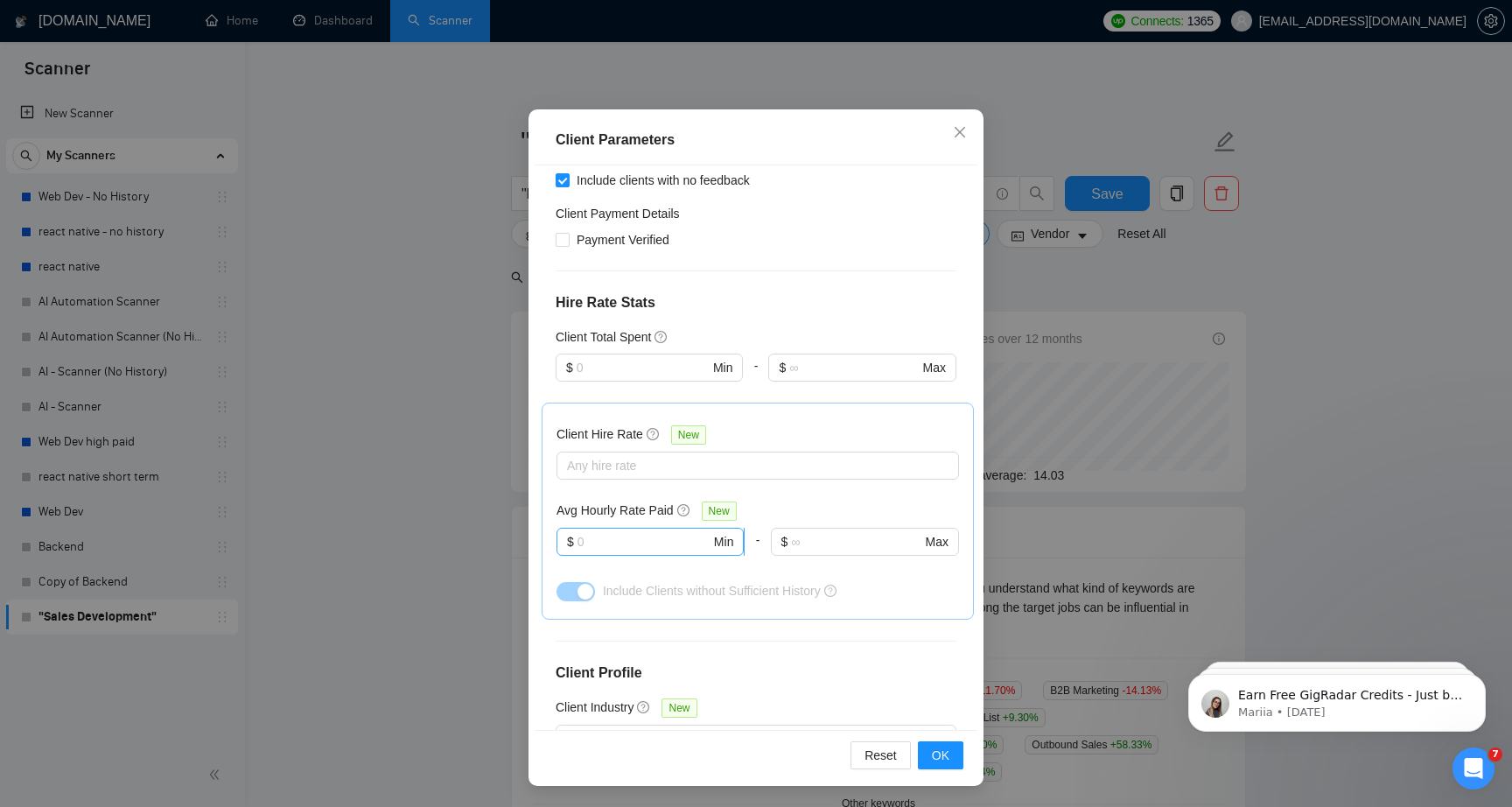
click at [647, 528] on span "$ Min" at bounding box center [650, 541] width 187 height 28
click at [643, 456] on div at bounding box center [749, 466] width 377 height 21
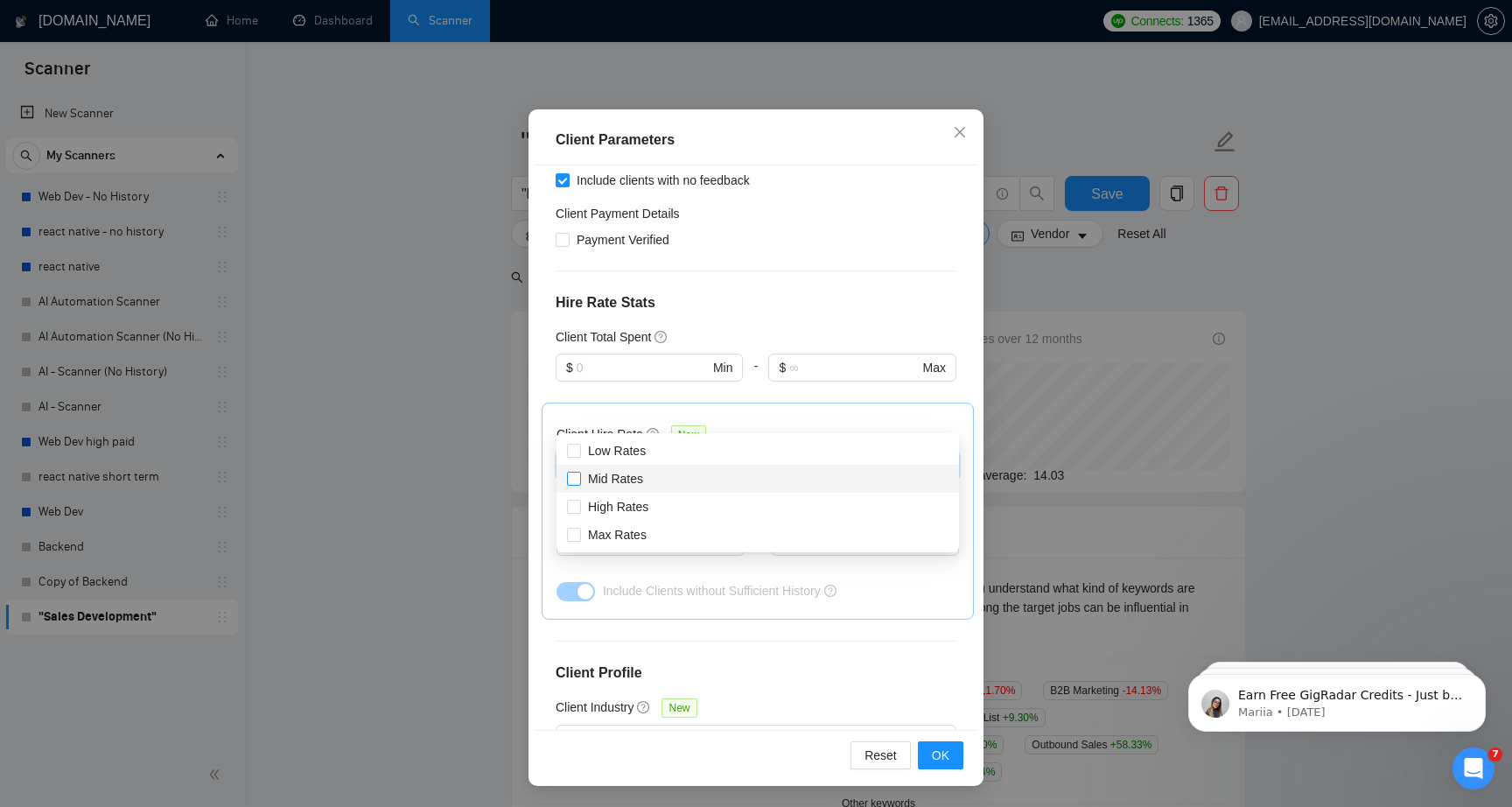
click at [643, 477] on span "Mid Rates" at bounding box center [615, 479] width 55 height 14
click at [580, 477] on input "Mid Rates" at bounding box center [573, 478] width 13 height 13
checkbox input "true"
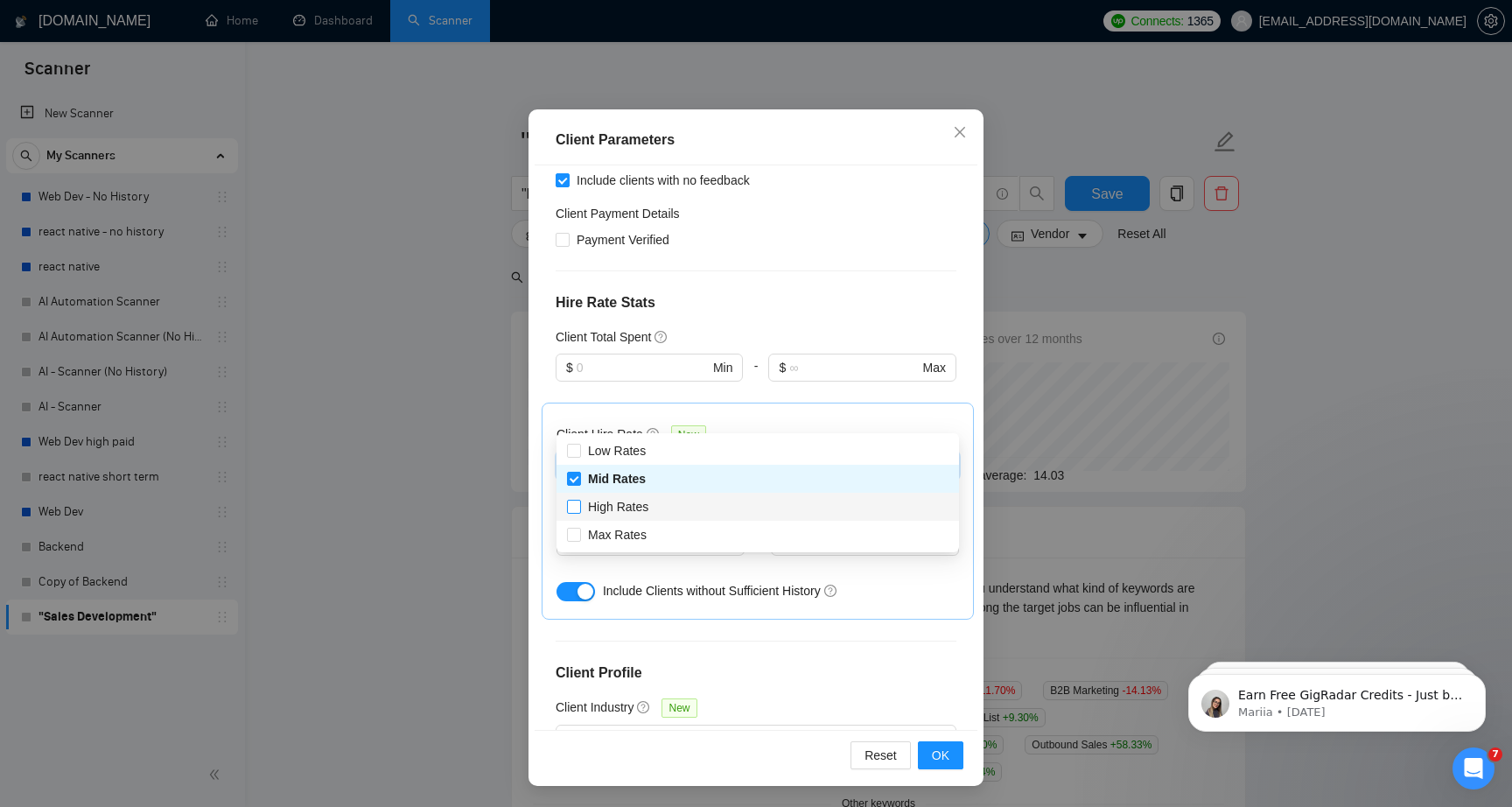
click at [643, 509] on span "High Rates" at bounding box center [618, 507] width 61 height 14
click at [580, 509] on input "High Rates" at bounding box center [573, 506] width 13 height 13
checkbox input "true"
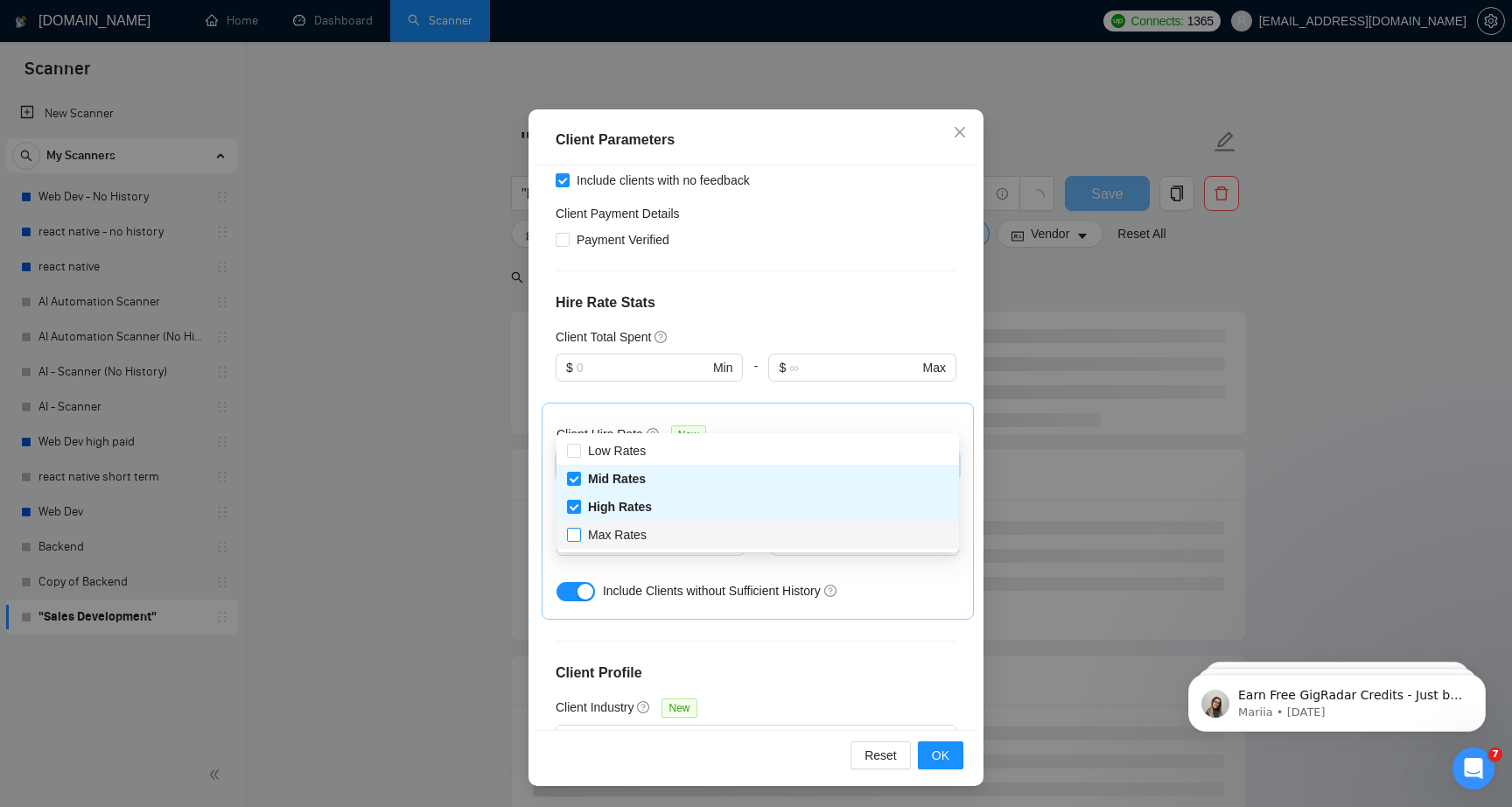
click at [644, 538] on span "Max Rates" at bounding box center [617, 534] width 59 height 14
click at [580, 538] on input "Max Rates" at bounding box center [573, 534] width 13 height 13
checkbox input "true"
click at [707, 640] on div at bounding box center [756, 640] width 401 height 1
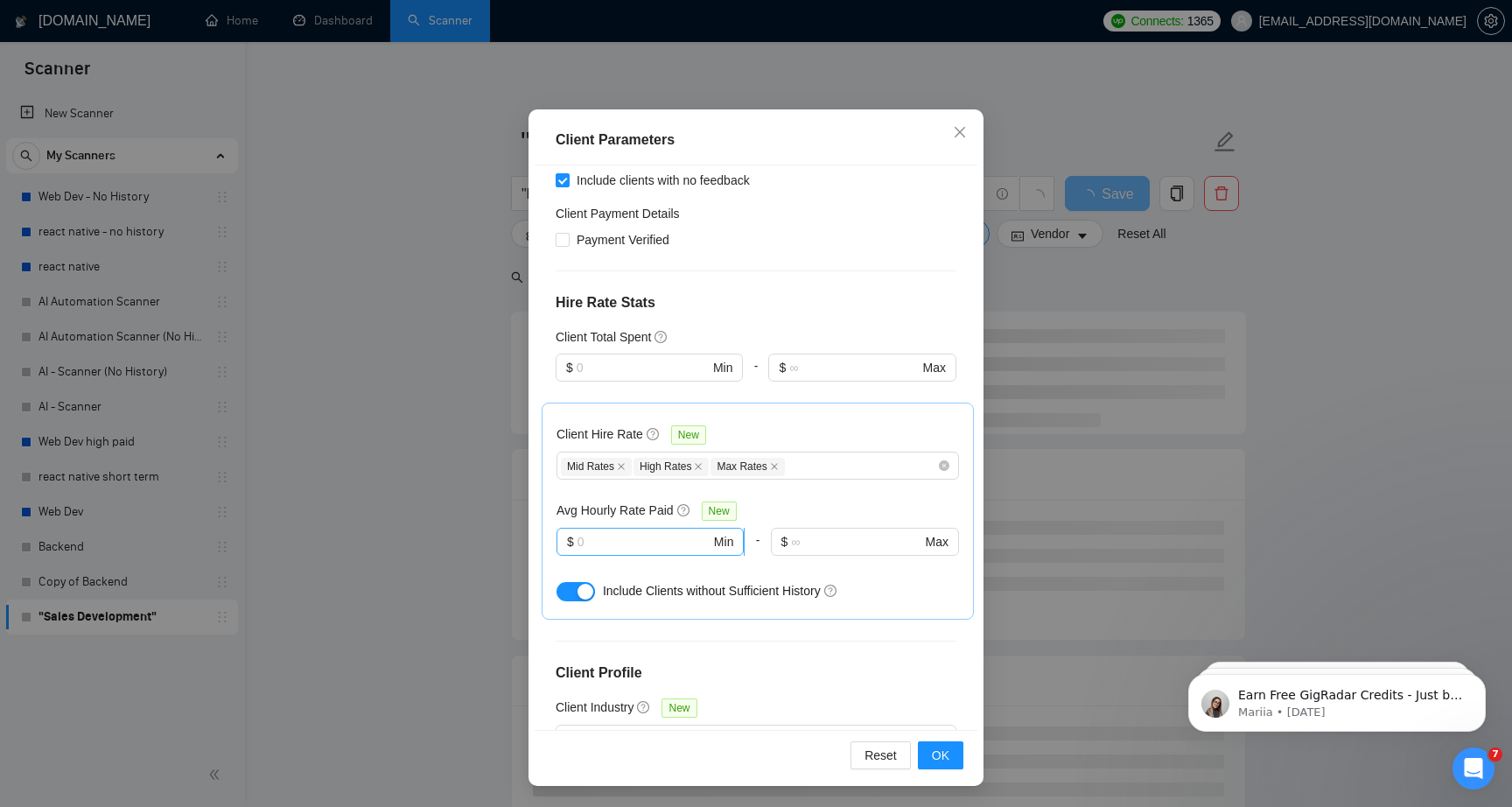
click at [648, 533] on input "text" at bounding box center [644, 542] width 133 height 19
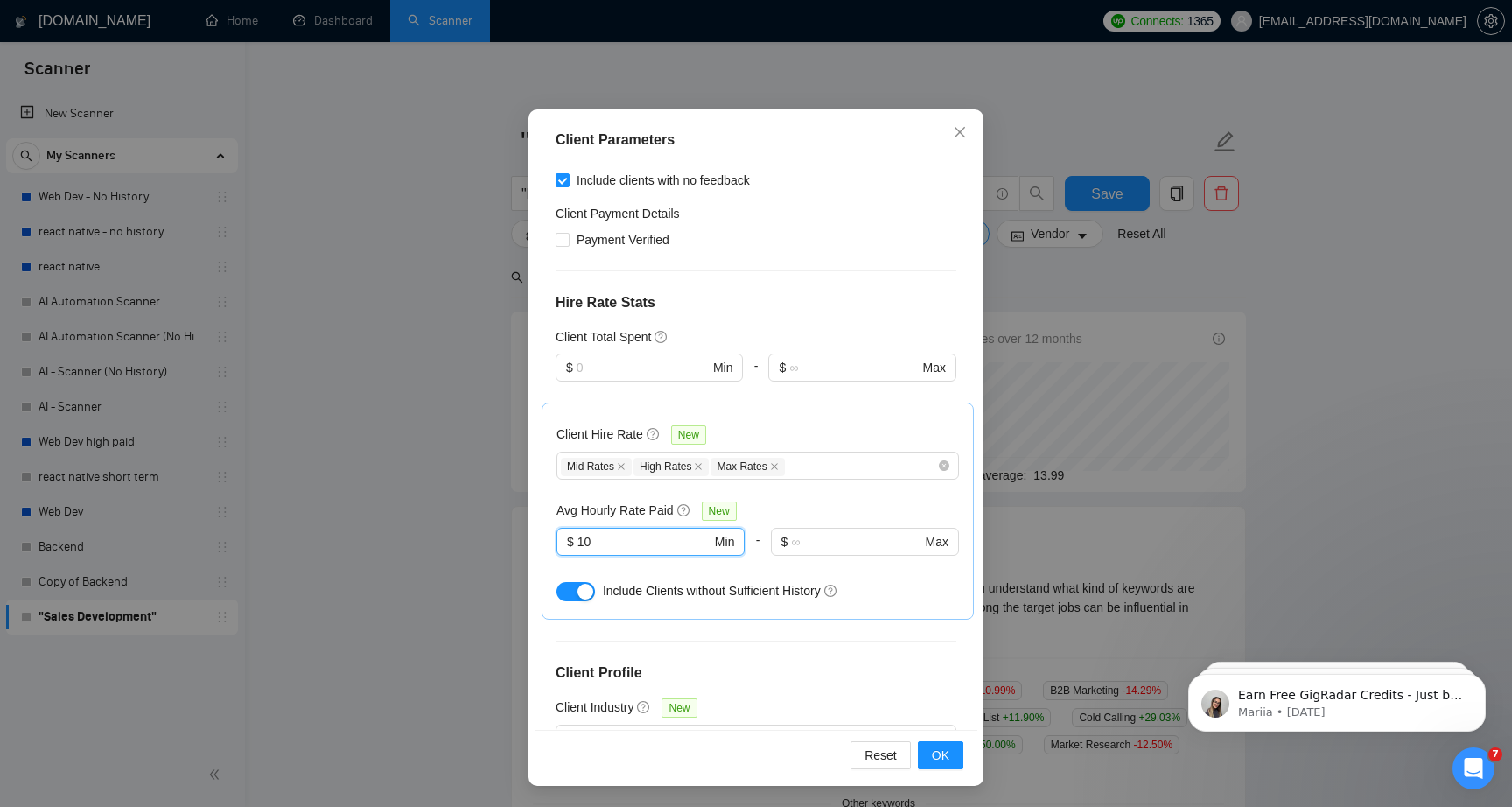
type input "10"
click at [722, 556] on div "Client Hire Rate New Mid Rates High Rates Max Rates Avg Hourly Rate Paid New 10…" at bounding box center [758, 510] width 432 height 217
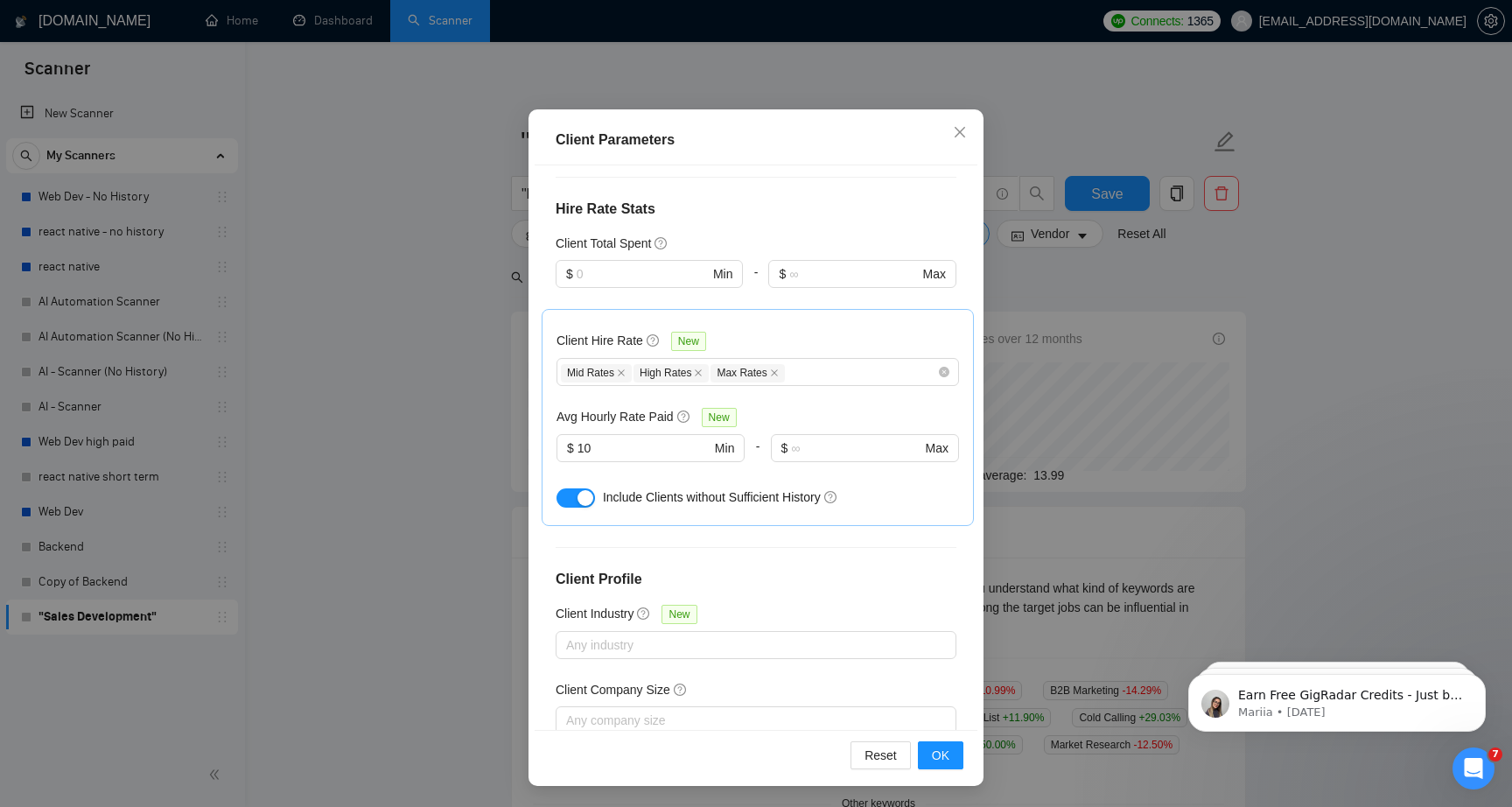
scroll to position [551, 0]
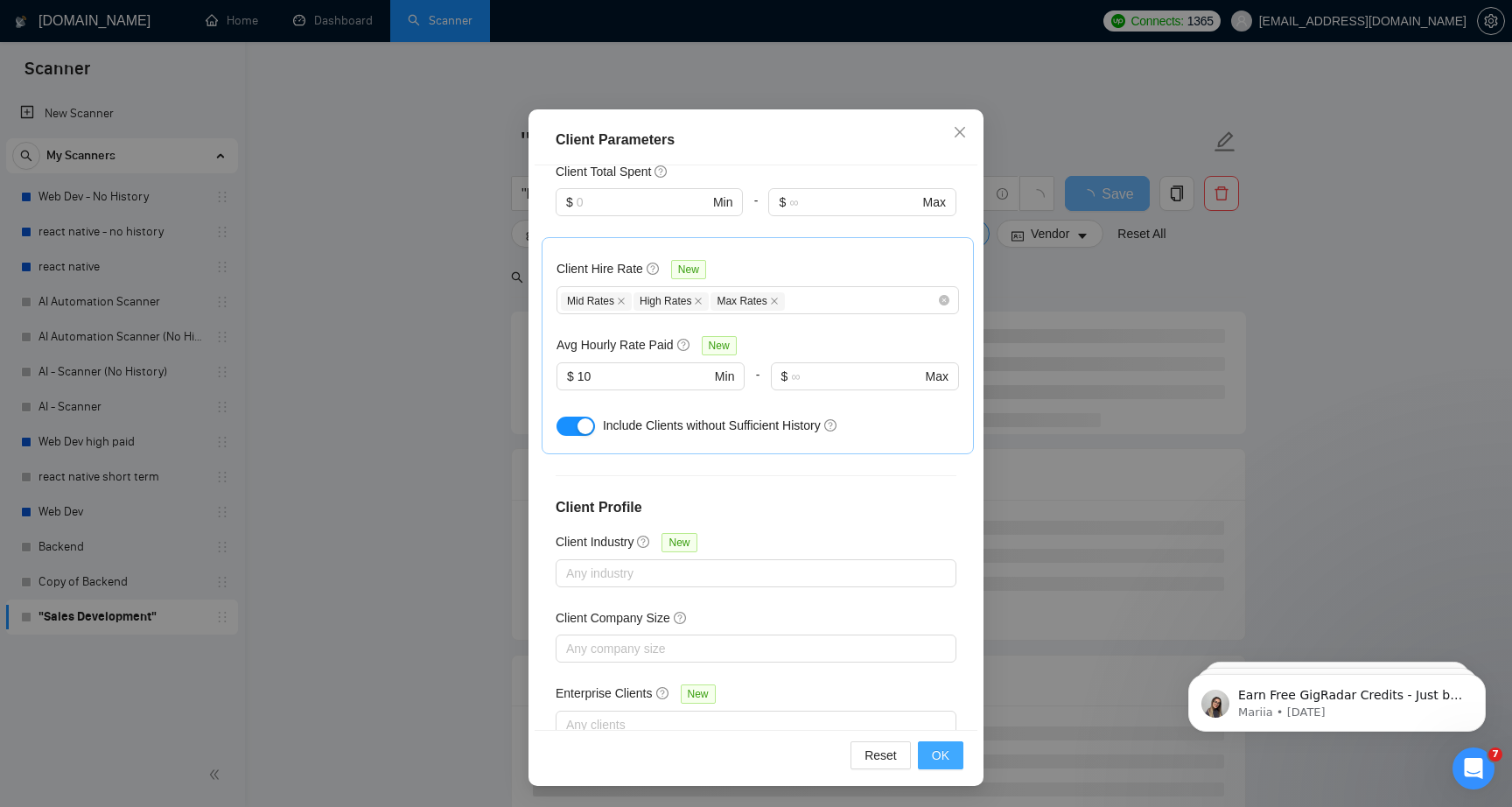
click at [935, 755] on span "OK" at bounding box center [941, 755] width 17 height 19
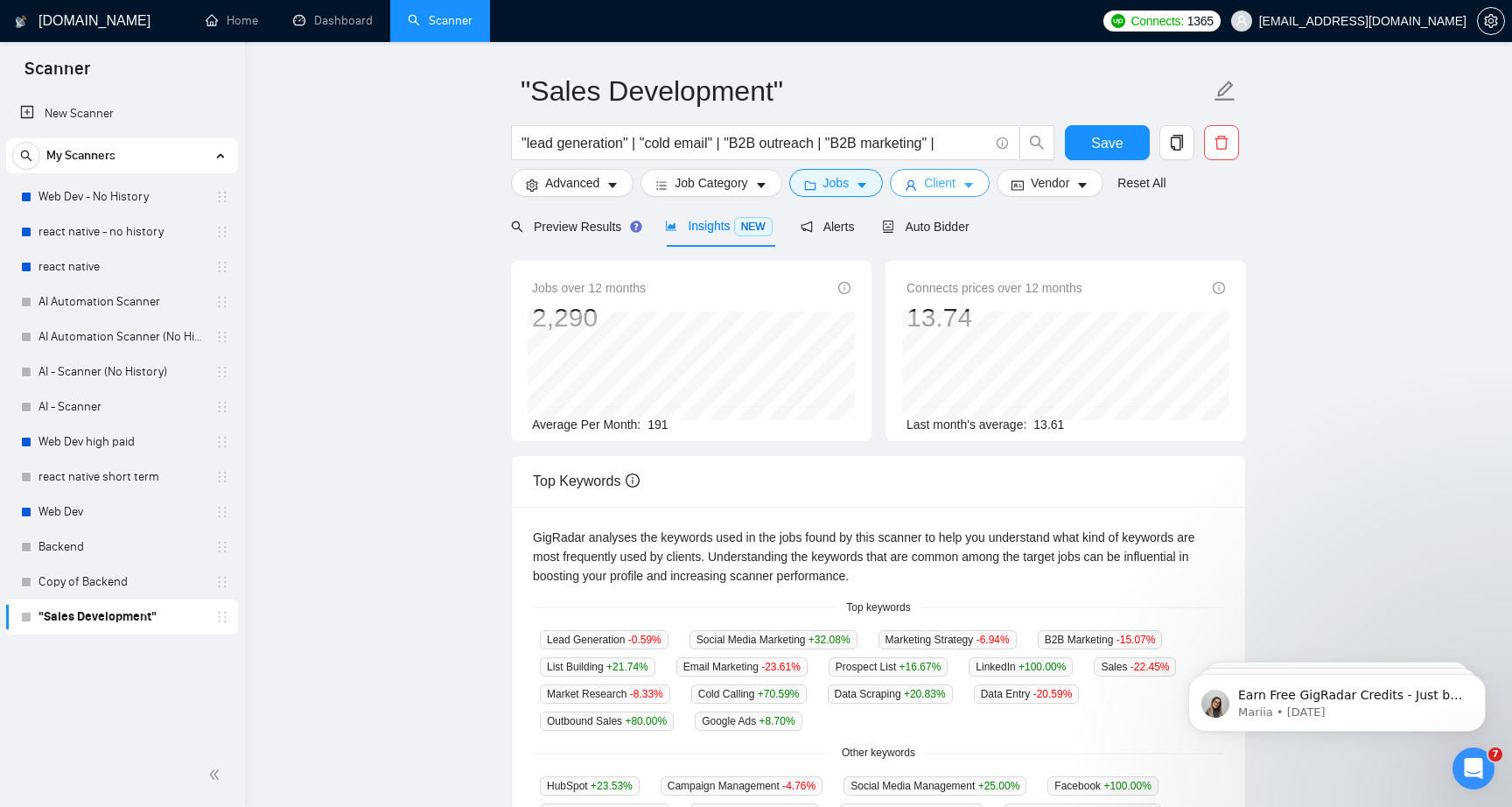
scroll to position [0, 0]
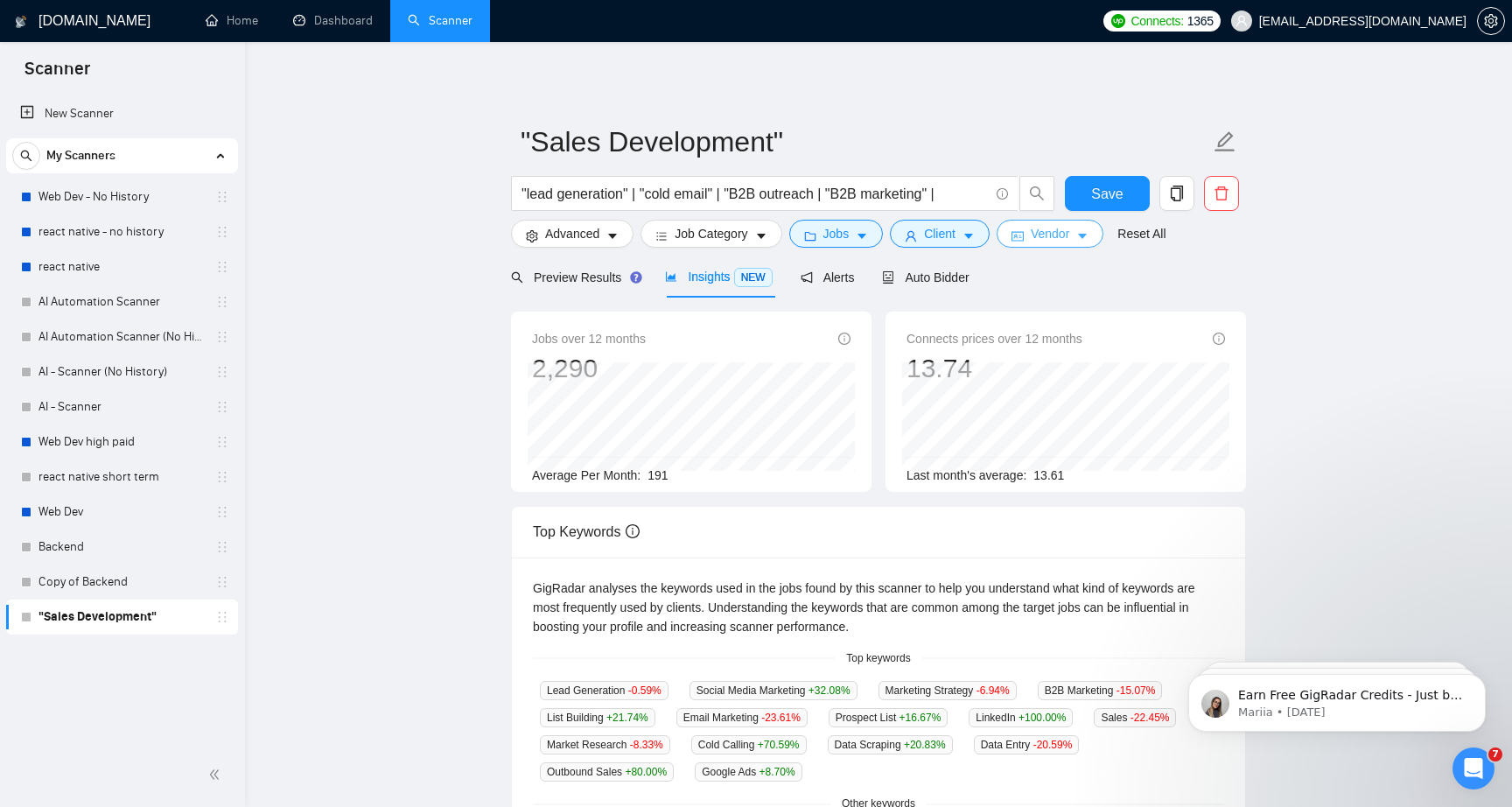
click at [1083, 234] on button "Vendor" at bounding box center [1050, 233] width 107 height 28
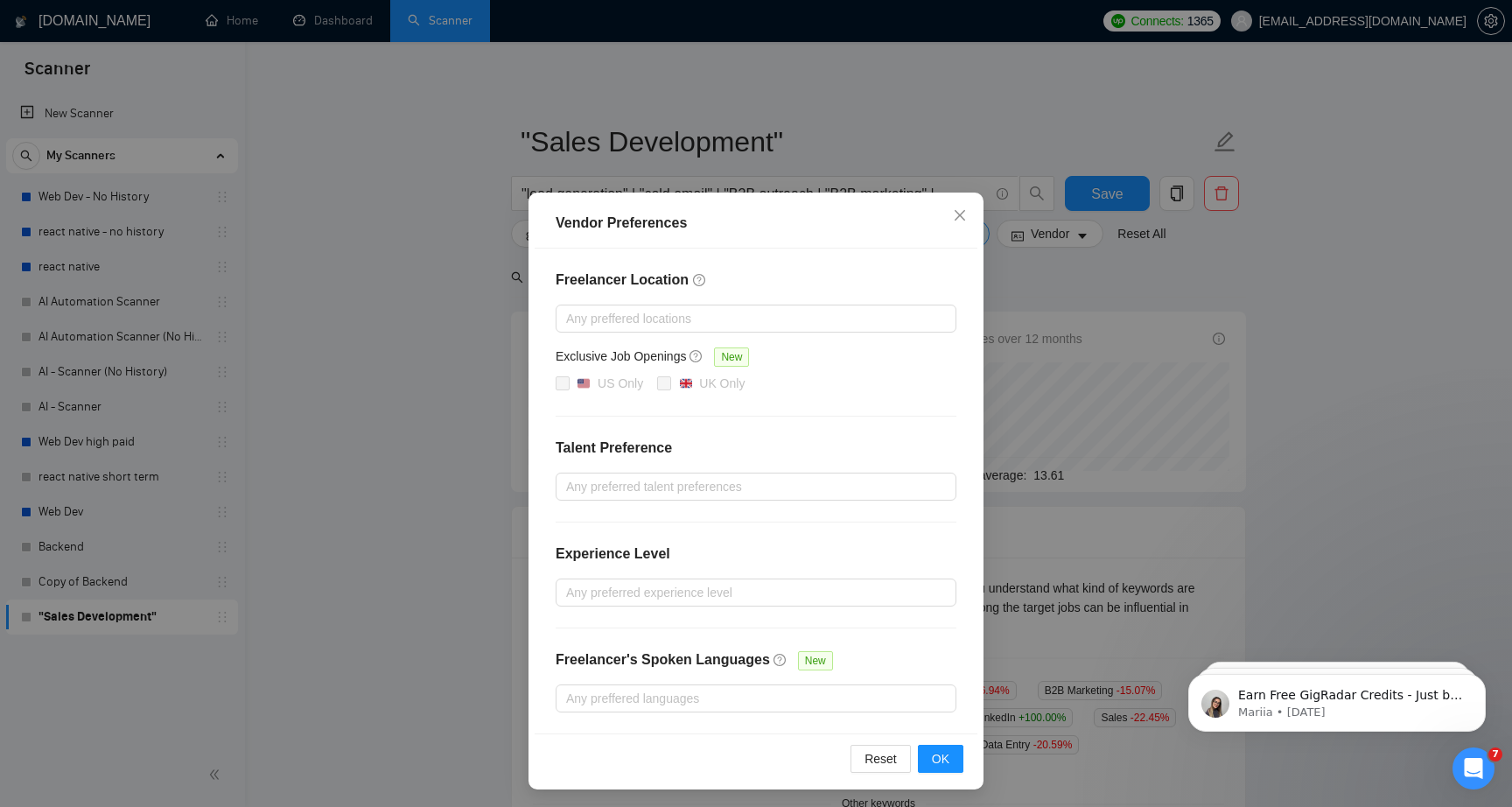
click at [1080, 271] on div "Vendor Preferences Freelancer Location Any preffered locations Exclusive Job Op…" at bounding box center [756, 404] width 1512 height 807
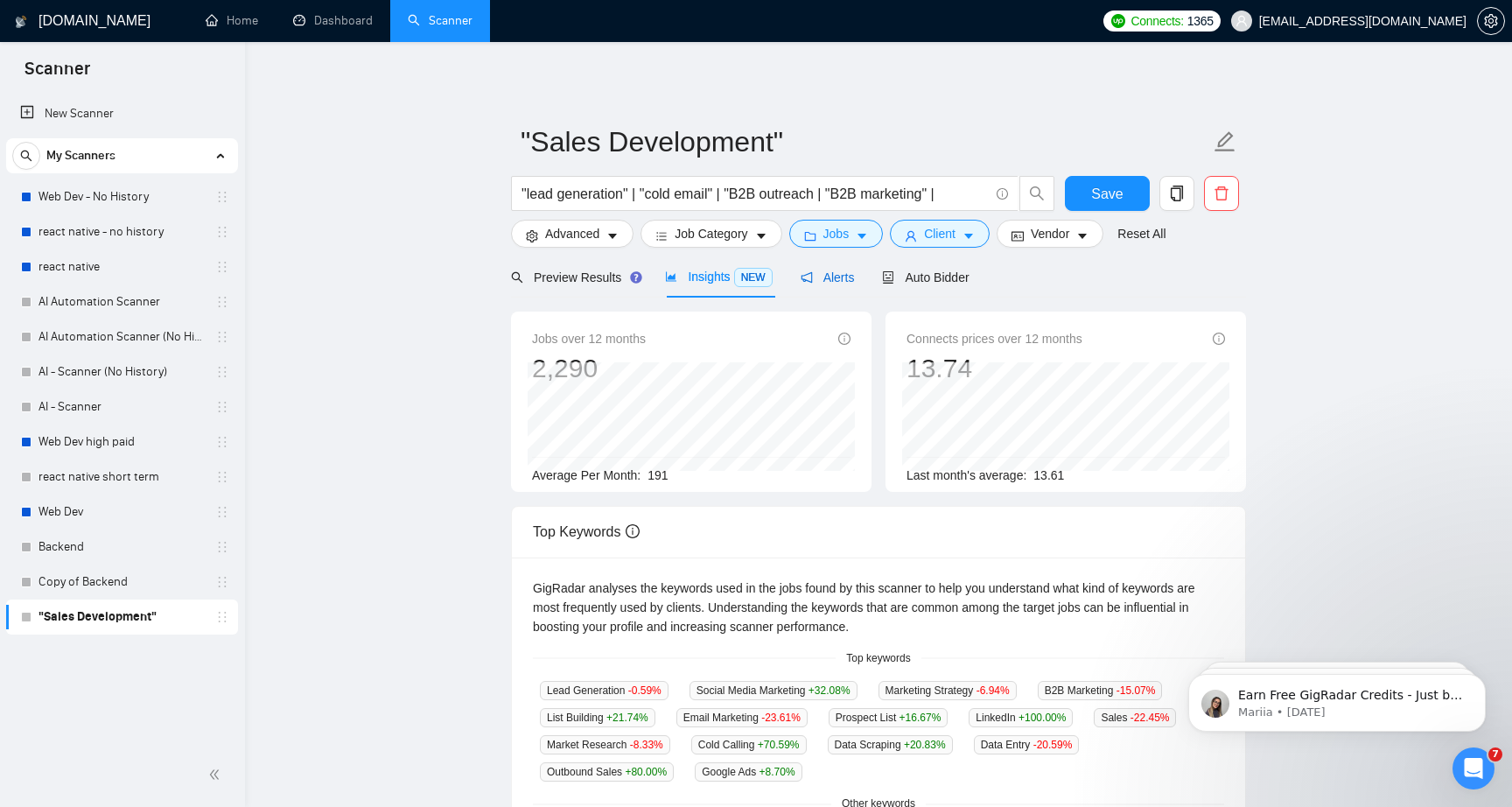
click at [855, 279] on span "Alerts" at bounding box center [828, 277] width 54 height 14
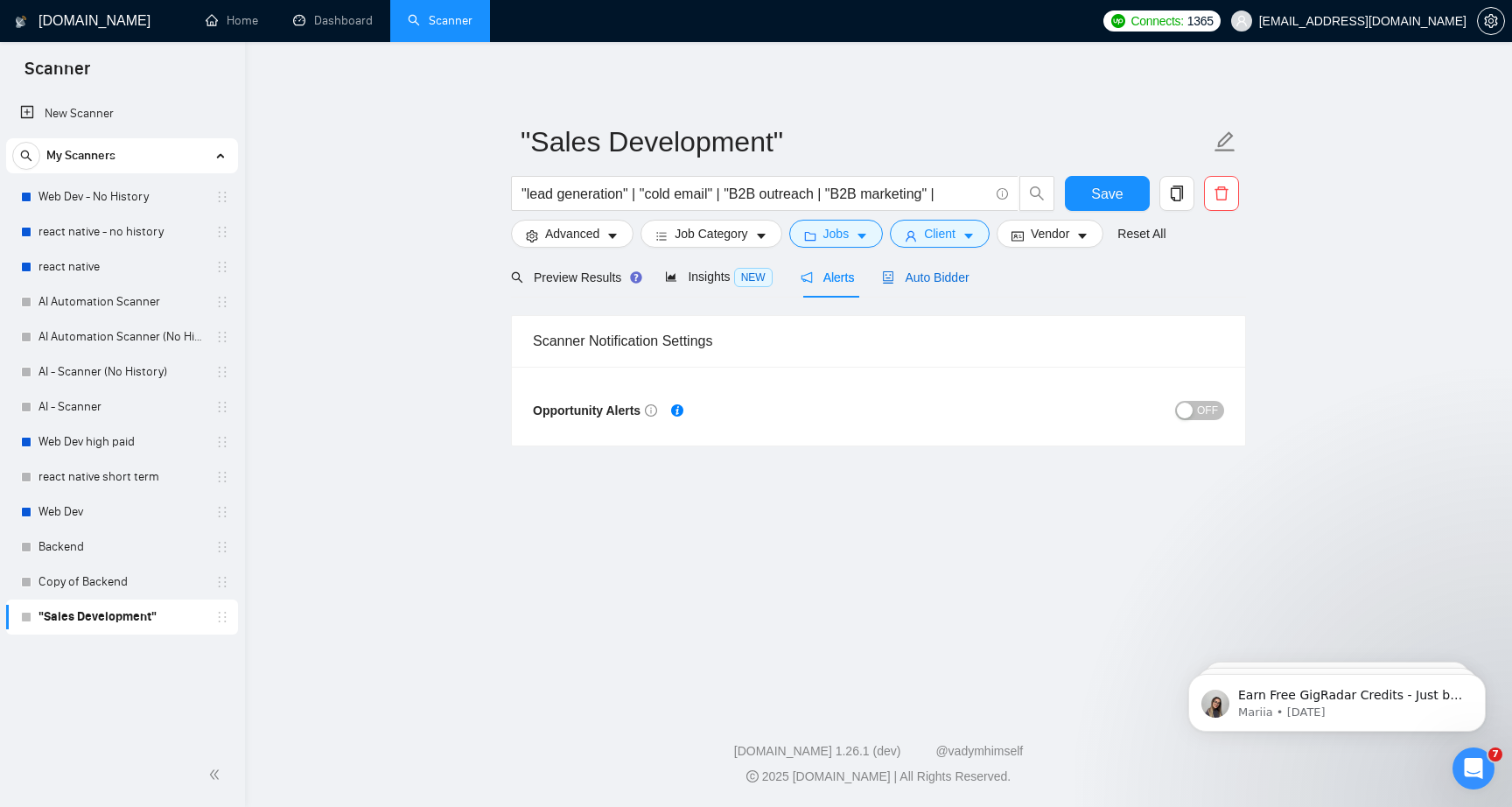
click at [907, 286] on div "Auto Bidder" at bounding box center [925, 277] width 87 height 19
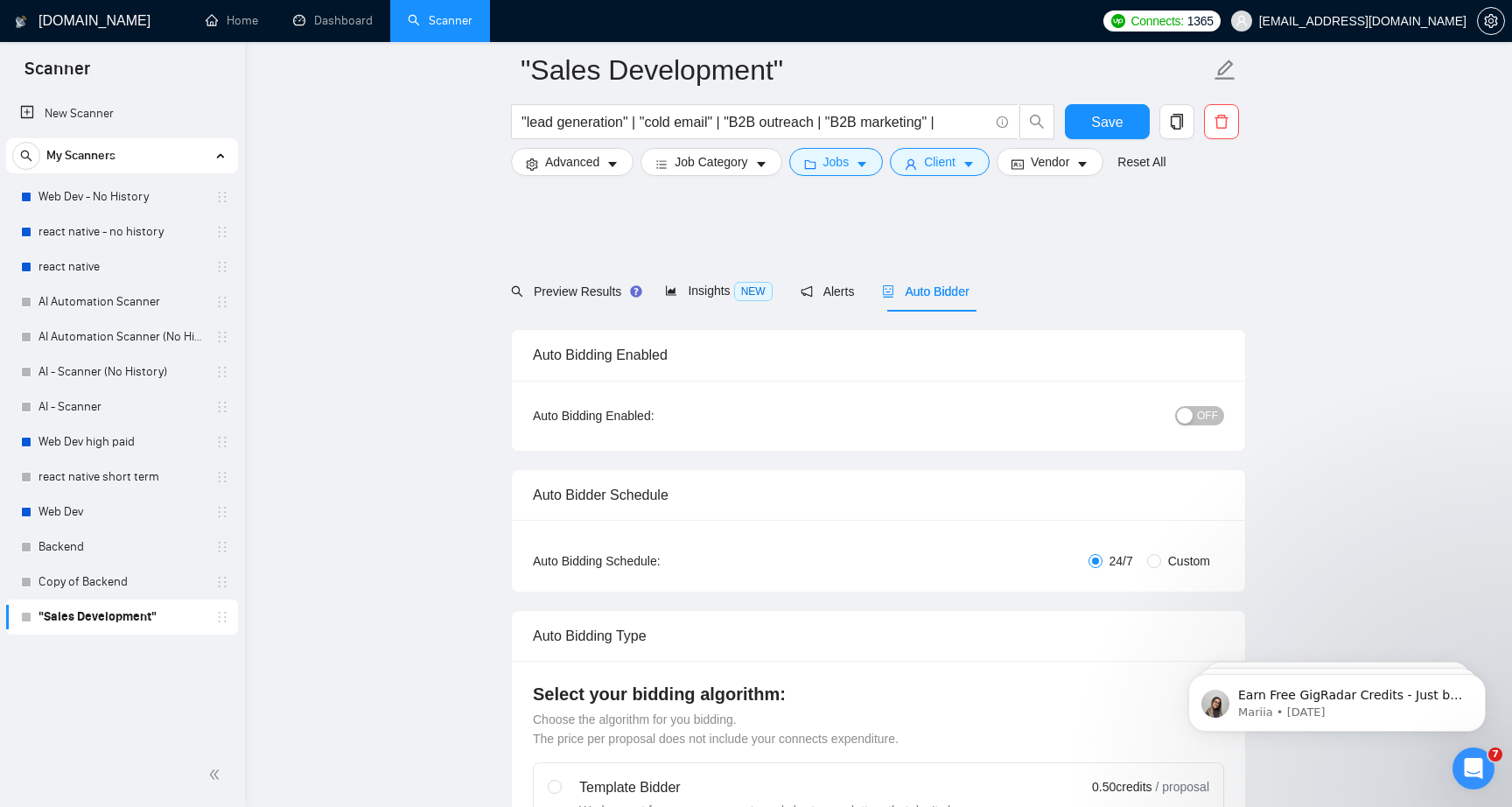
scroll to position [801, 0]
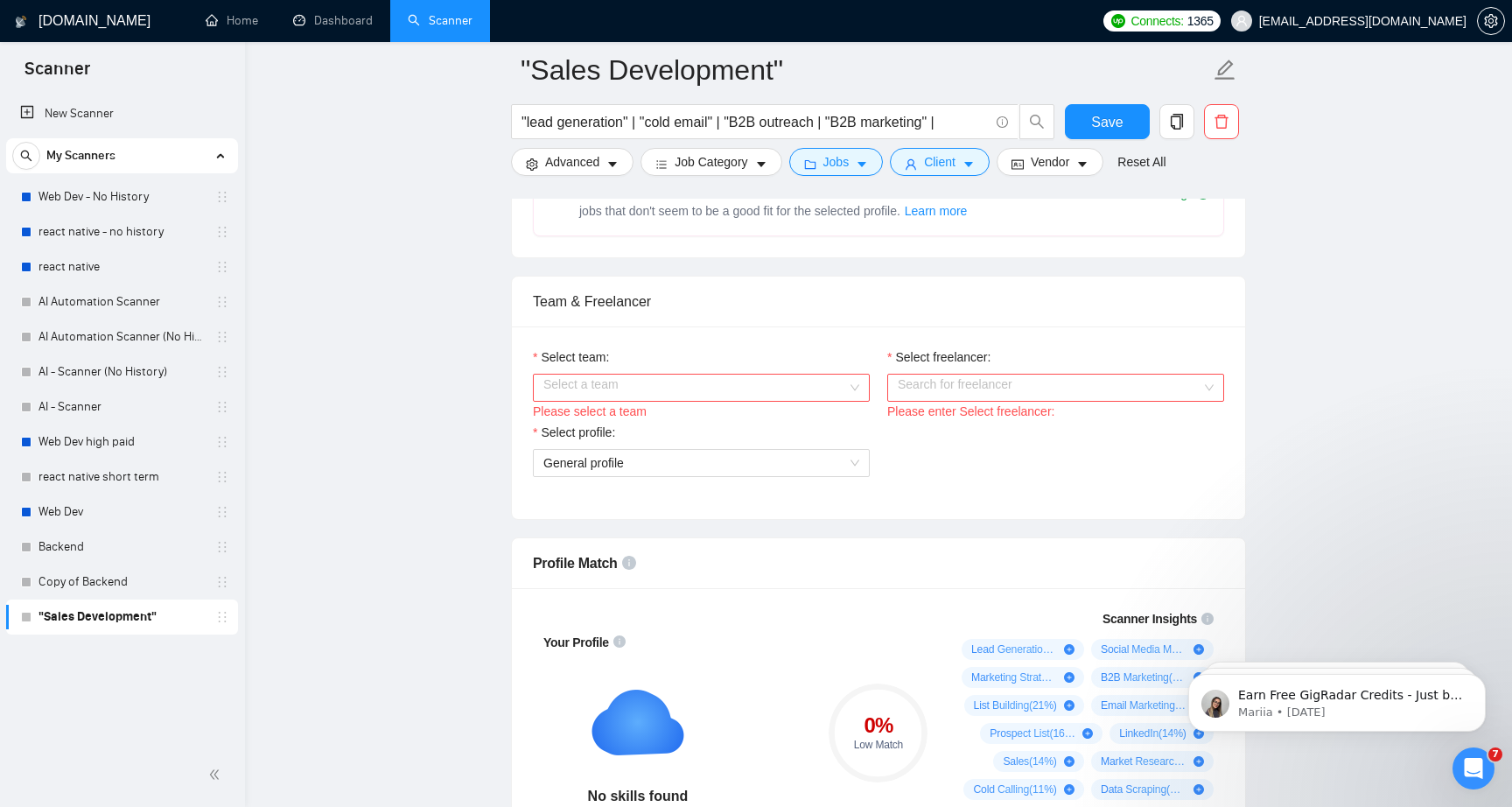
click at [735, 383] on input "Select team:" at bounding box center [694, 387] width 303 height 26
click at [712, 414] on div "Wyxan" at bounding box center [701, 422] width 316 height 19
click at [878, 401] on div "Select freelancer: Search for freelancer Please enter Select freelancer:" at bounding box center [1056, 385] width 354 height 75
click at [945, 397] on input "Select freelancer:" at bounding box center [1049, 387] width 303 height 26
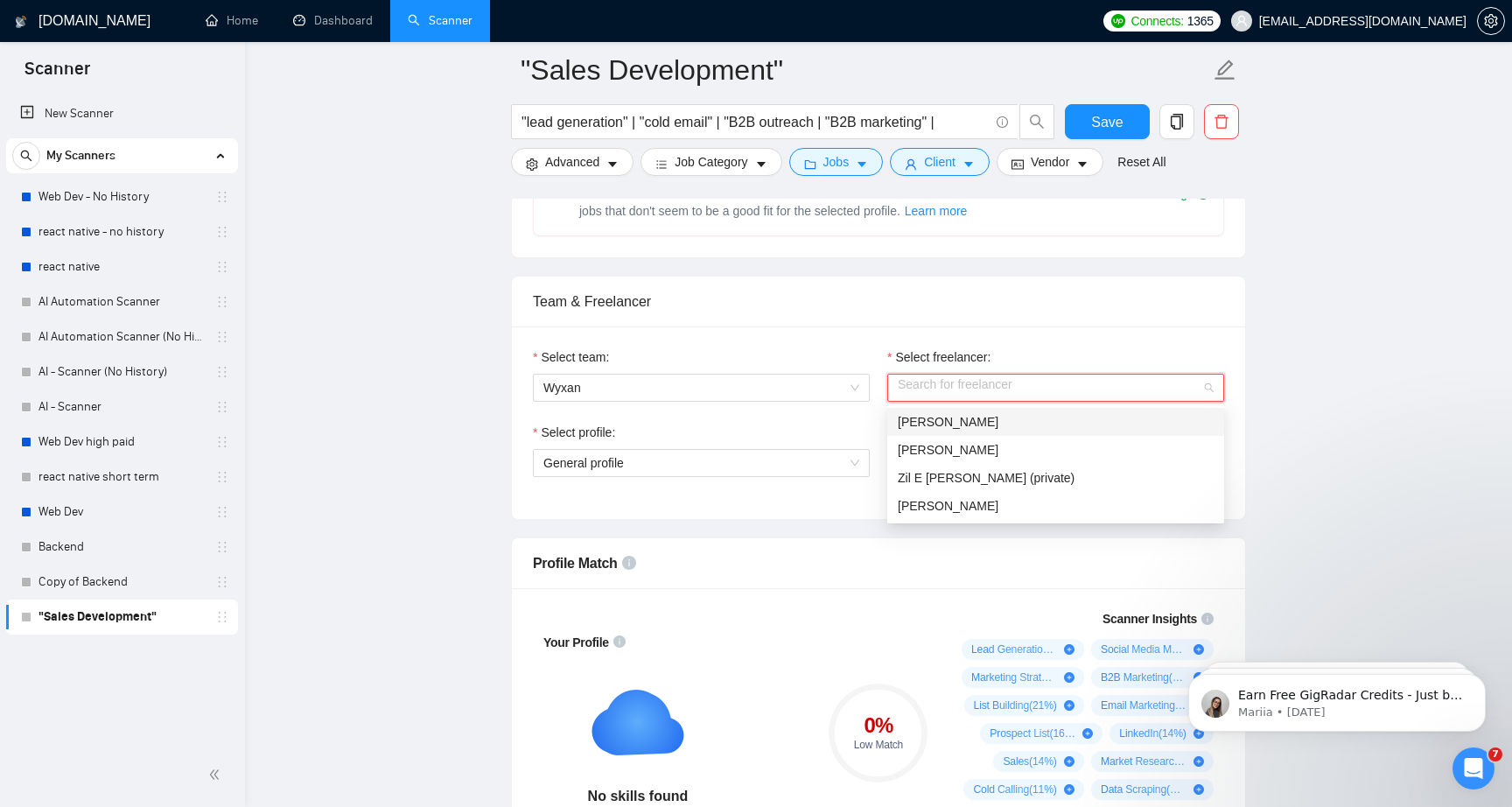
click at [967, 429] on div "[PERSON_NAME]" at bounding box center [1056, 422] width 316 height 19
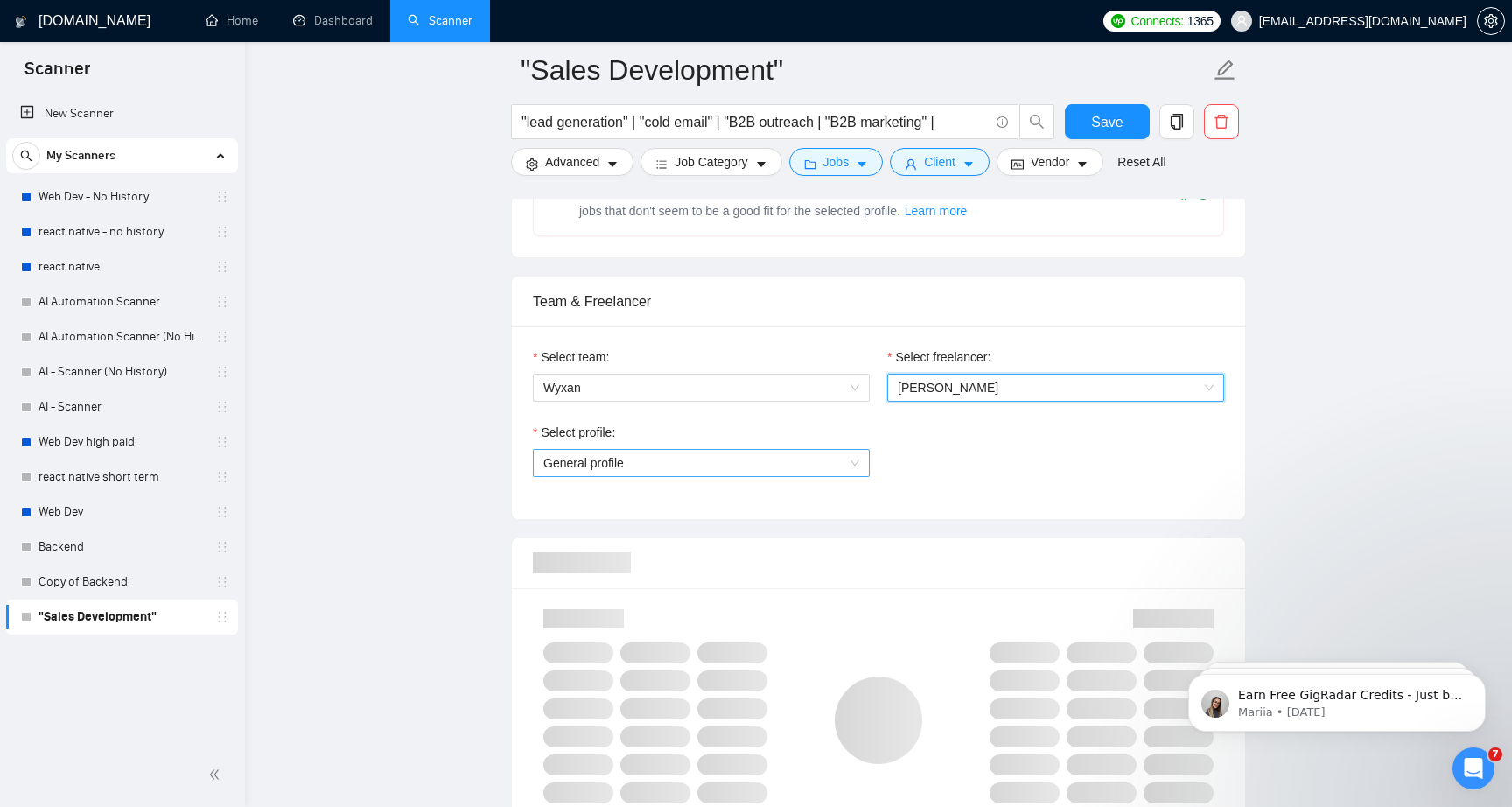
click at [768, 460] on span "General profile" at bounding box center [701, 462] width 316 height 26
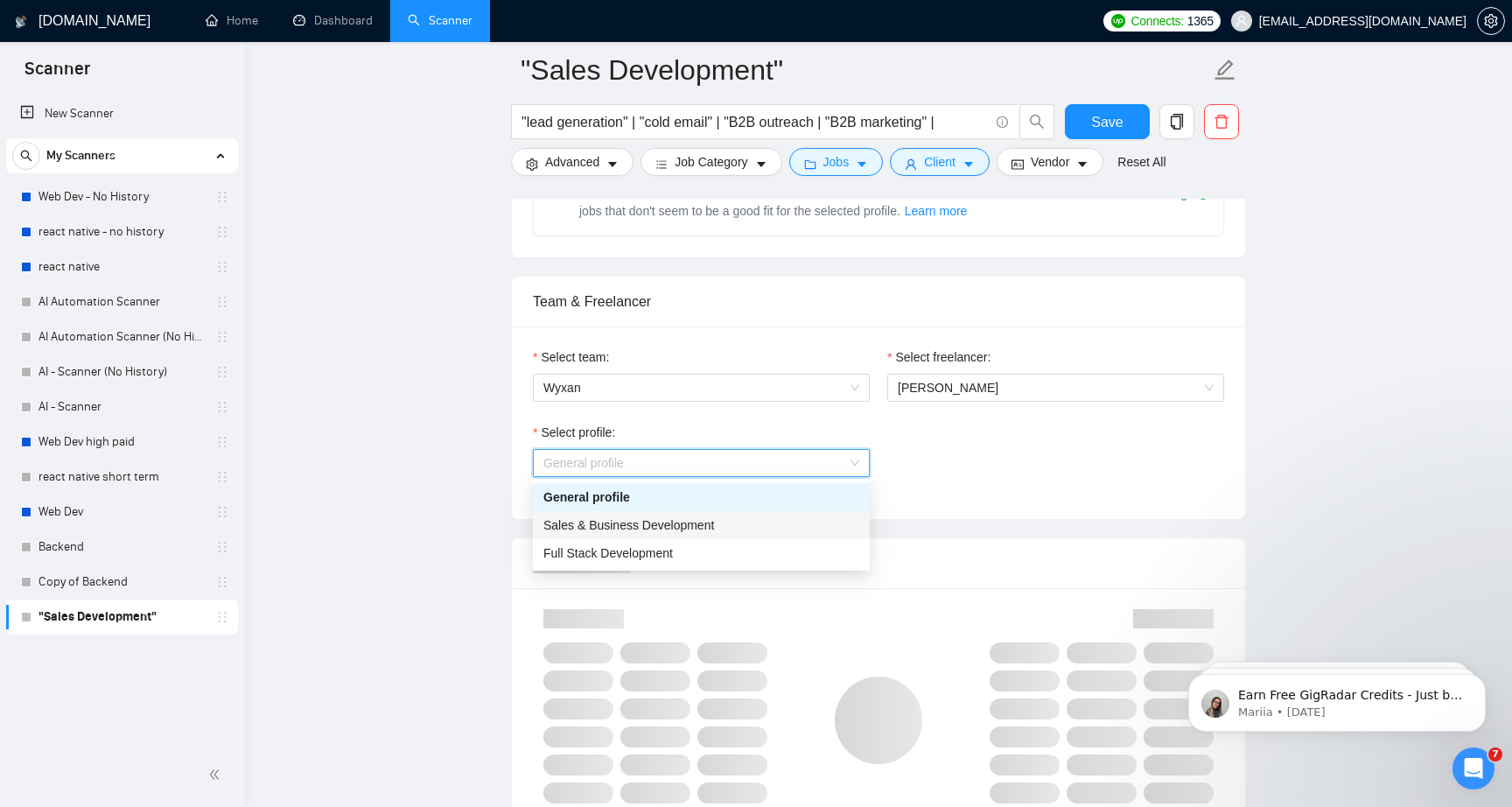
click at [732, 532] on div "Sales & Business Development" at bounding box center [701, 525] width 316 height 19
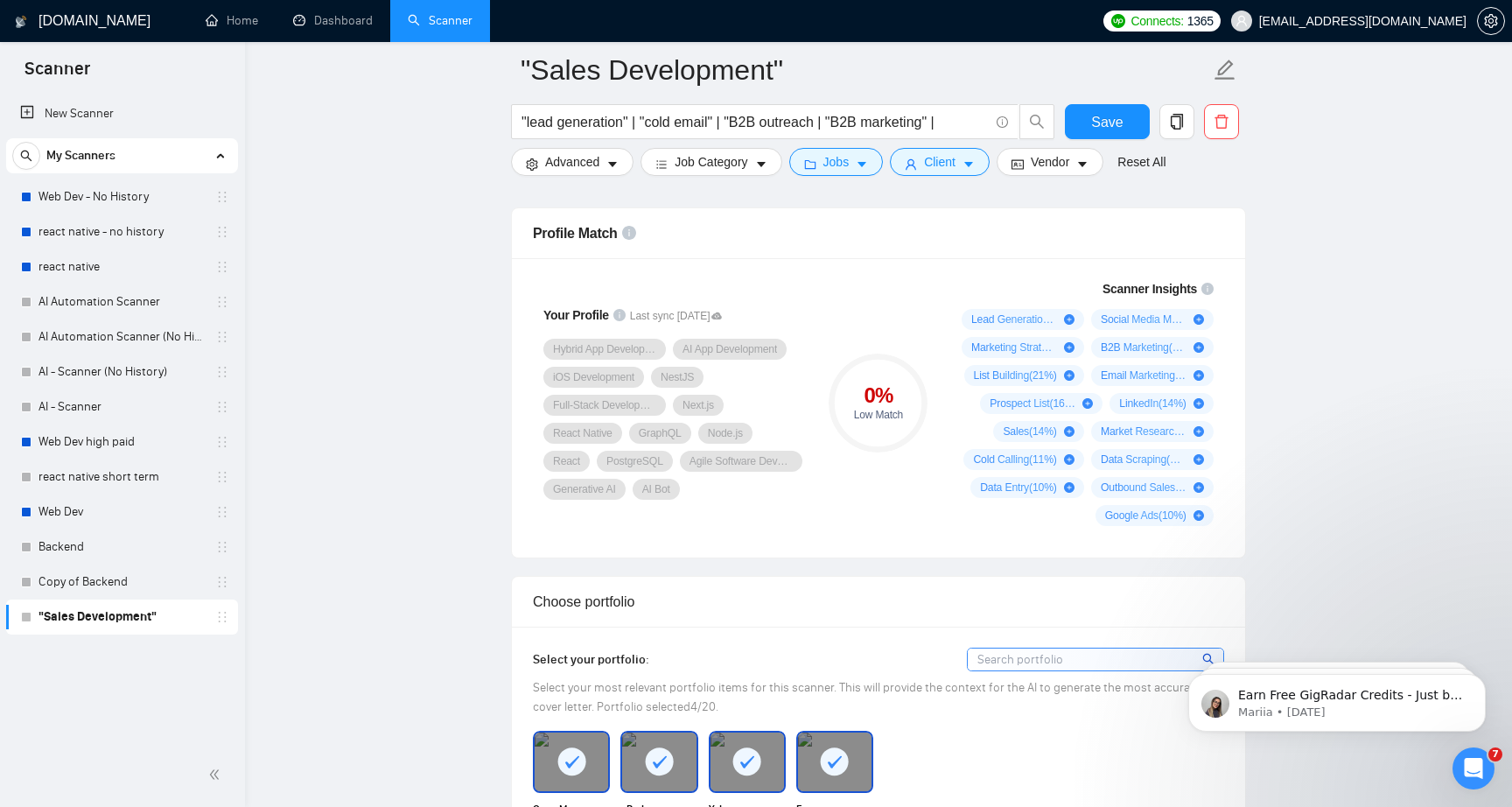
scroll to position [1094, 0]
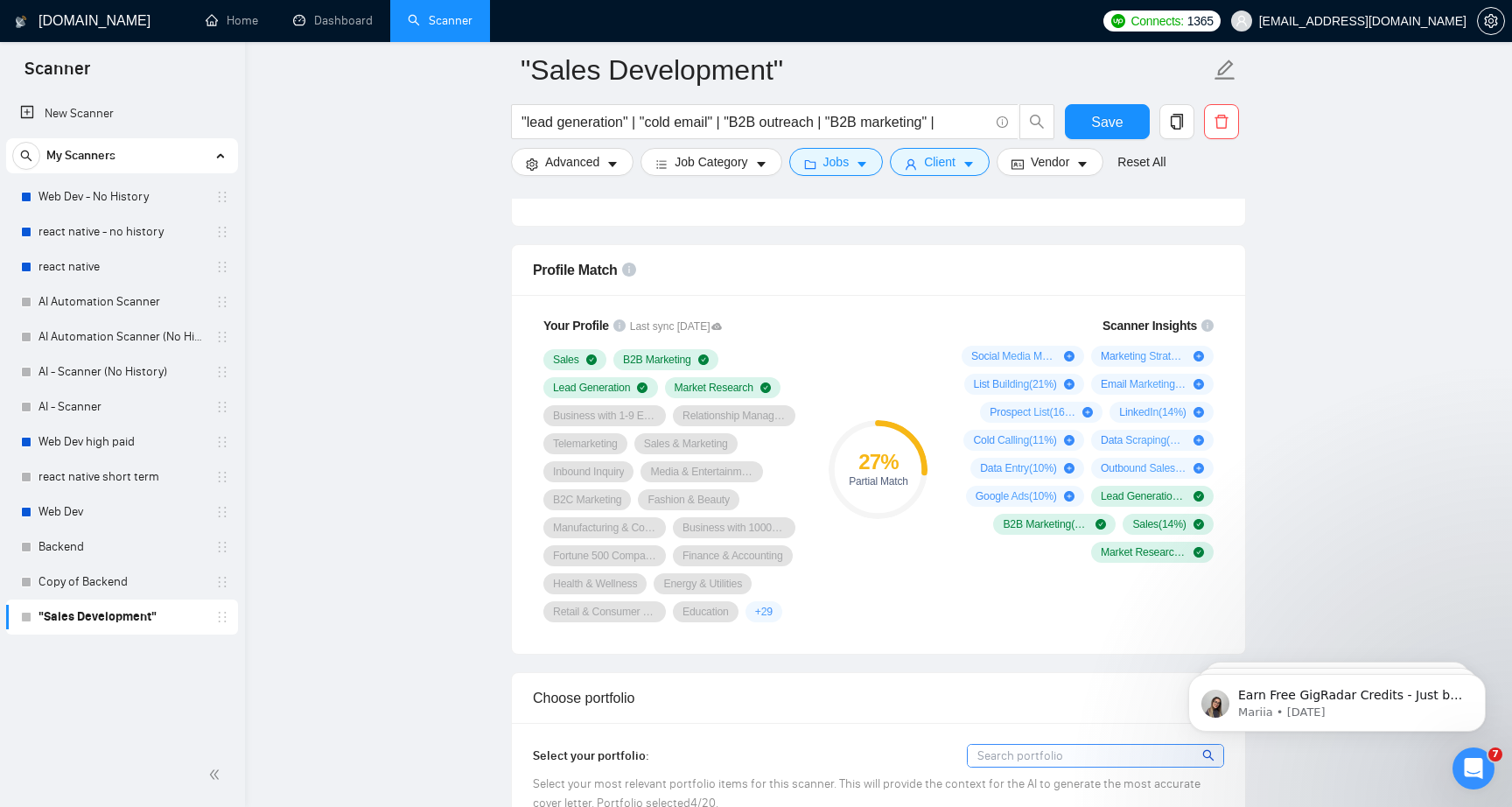
click at [857, 617] on div "27 % Partial Match" at bounding box center [879, 469] width 117 height 327
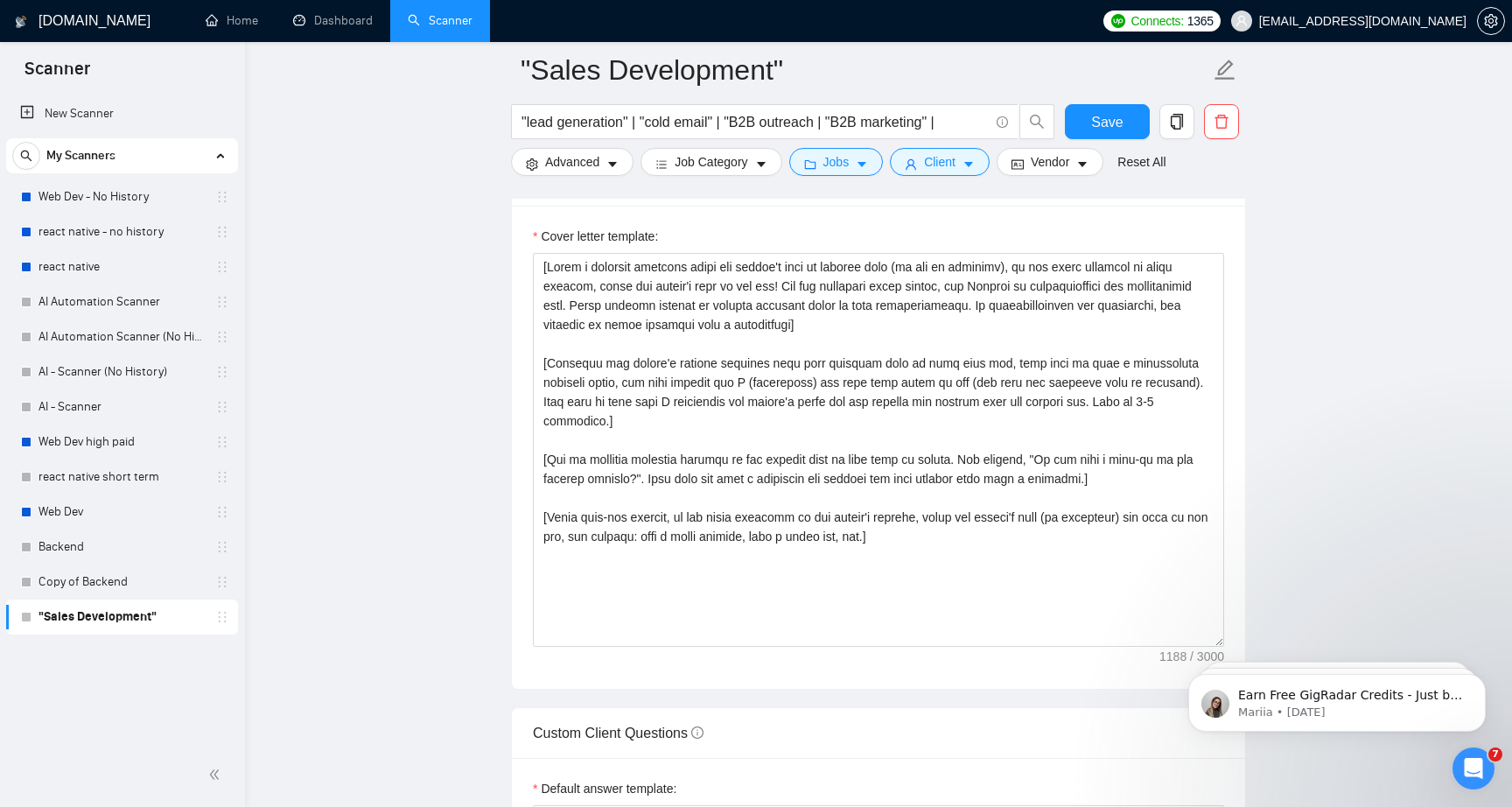
scroll to position [1951, 0]
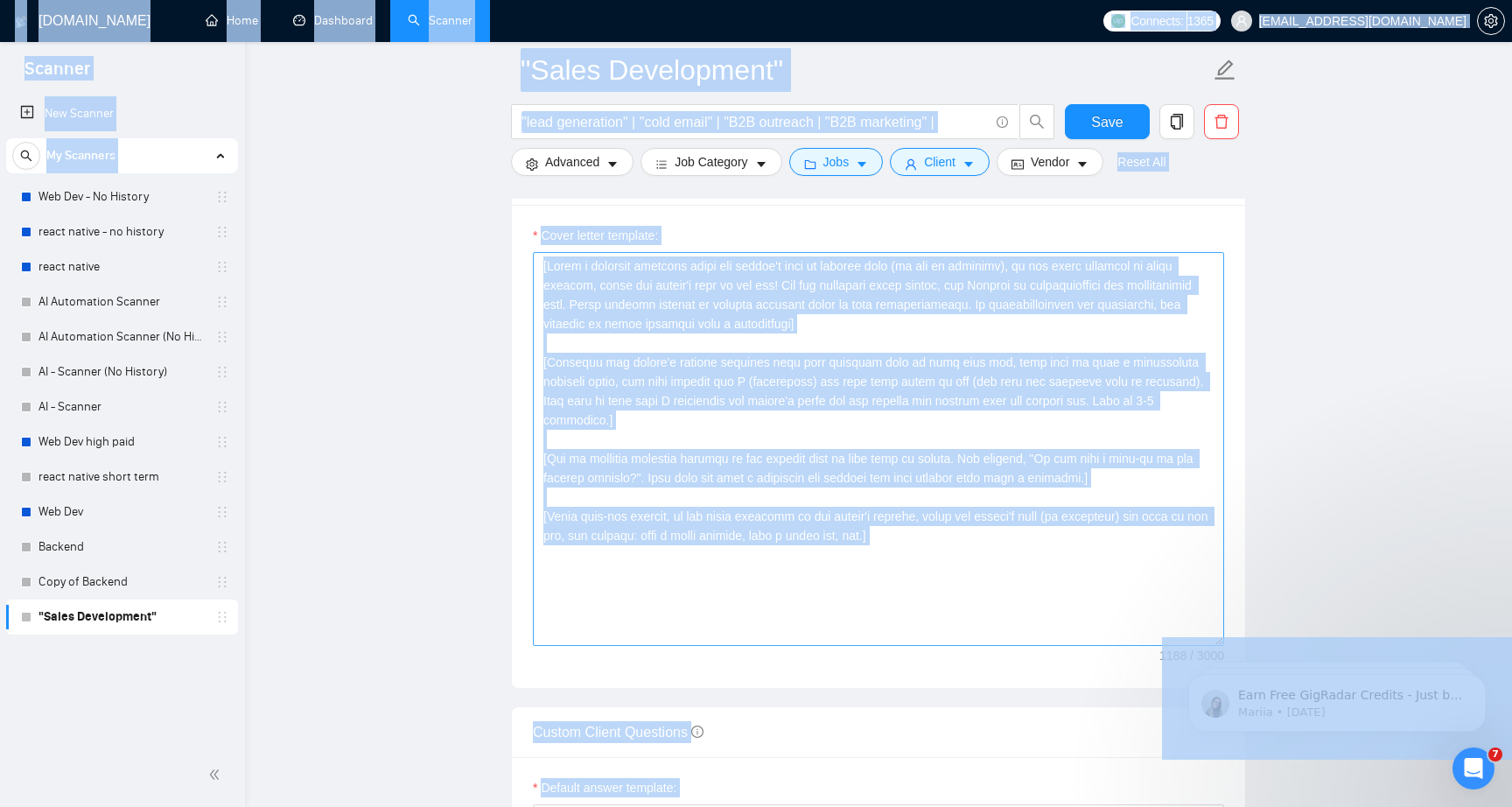
click at [723, 561] on textarea "Cover letter template:" at bounding box center [878, 449] width 691 height 394
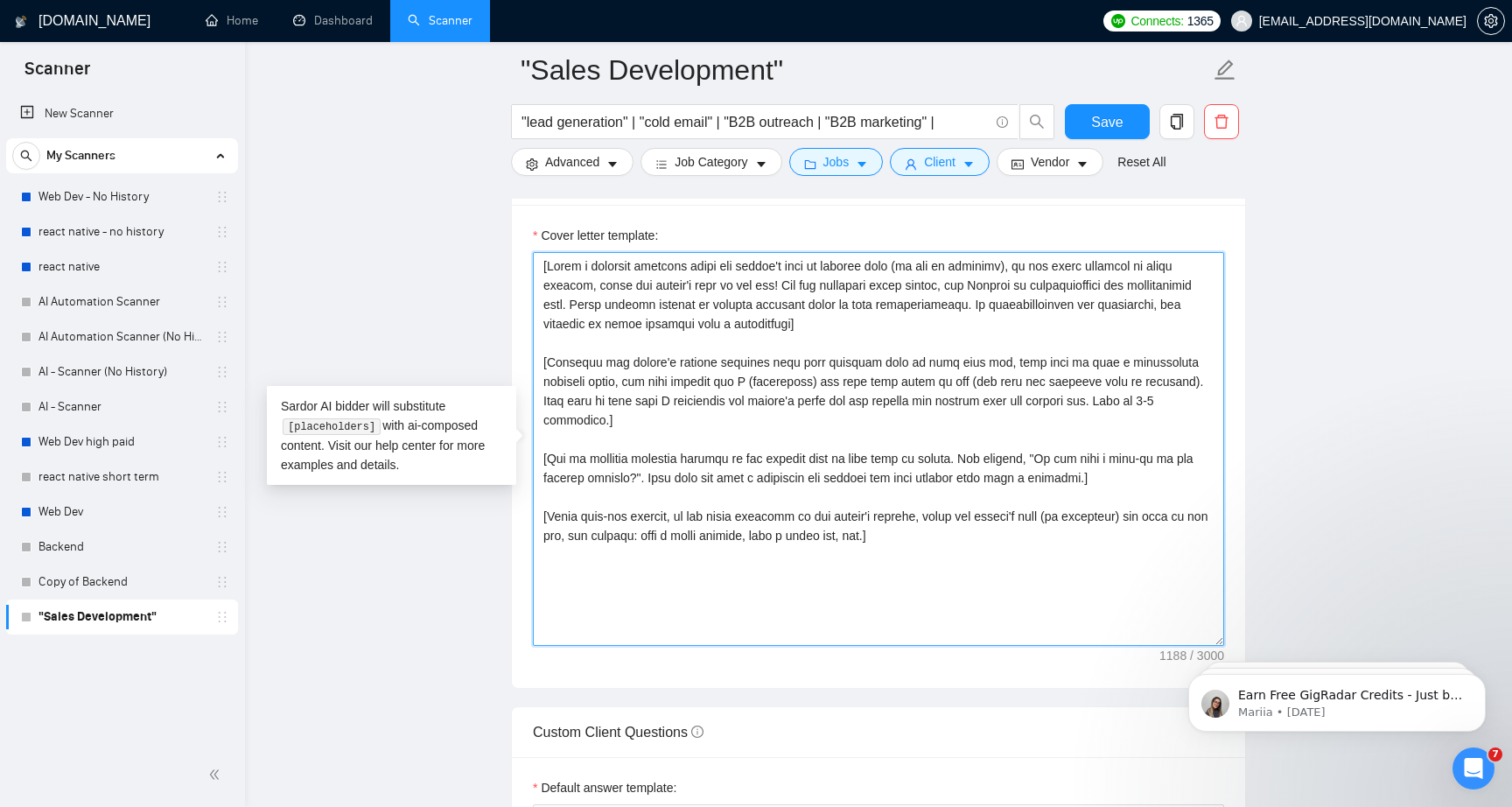
click at [919, 519] on textarea "Cover letter template:" at bounding box center [878, 449] width 691 height 394
paste textarea "Lo [Ipsumd’s Amet], C adipiscing el seddoei T8I utlab etdolorem ali enimadminim…"
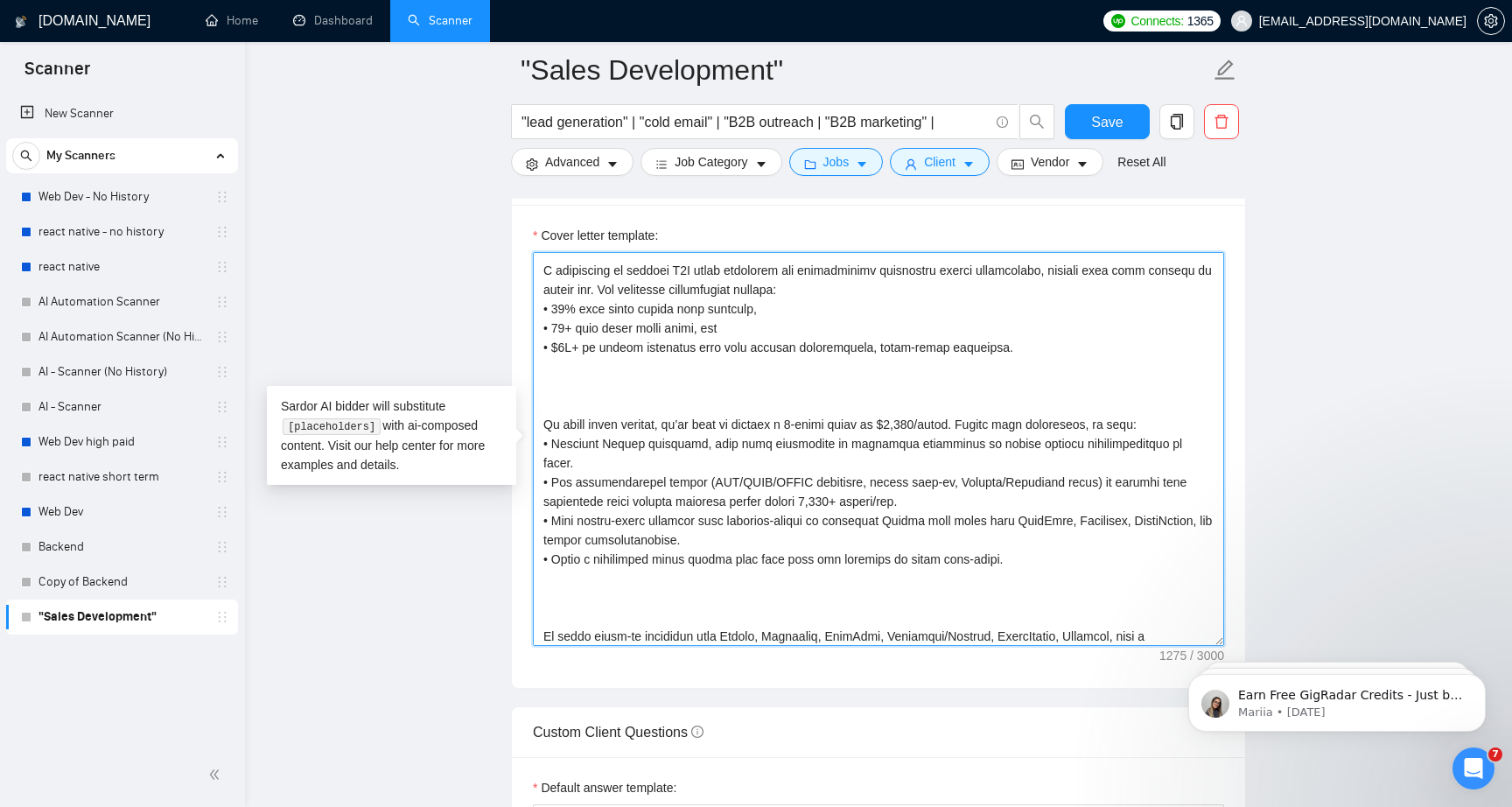
scroll to position [0, 0]
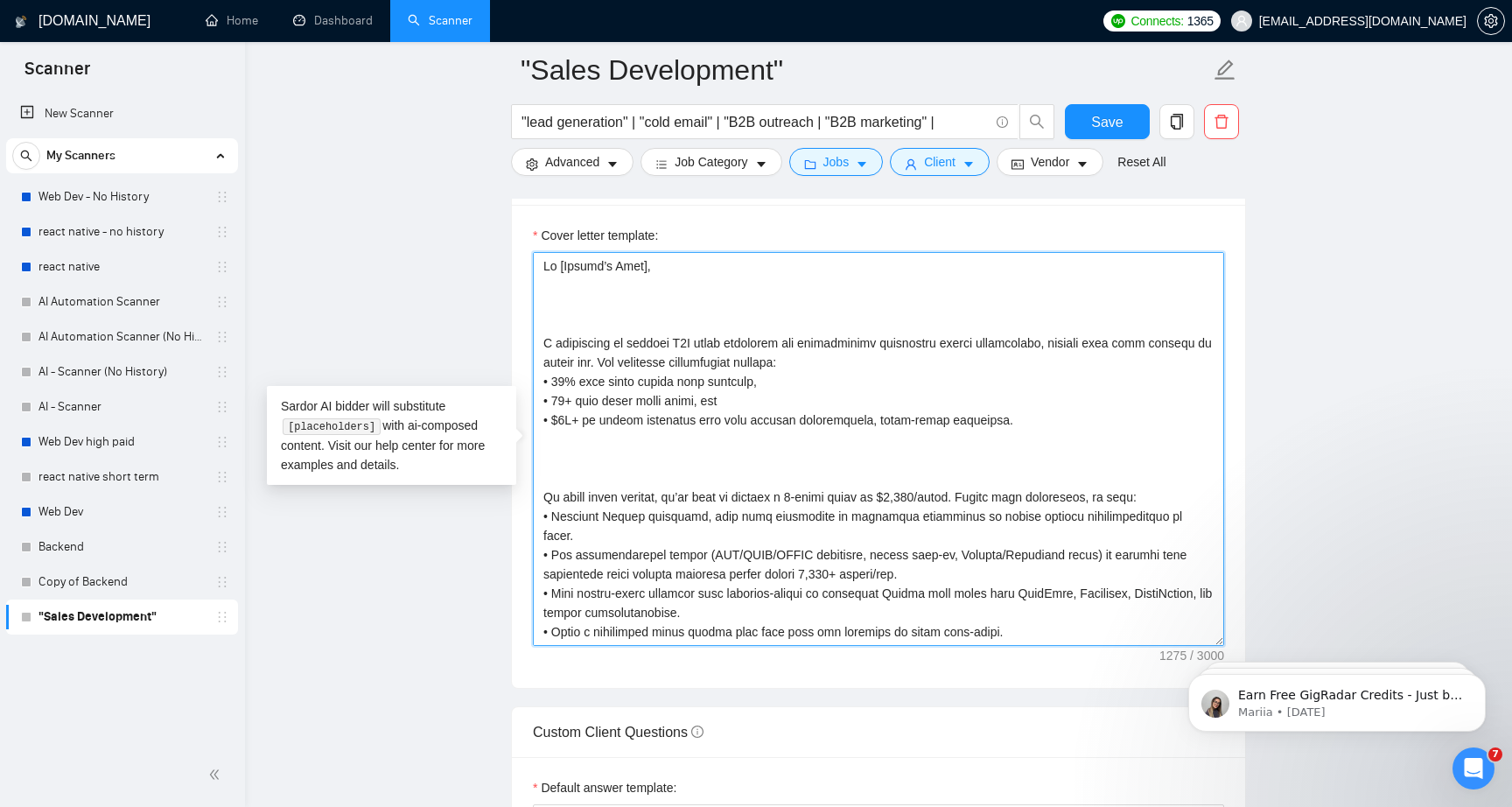
click at [610, 310] on textarea "Cover letter template:" at bounding box center [878, 449] width 691 height 394
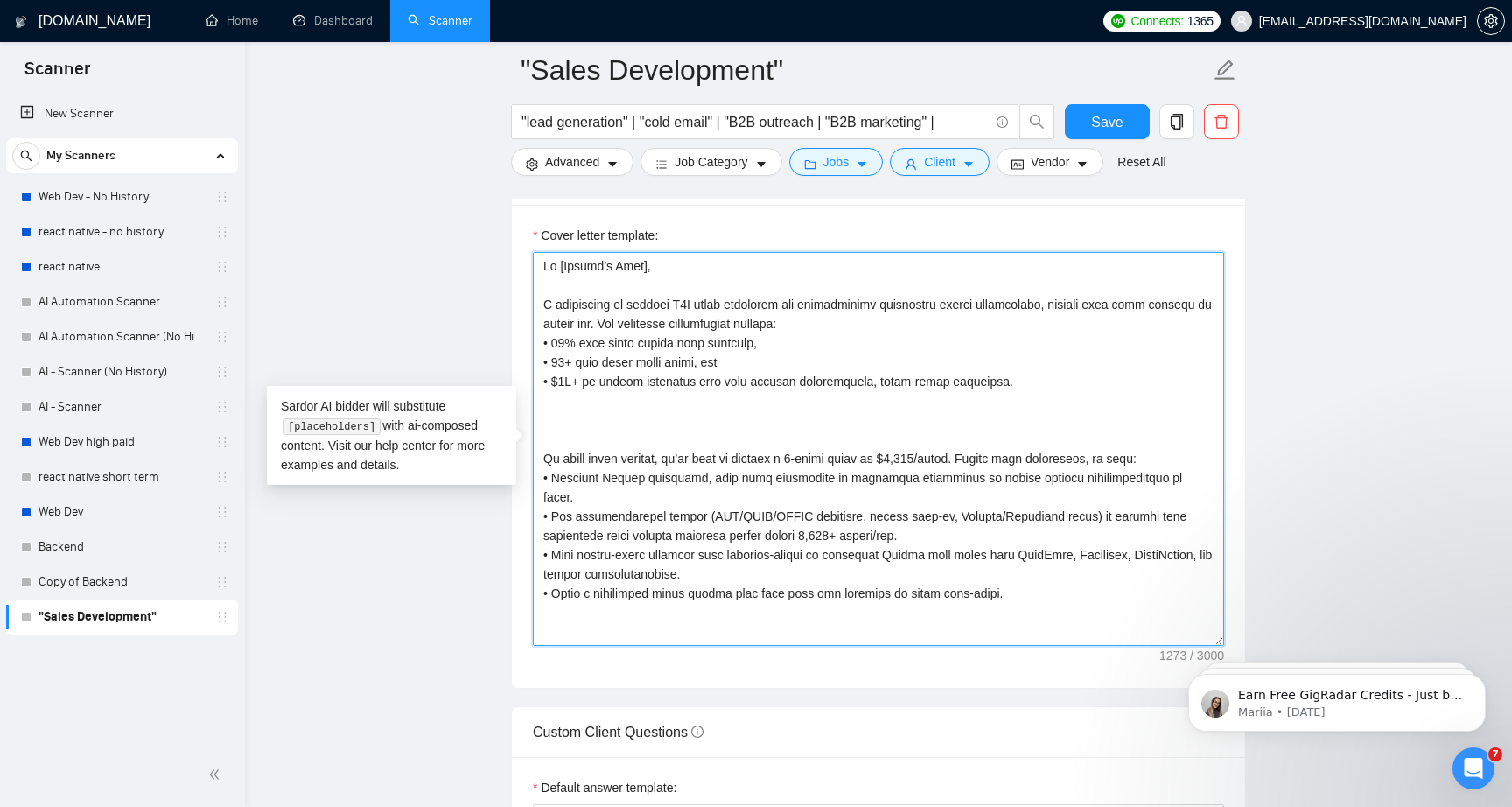
click at [1045, 308] on textarea "Cover letter template:" at bounding box center [878, 449] width 691 height 394
click at [599, 330] on textarea "Cover letter template:" at bounding box center [878, 449] width 691 height 394
click at [1131, 300] on textarea "Cover letter template:" at bounding box center [878, 449] width 691 height 394
click at [1179, 297] on textarea "Cover letter template:" at bounding box center [878, 449] width 691 height 394
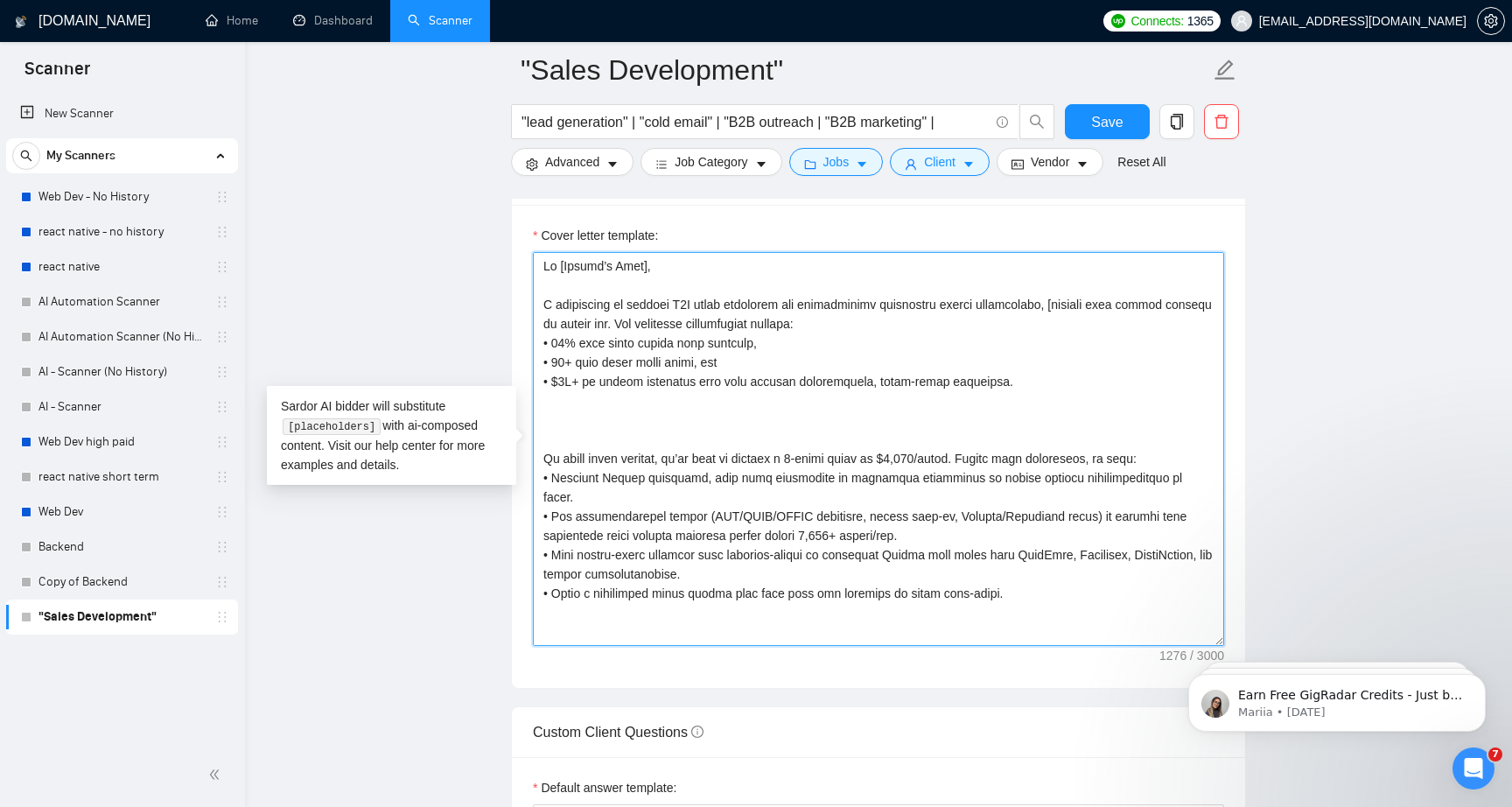
click at [1179, 297] on textarea "Cover letter template:" at bounding box center [878, 449] width 691 height 394
click at [558, 326] on textarea "Cover letter template:" at bounding box center [878, 449] width 691 height 394
click at [716, 420] on textarea "Cover letter template:" at bounding box center [878, 449] width 691 height 394
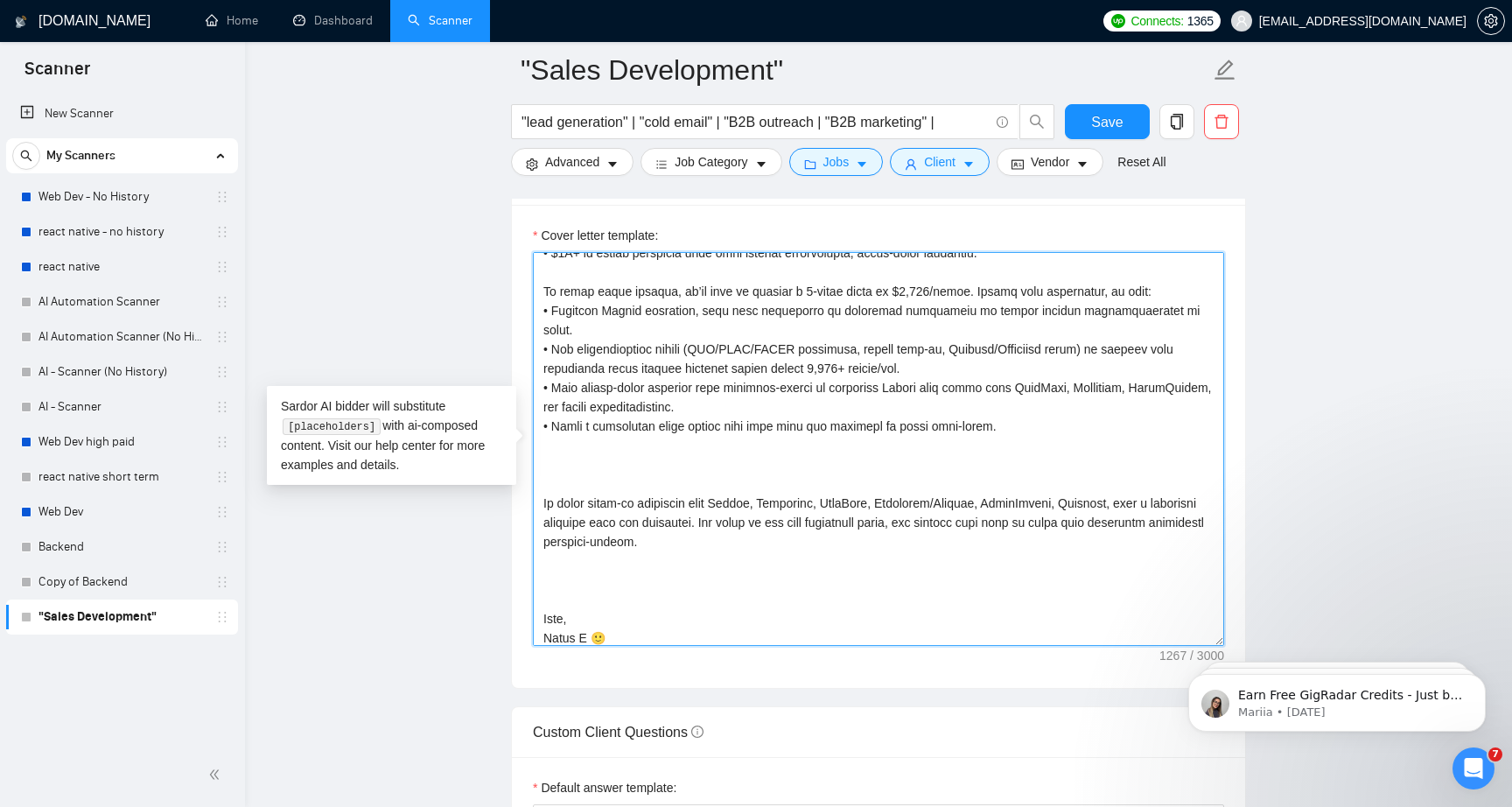
scroll to position [135, 0]
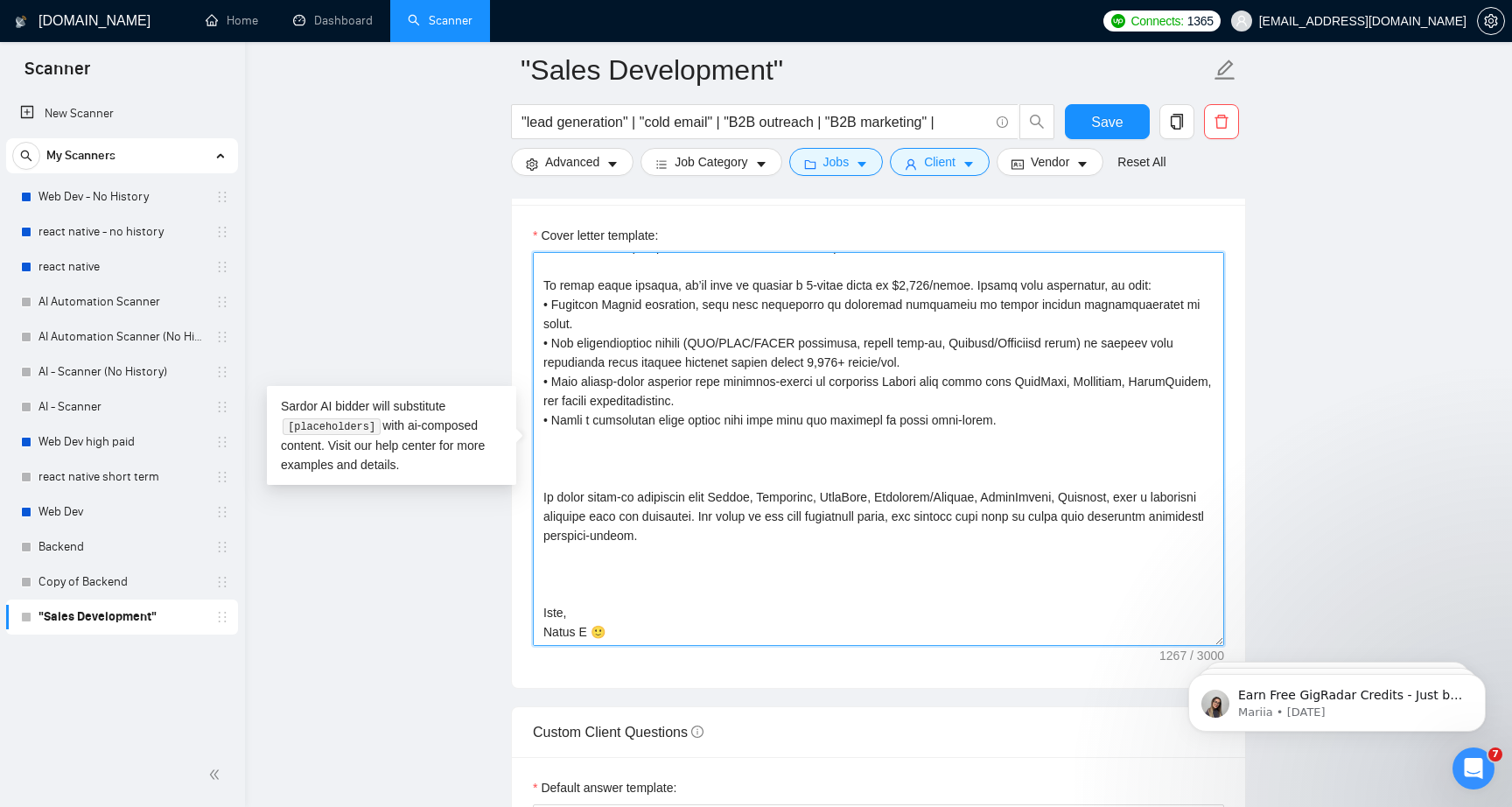
click at [706, 475] on textarea "Cover letter template:" at bounding box center [878, 449] width 691 height 394
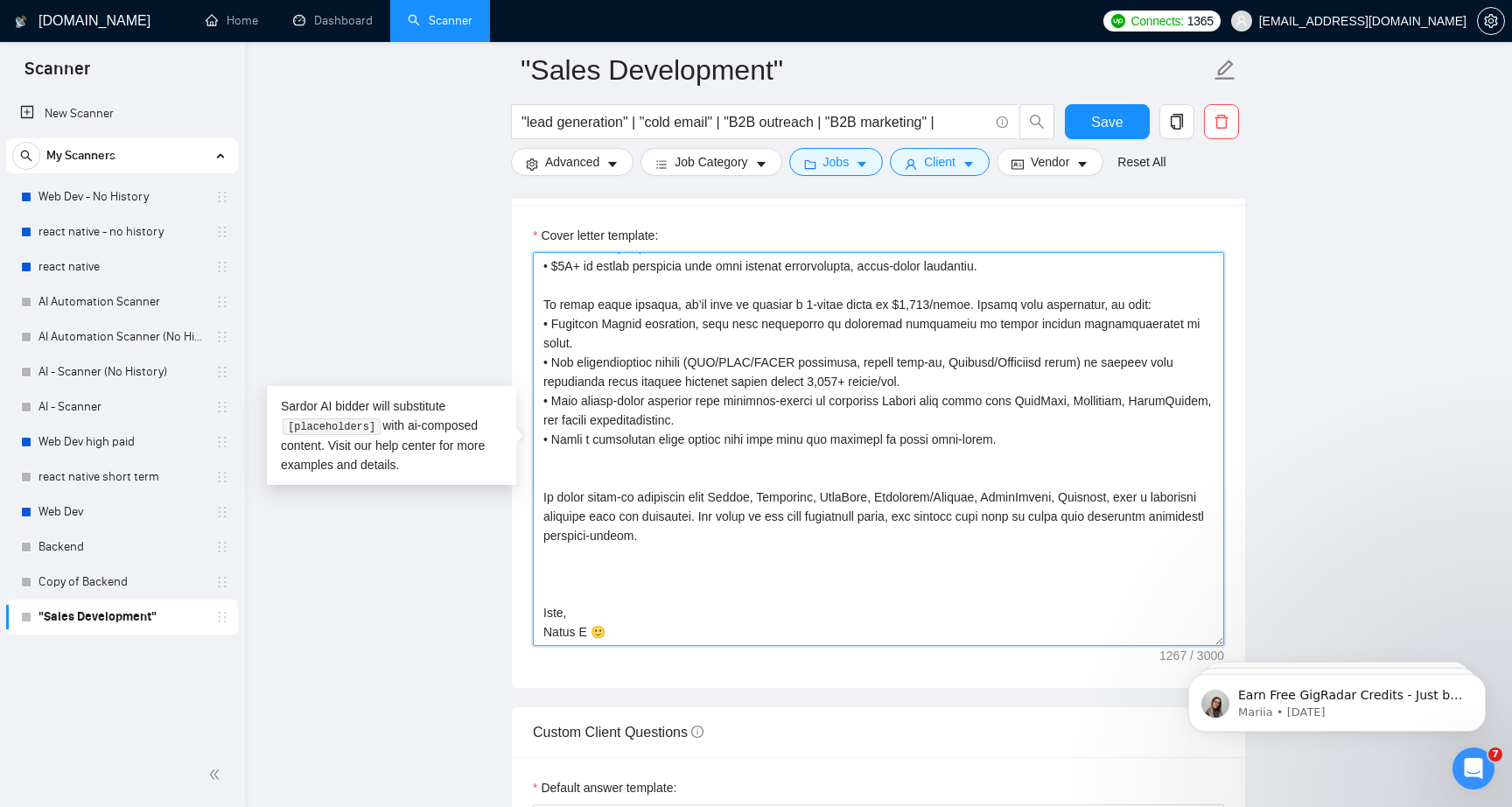
scroll to position [116, 0]
click at [678, 561] on textarea "Cover letter template:" at bounding box center [878, 449] width 691 height 394
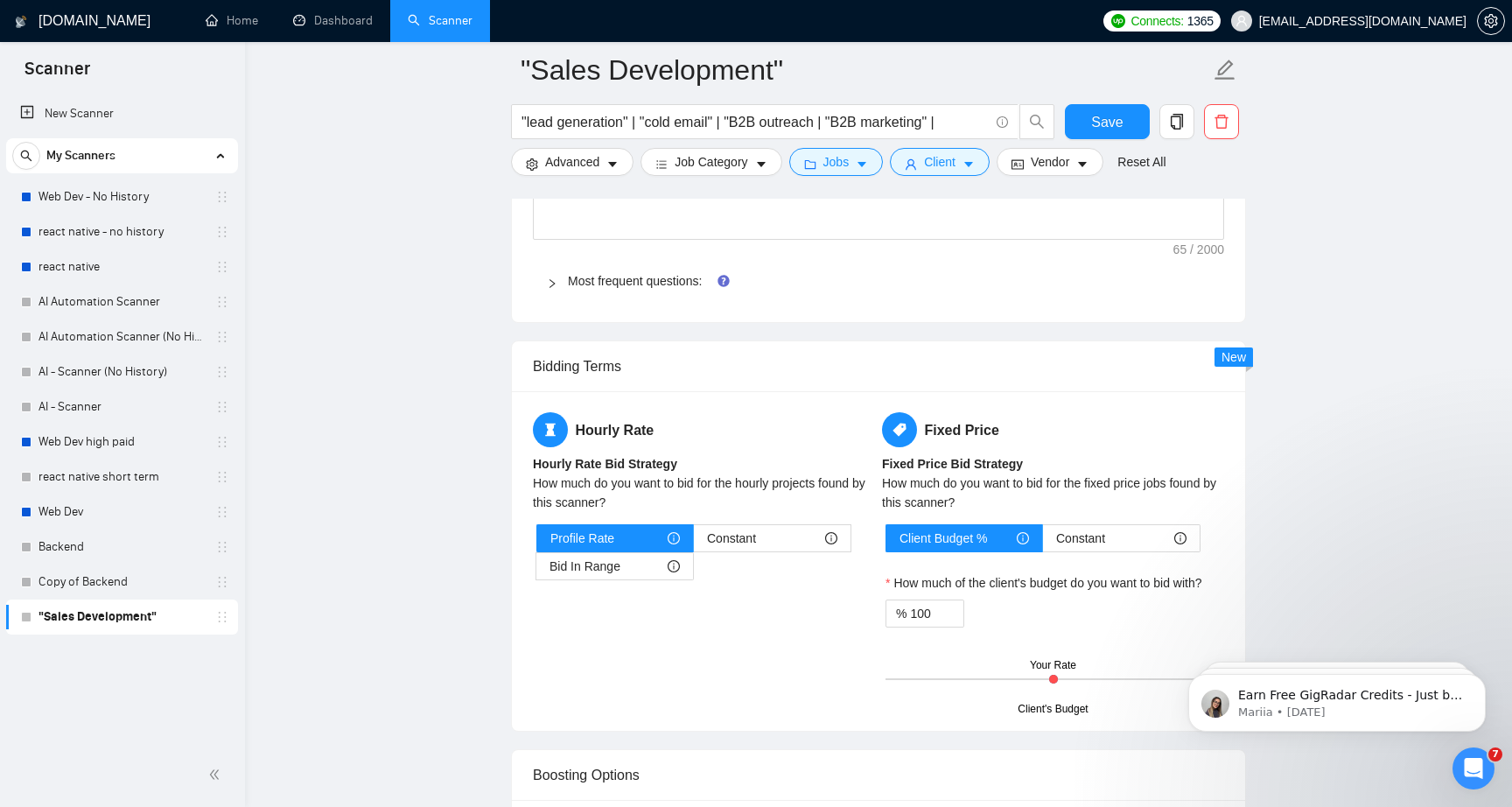
scroll to position [2739, 0]
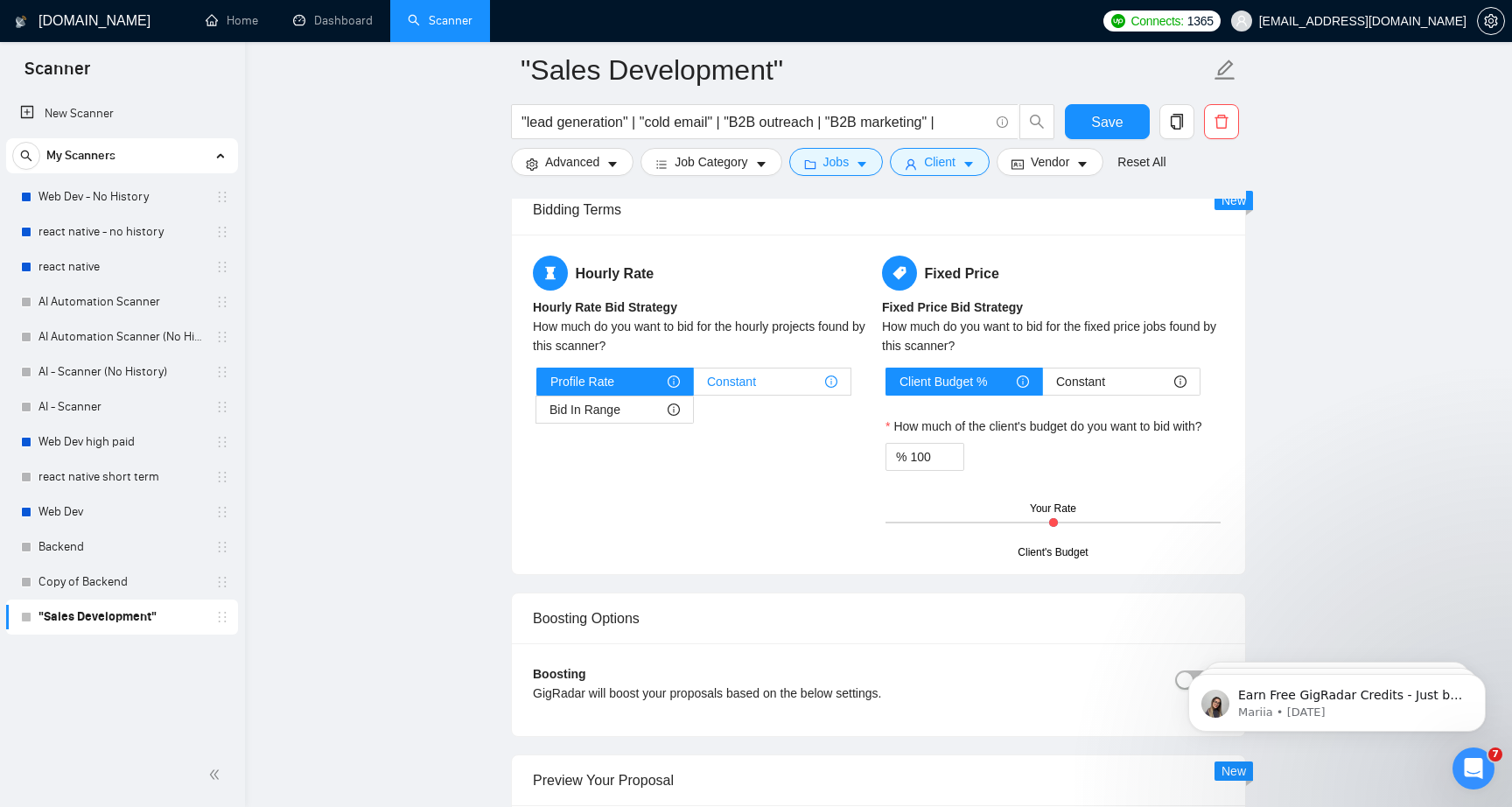
type textarea "Lo [Ipsumd’s Amet], C adipiscing el seddoei T4I utlab etdolorem ali enimadminim…"
click at [711, 378] on span "Constant" at bounding box center [731, 381] width 49 height 26
click at [694, 386] on input "Constant" at bounding box center [694, 386] width 0 height 0
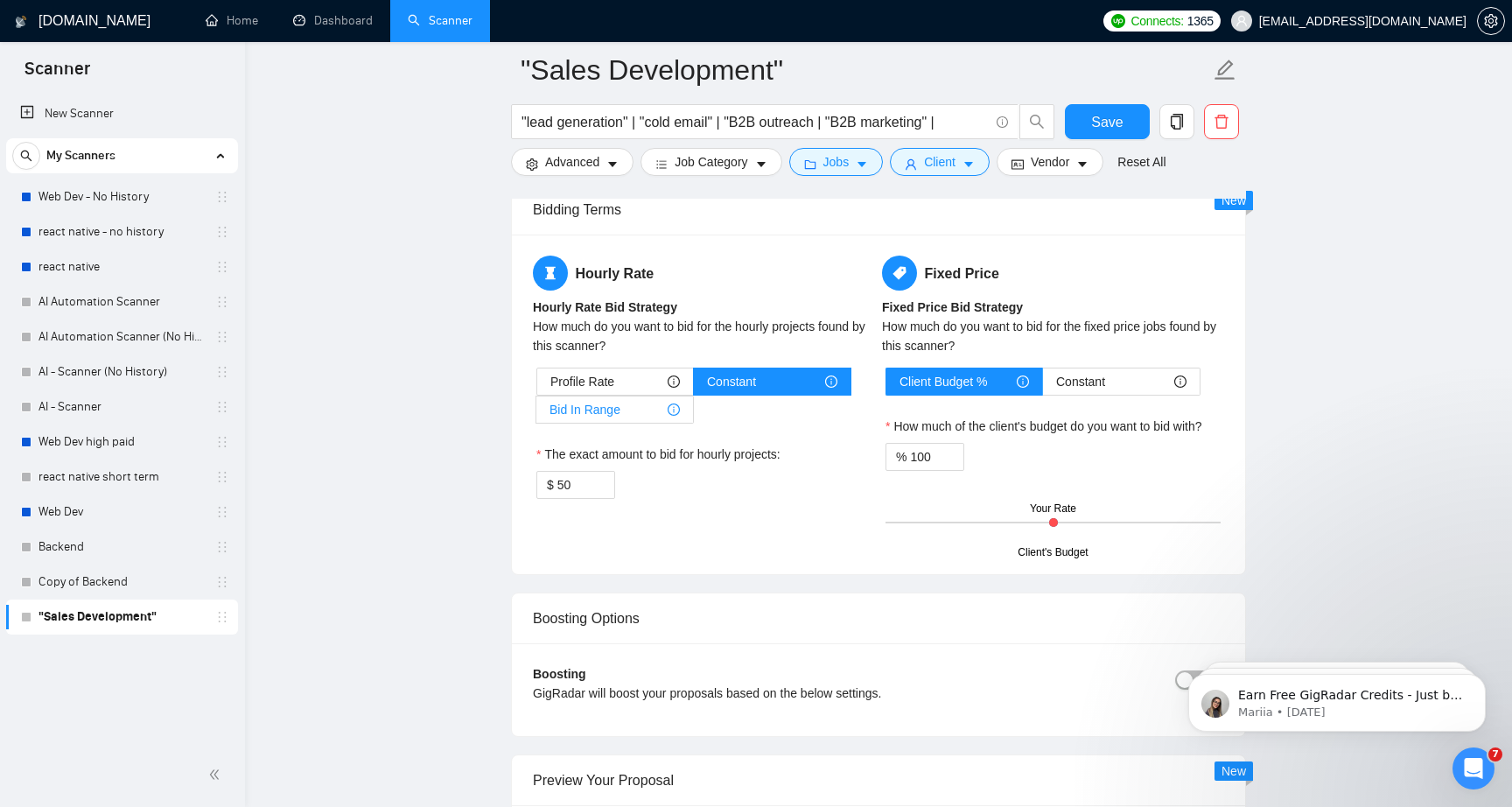
click at [639, 405] on div "Bid In Range" at bounding box center [614, 409] width 130 height 26
click at [536, 414] on input "Bid In Range" at bounding box center [536, 414] width 0 height 0
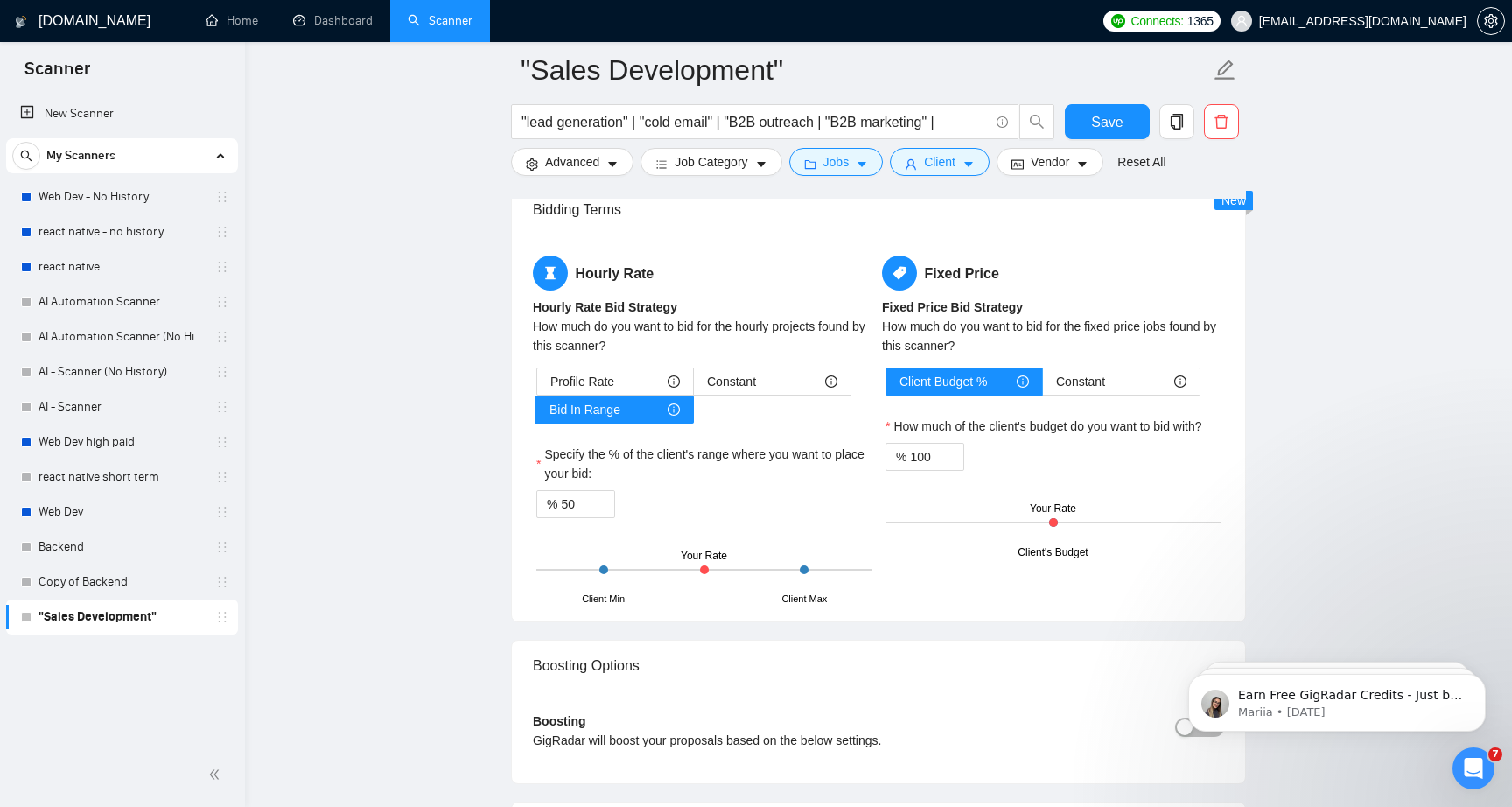
drag, startPoint x: 703, startPoint y: 571, endPoint x: 752, endPoint y: 571, distance: 49.0
click at [752, 571] on div "Client Min Client Max Your Rate" at bounding box center [704, 570] width 335 height 62
click at [579, 509] on input "50" at bounding box center [587, 504] width 53 height 26
type input "100"
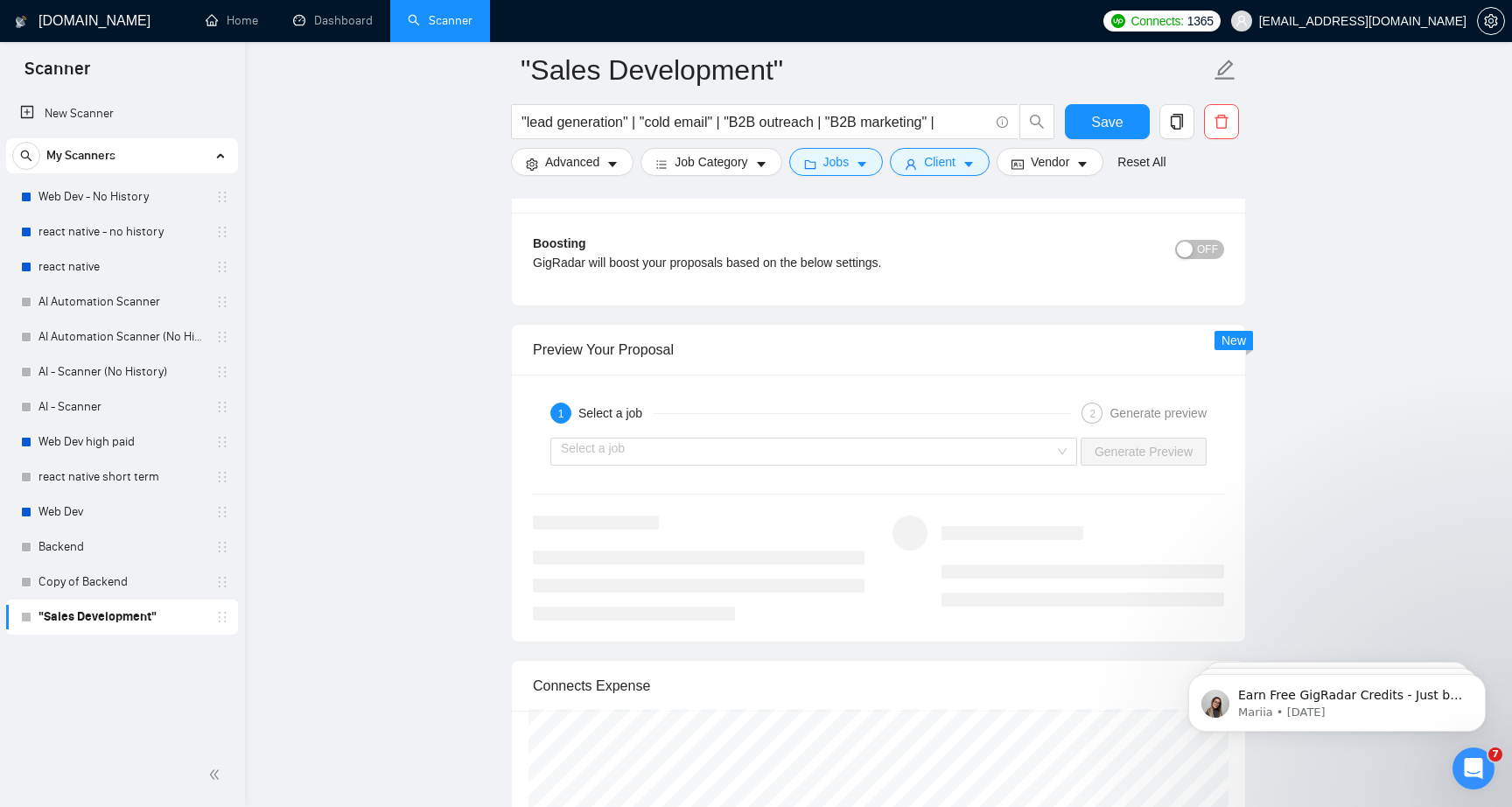
scroll to position [3265, 0]
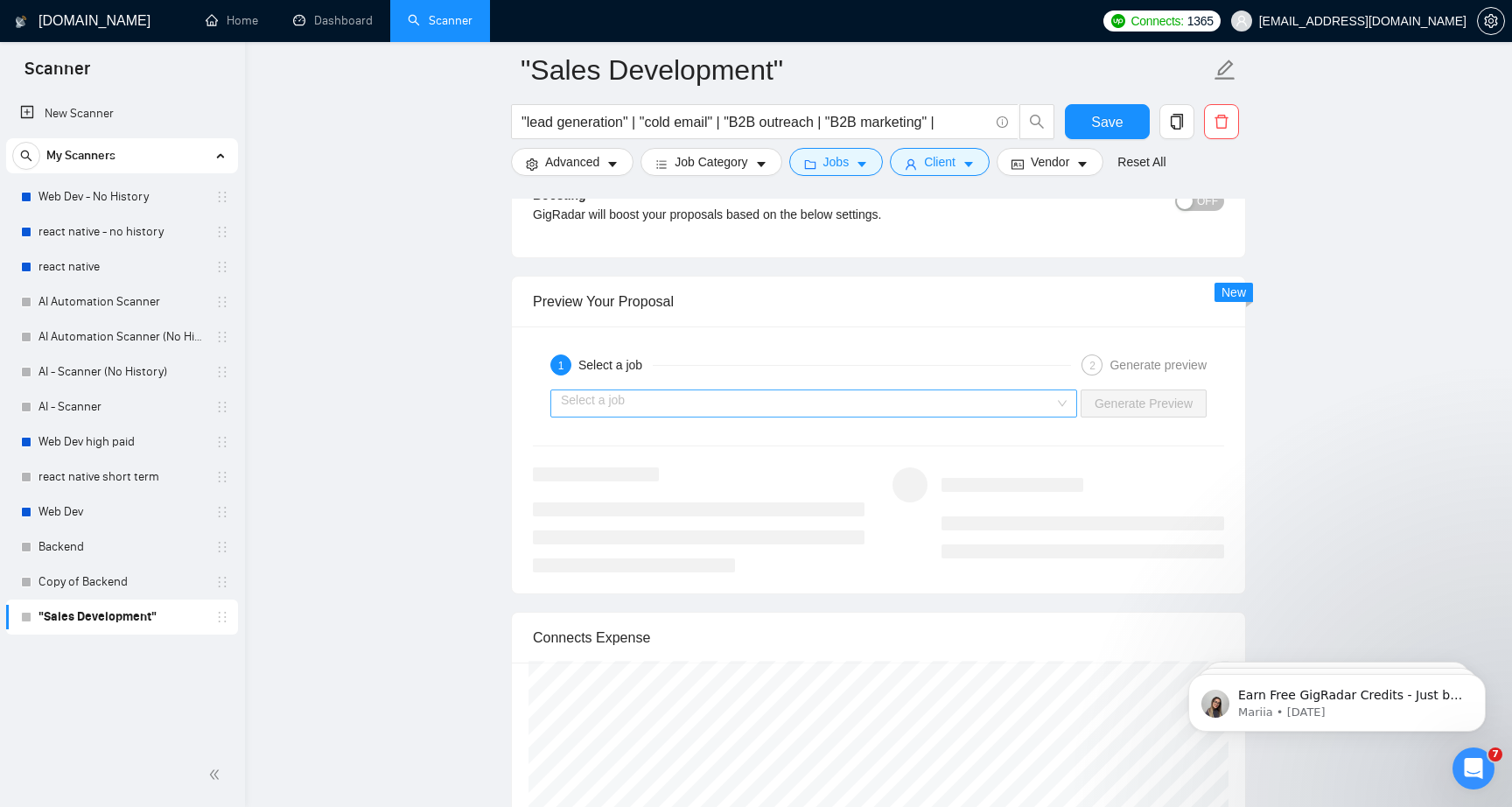
click at [1004, 399] on input "search" at bounding box center [808, 403] width 494 height 26
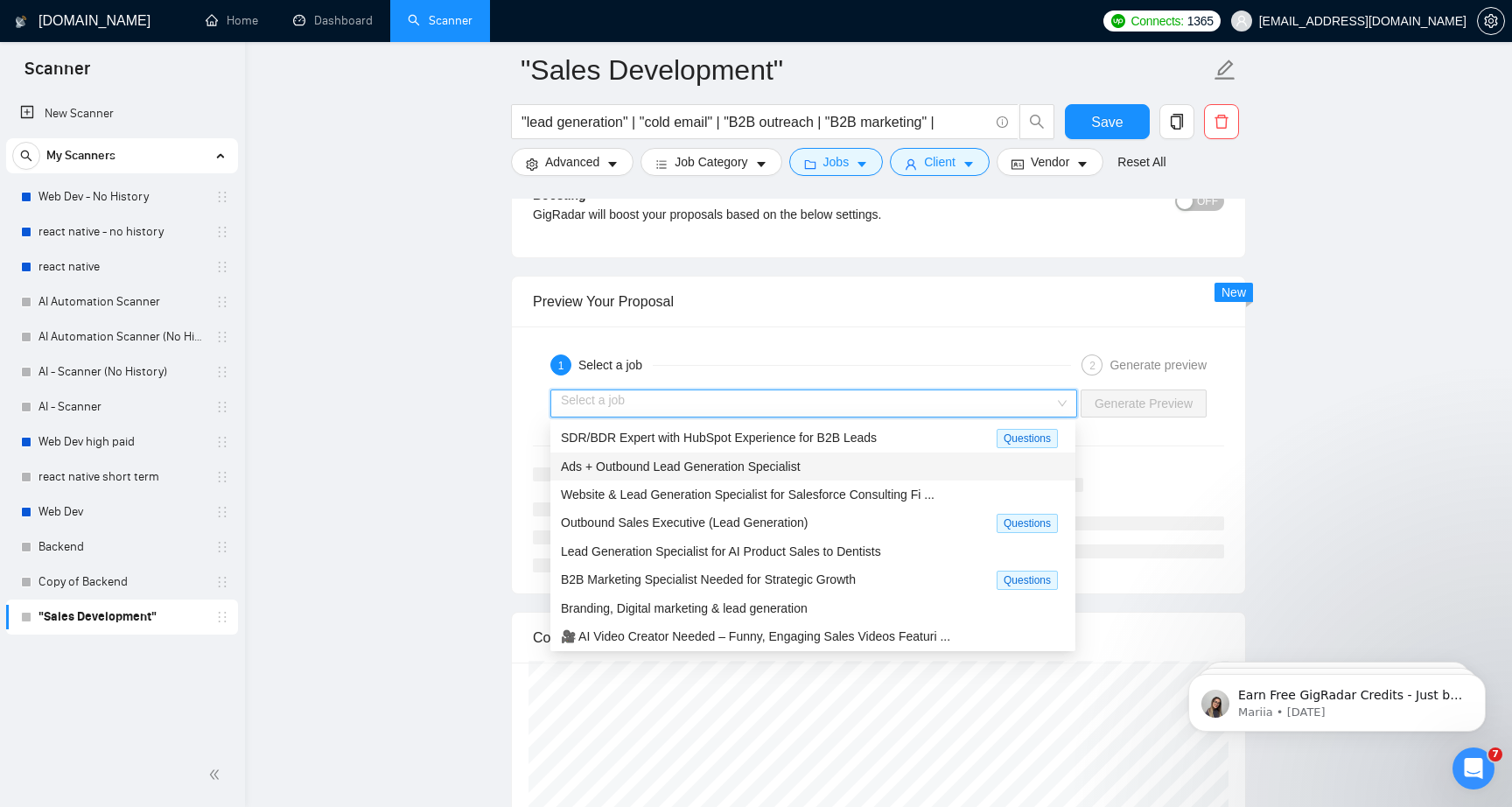
click at [876, 469] on div "Ads + Outbound Lead Generation Specialist" at bounding box center [813, 466] width 504 height 19
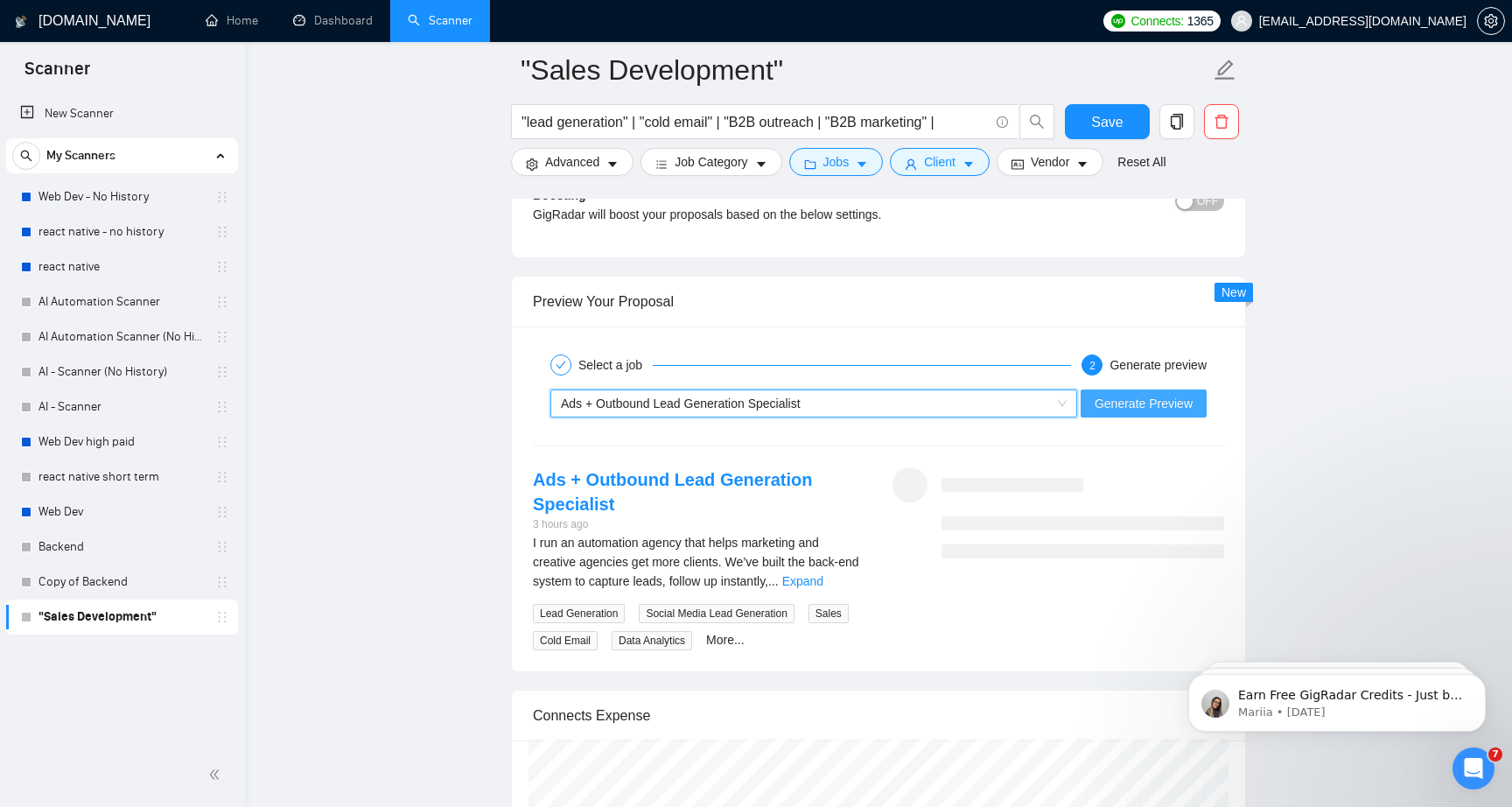
click at [1138, 404] on span "Generate Preview" at bounding box center [1144, 404] width 98 height 19
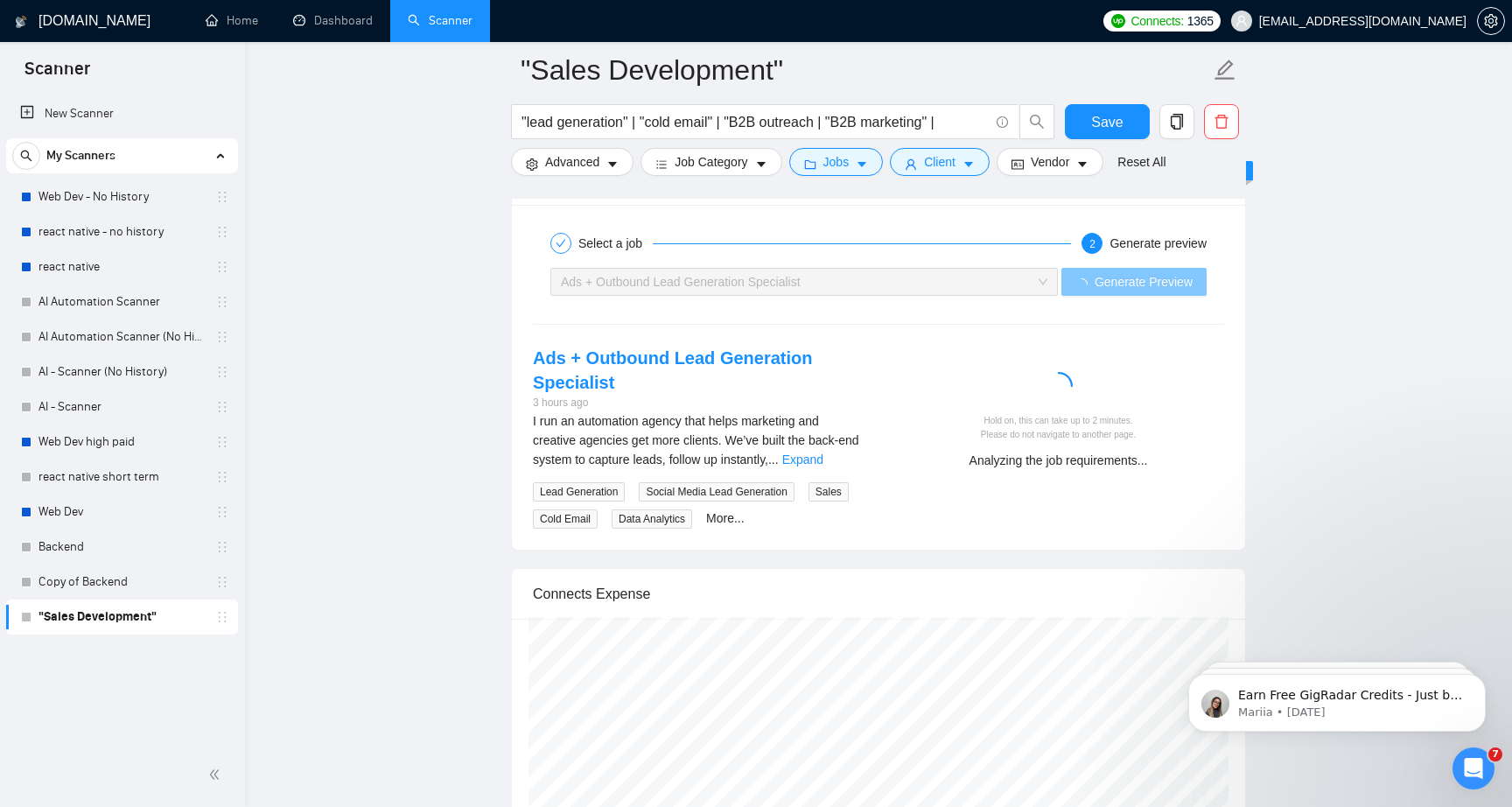
scroll to position [3322, 0]
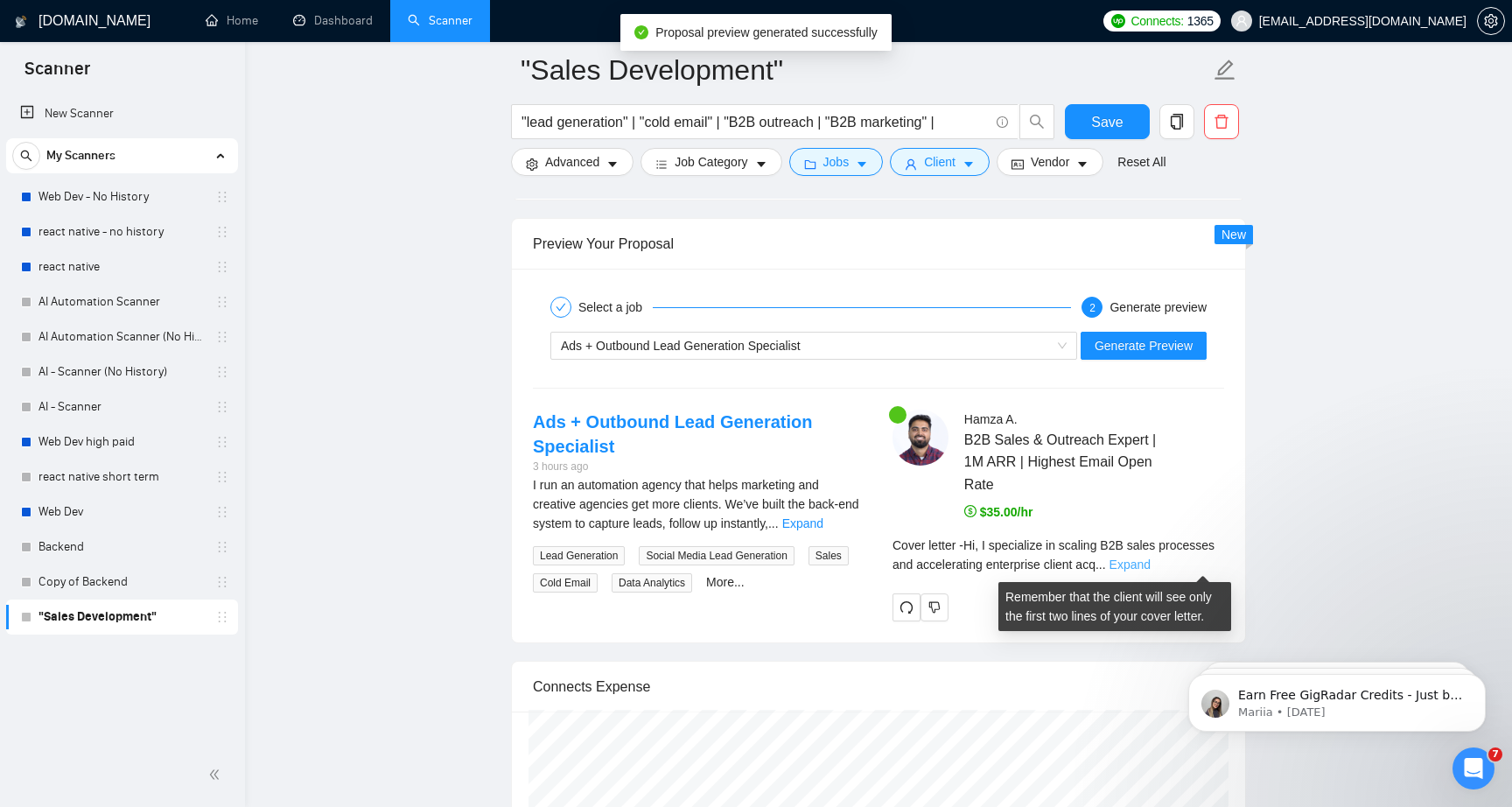
click at [1151, 560] on link "Expand" at bounding box center [1130, 564] width 41 height 14
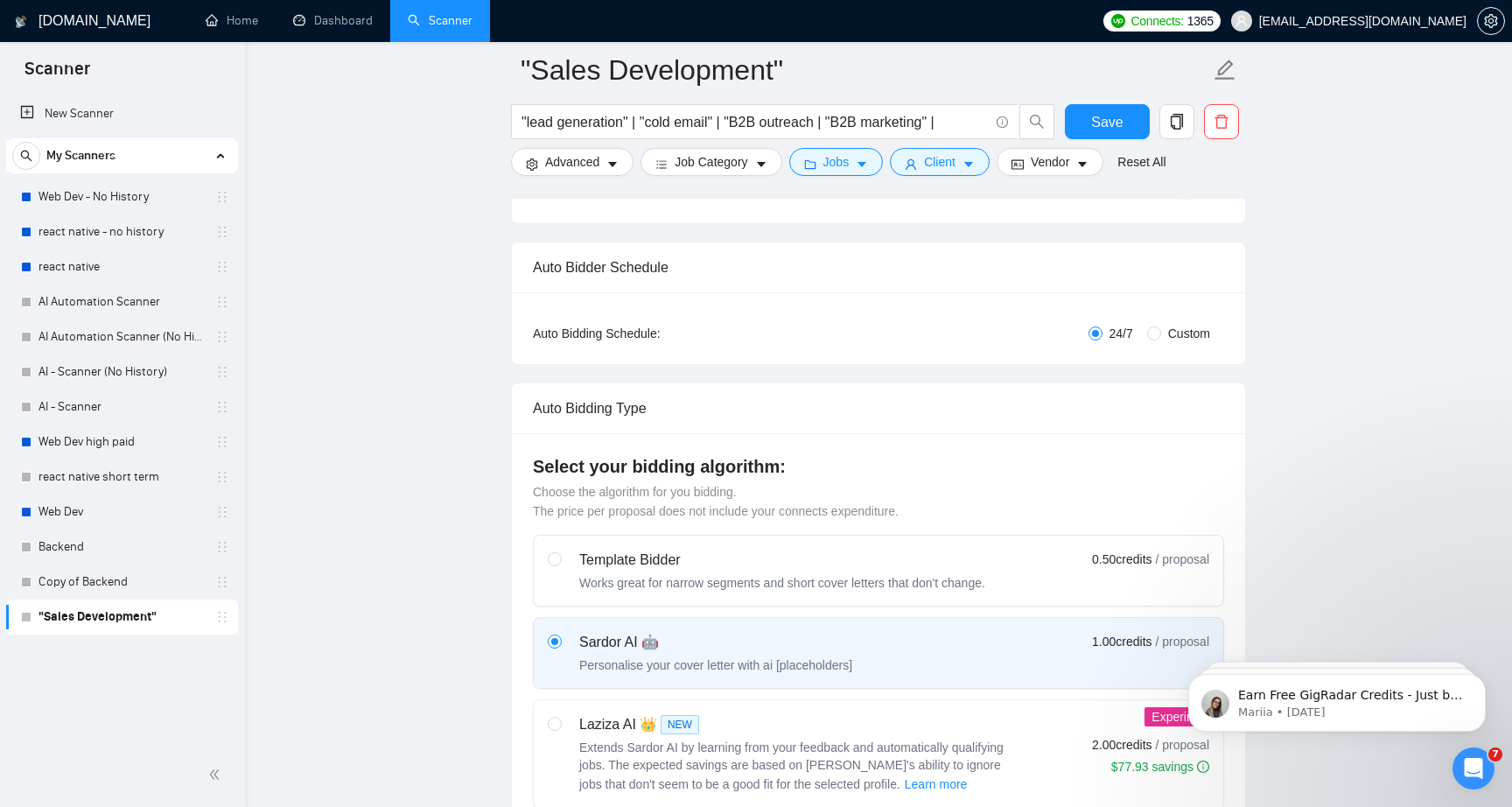
scroll to position [44, 0]
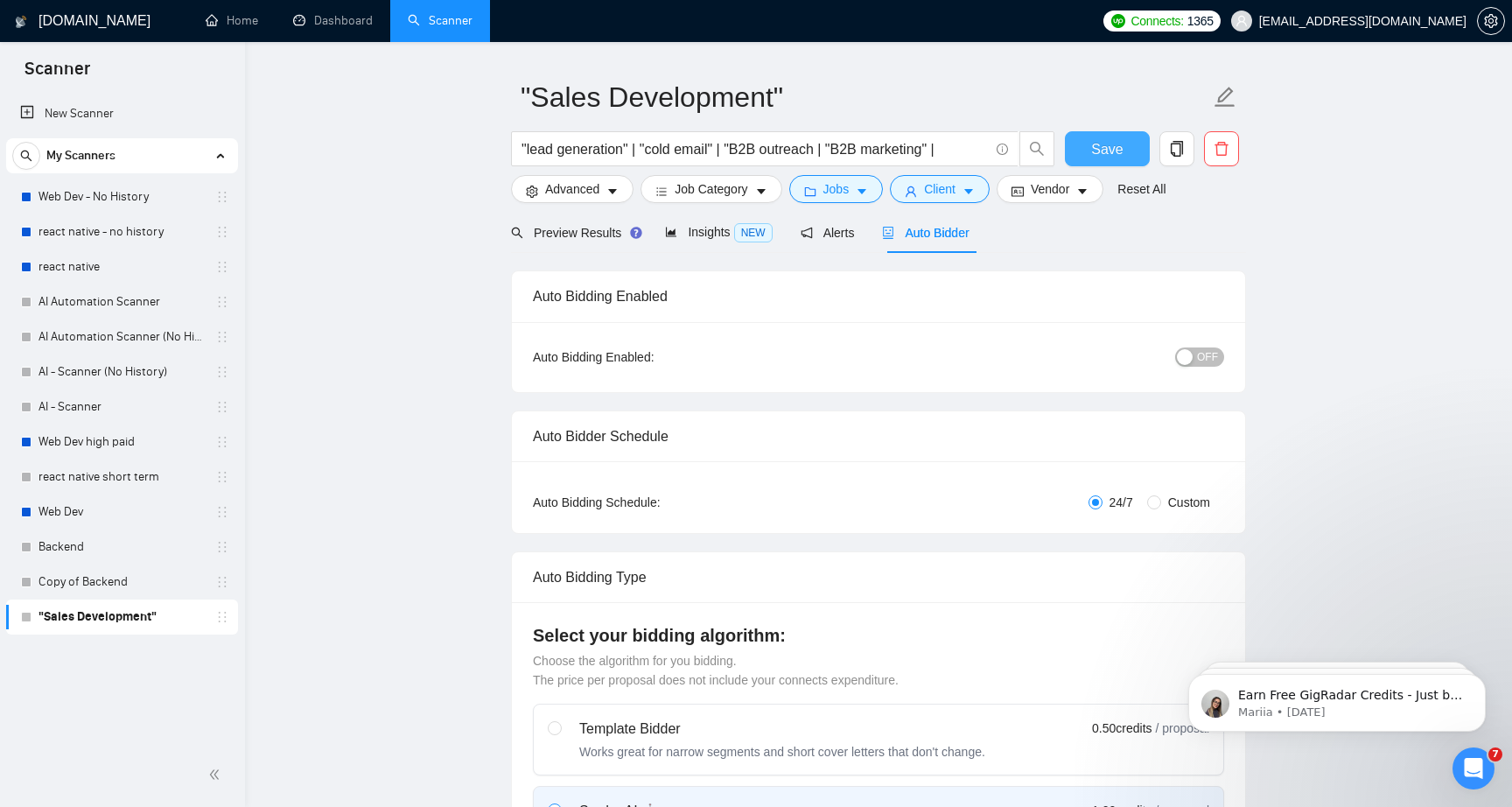
click at [1139, 137] on button "Save" at bounding box center [1108, 148] width 85 height 35
click at [1205, 360] on span "OFF" at bounding box center [1208, 357] width 21 height 19
click at [1088, 140] on button "Save" at bounding box center [1108, 148] width 85 height 35
